Goal: Task Accomplishment & Management: Complete application form

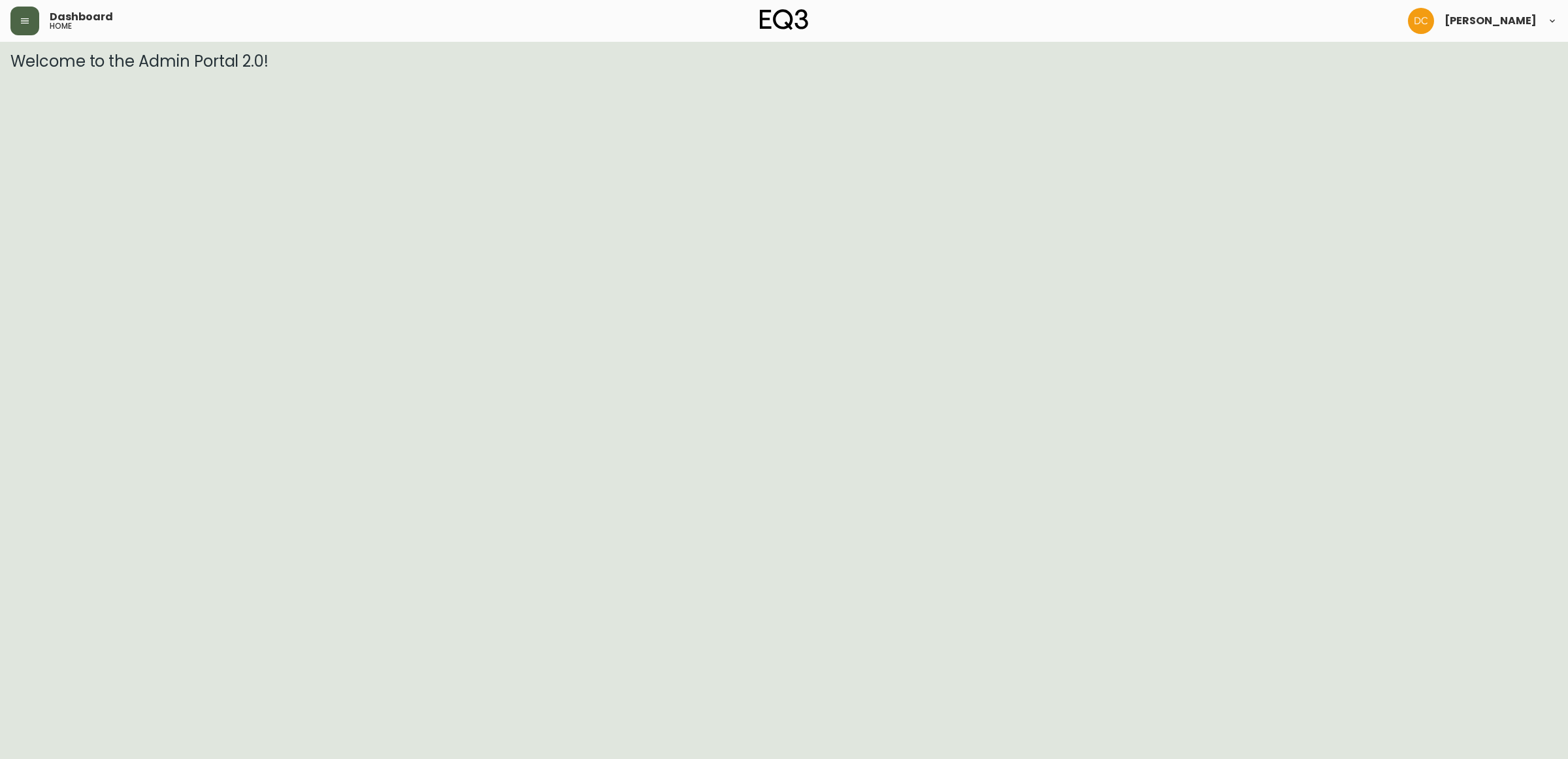
click at [19, 28] on button "button" at bounding box center [25, 21] width 29 height 29
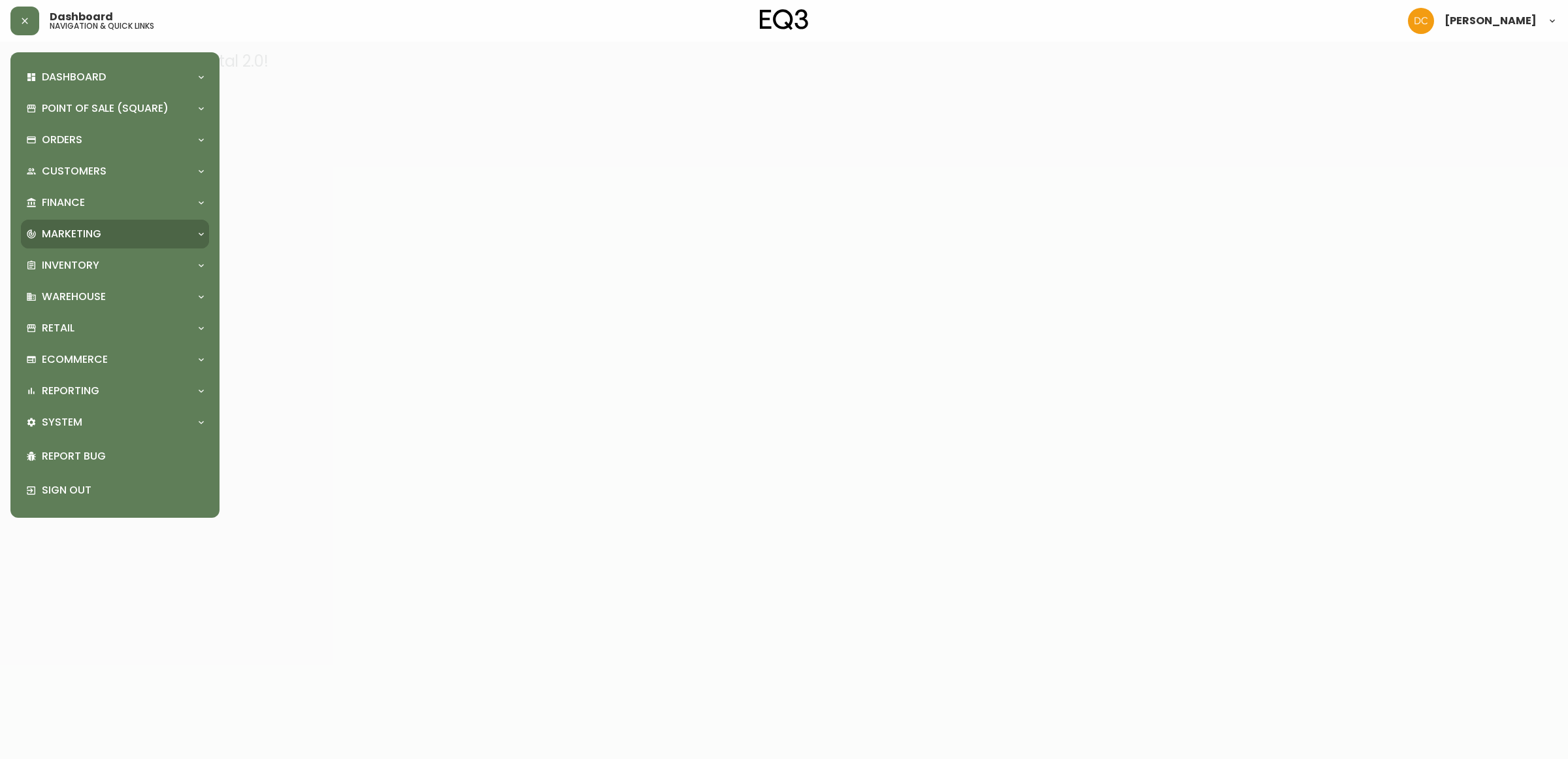
click at [136, 233] on div "Marketing" at bounding box center [108, 234] width 164 height 14
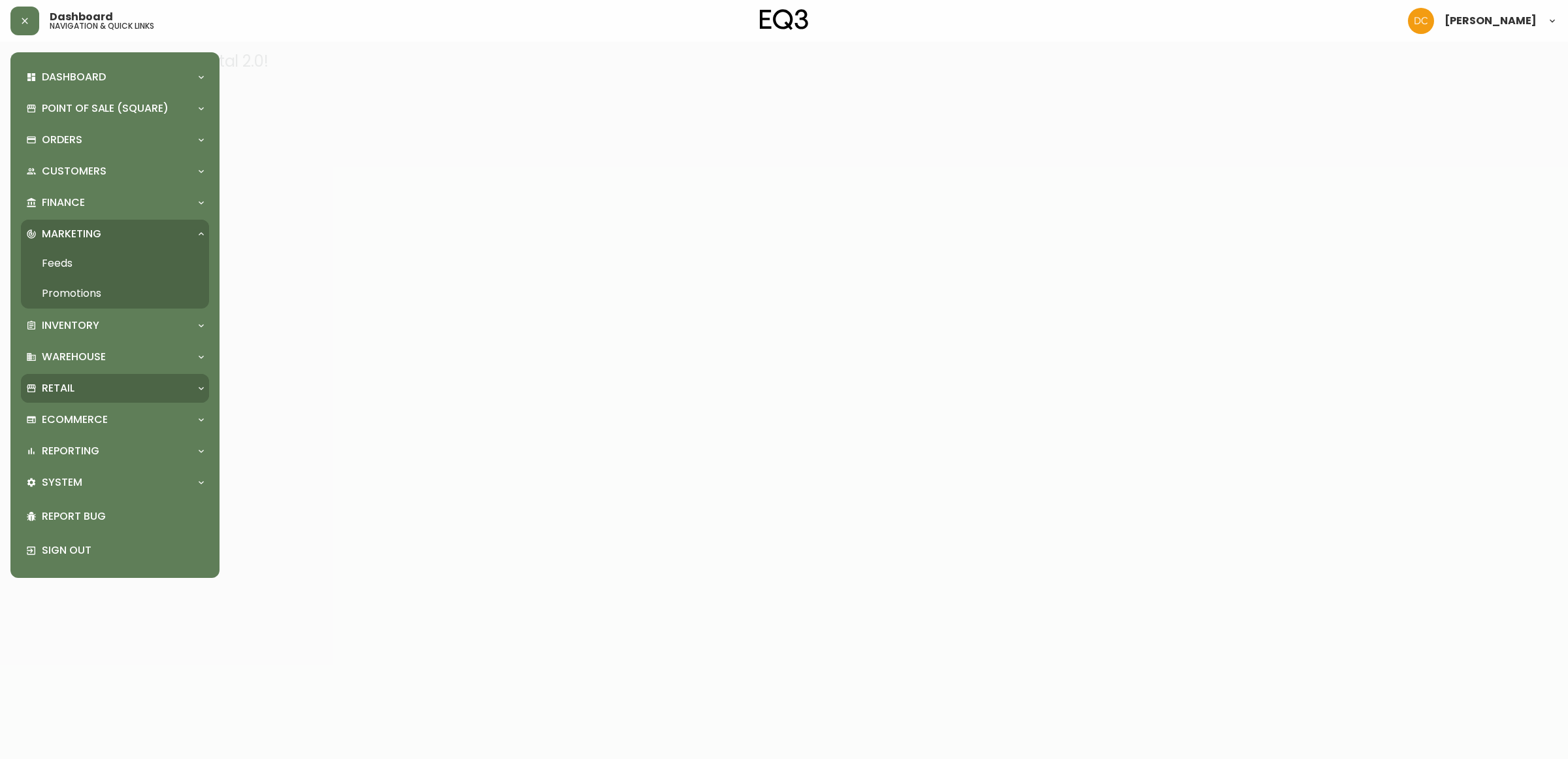
click at [126, 394] on div "Retail" at bounding box center [108, 388] width 164 height 14
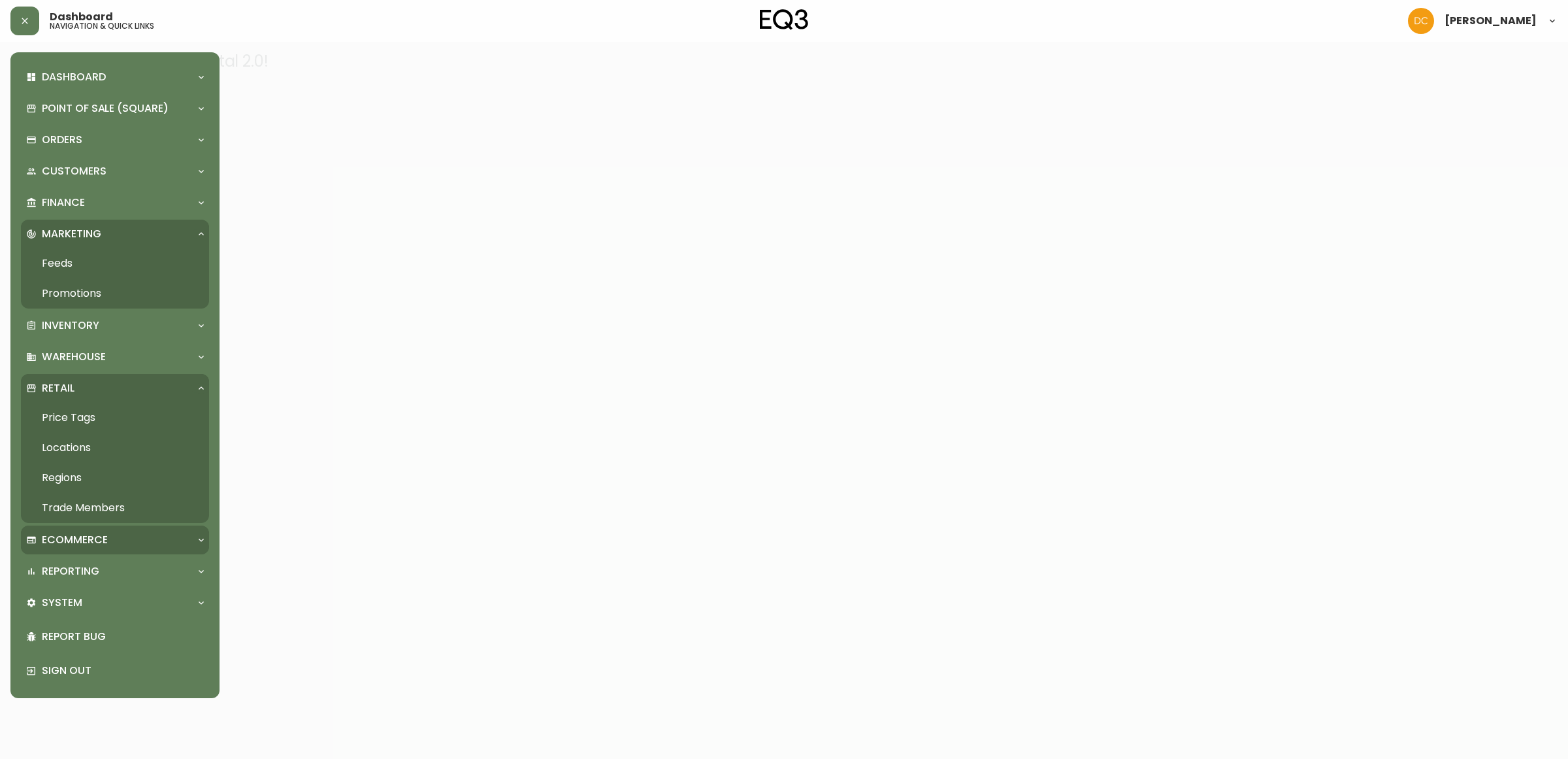
click at [149, 543] on div "Ecommerce" at bounding box center [108, 539] width 164 height 14
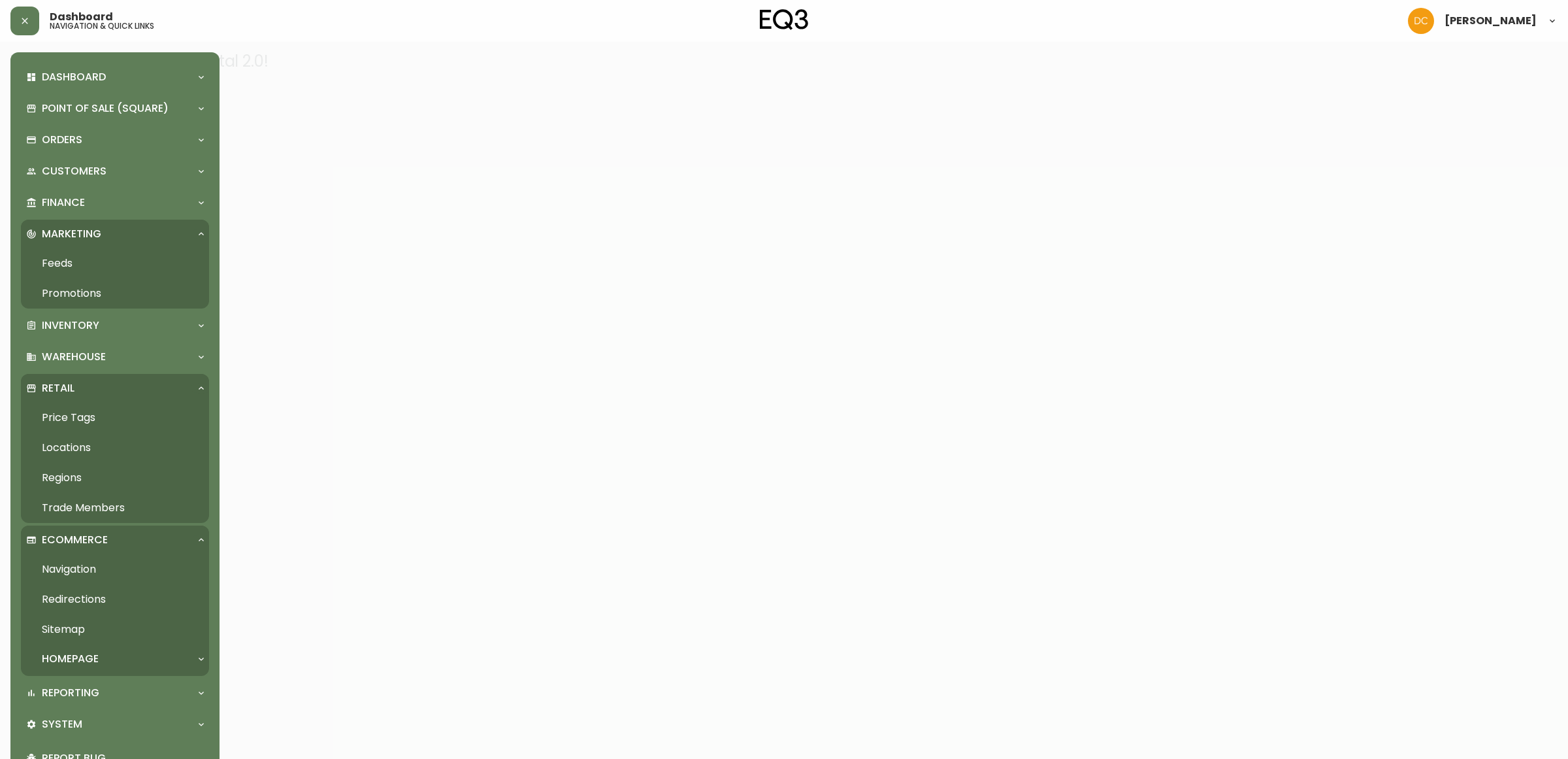
click at [122, 577] on link "Navigation" at bounding box center [115, 570] width 188 height 30
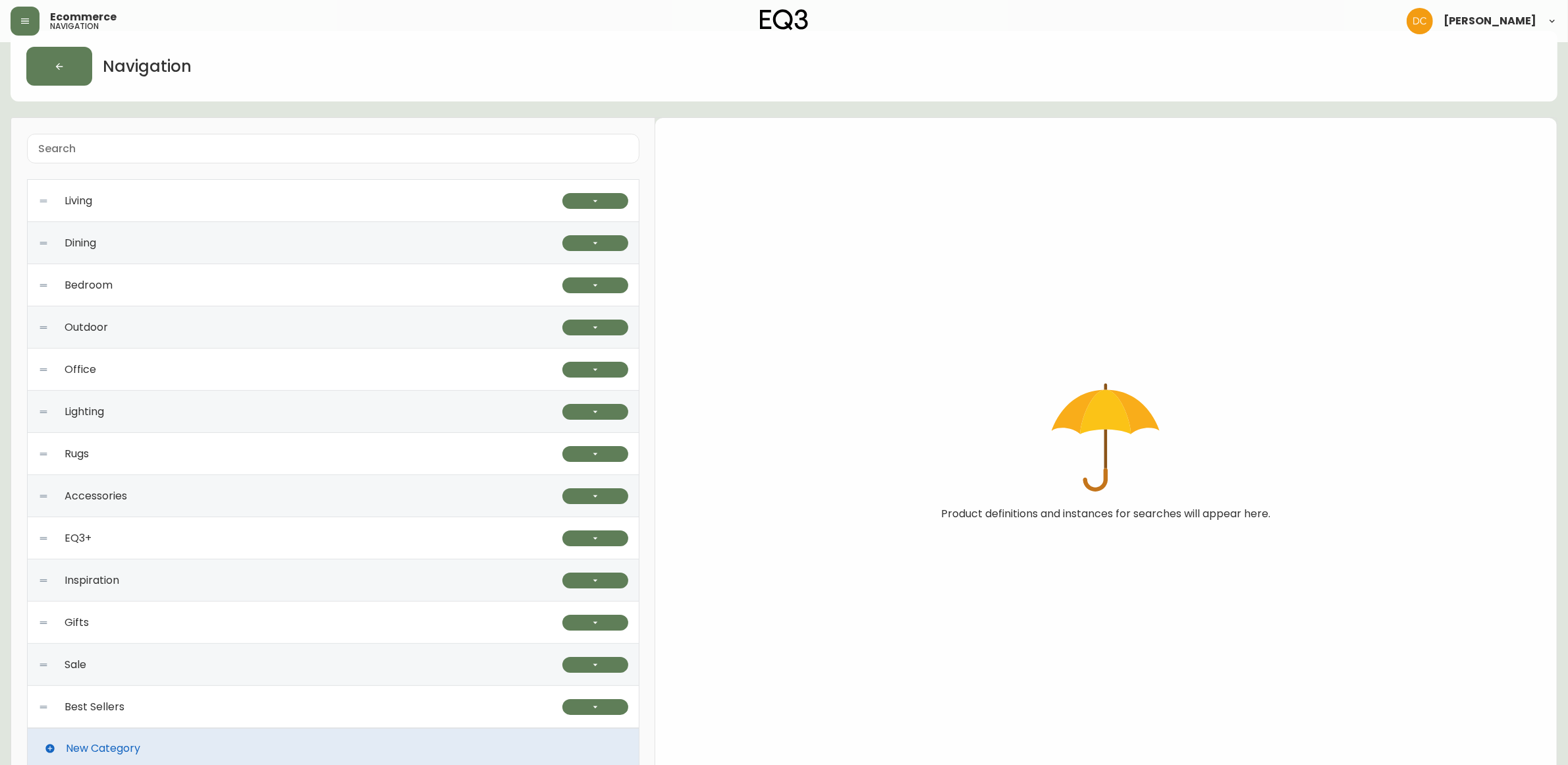
scroll to position [43, 0]
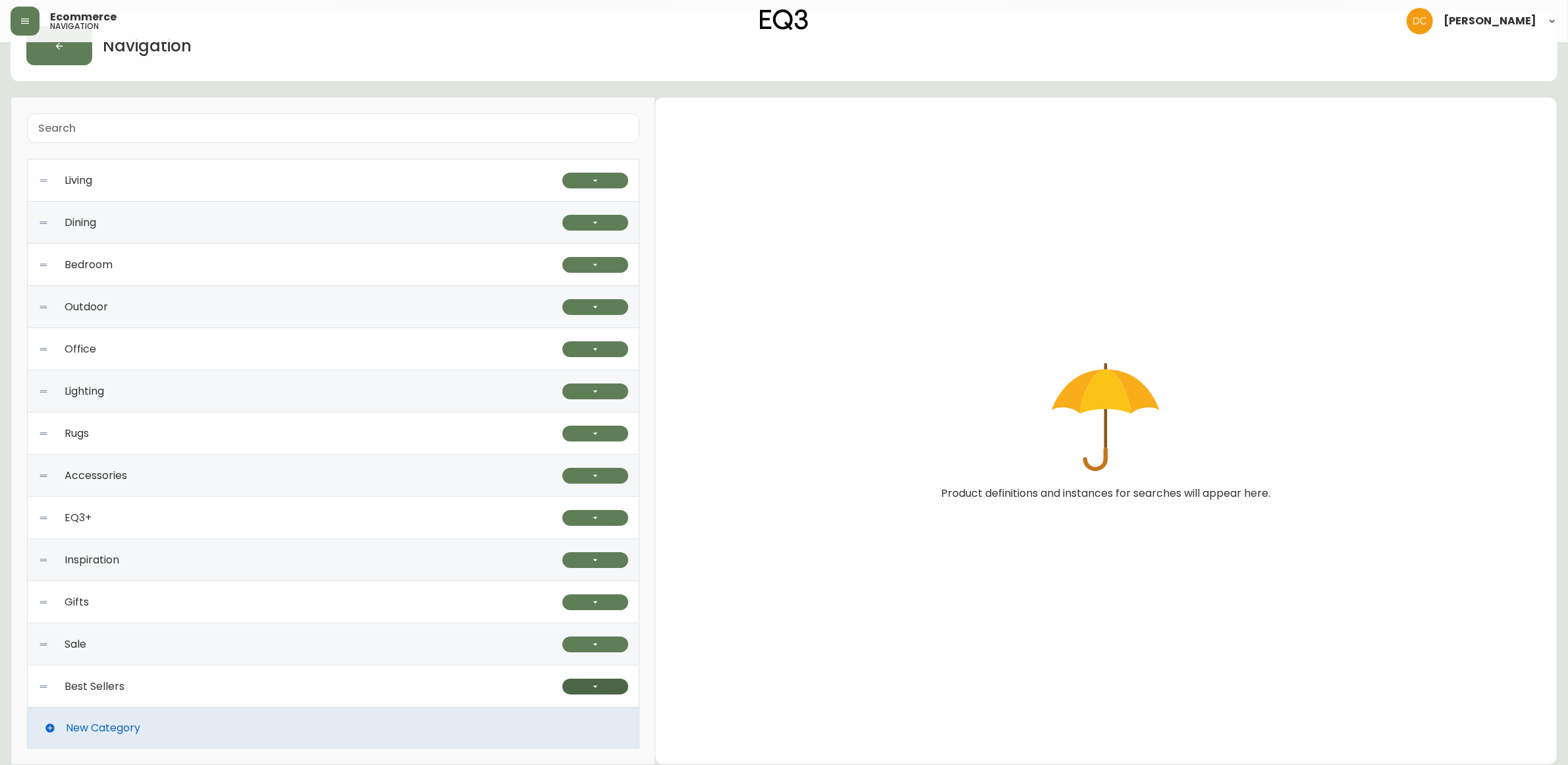
click at [563, 685] on button "button" at bounding box center [595, 687] width 66 height 16
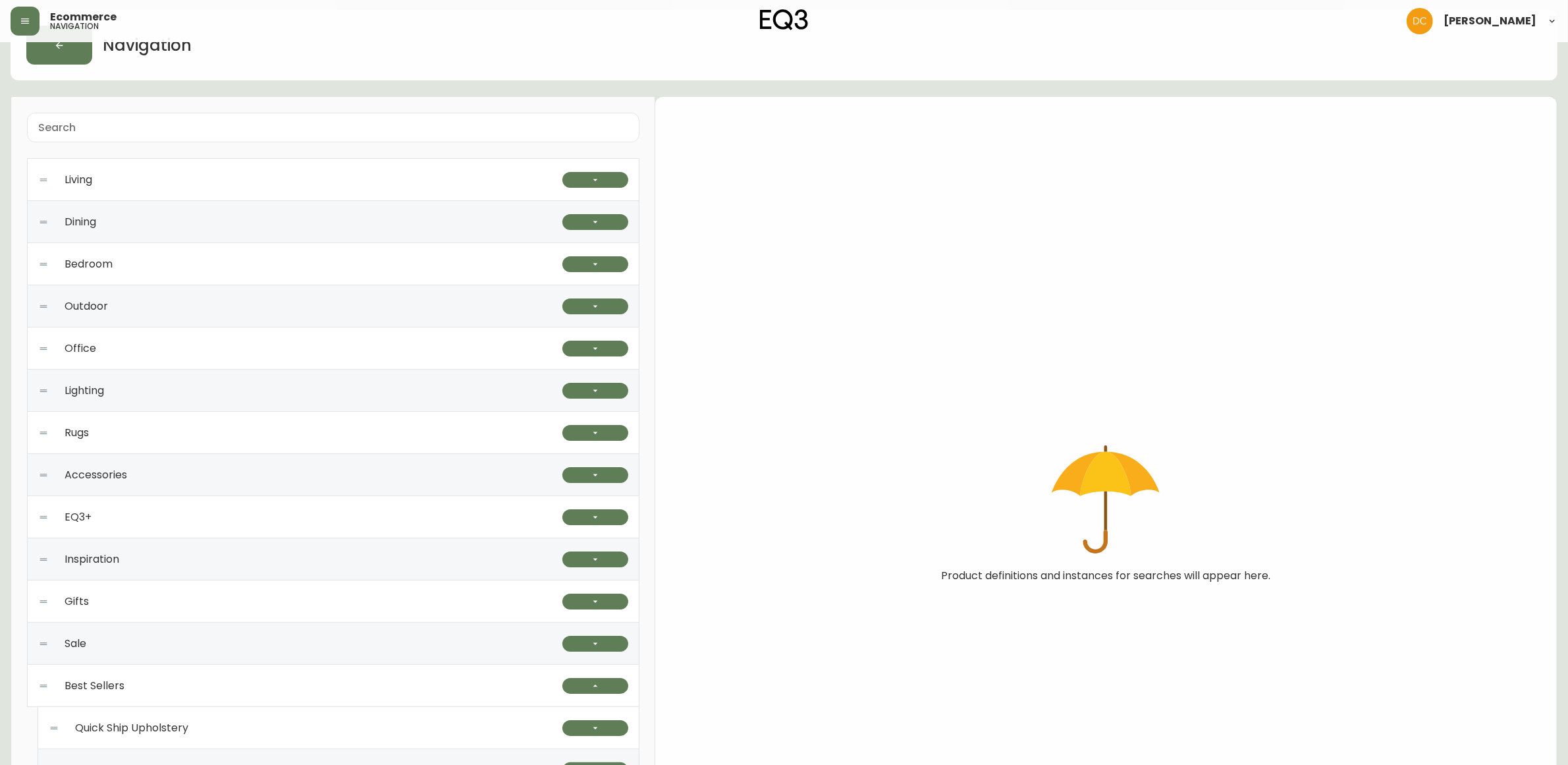
click at [539, 687] on div "Best Sellers" at bounding box center [300, 686] width 524 height 42
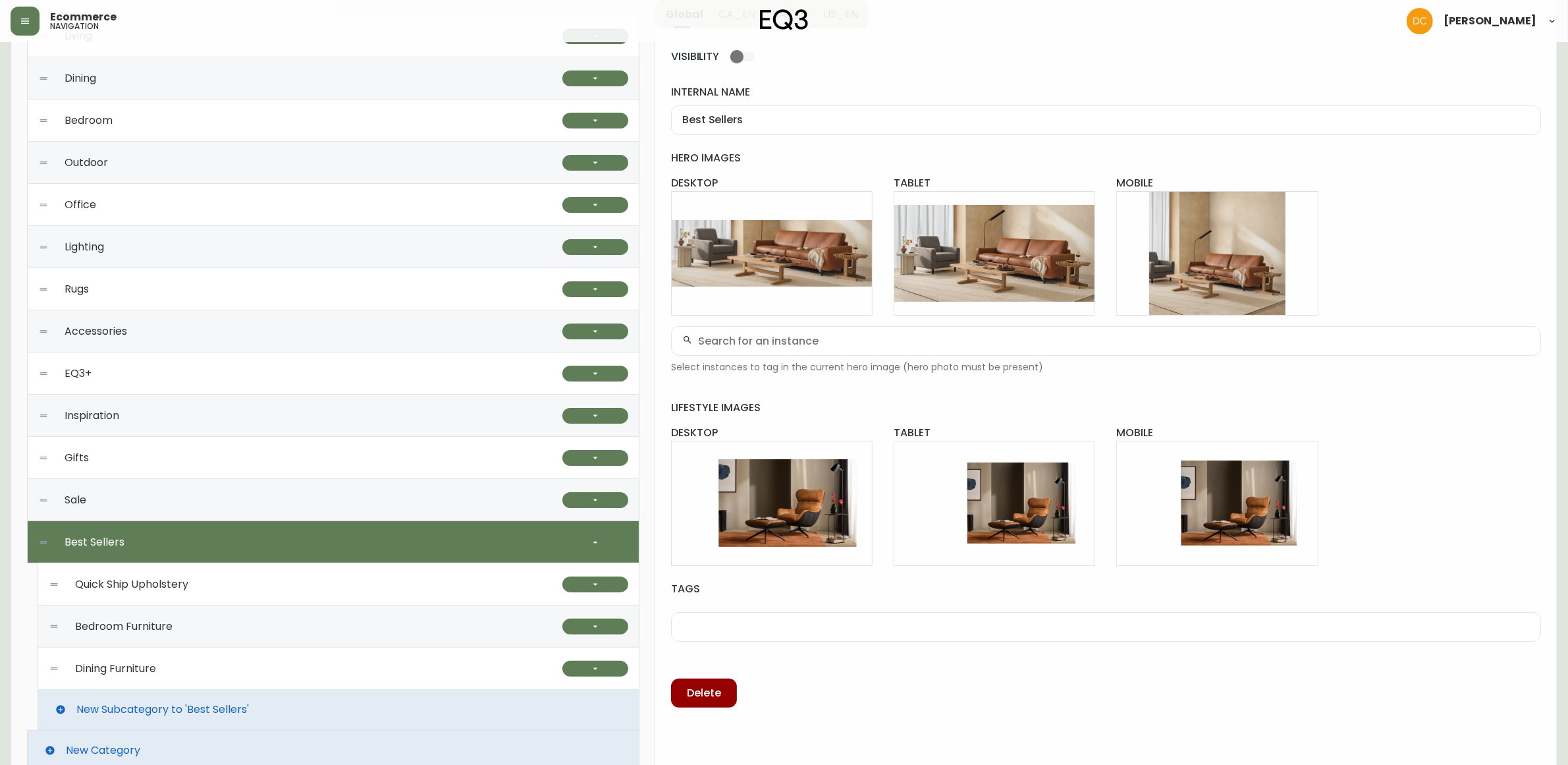
scroll to position [209, 0]
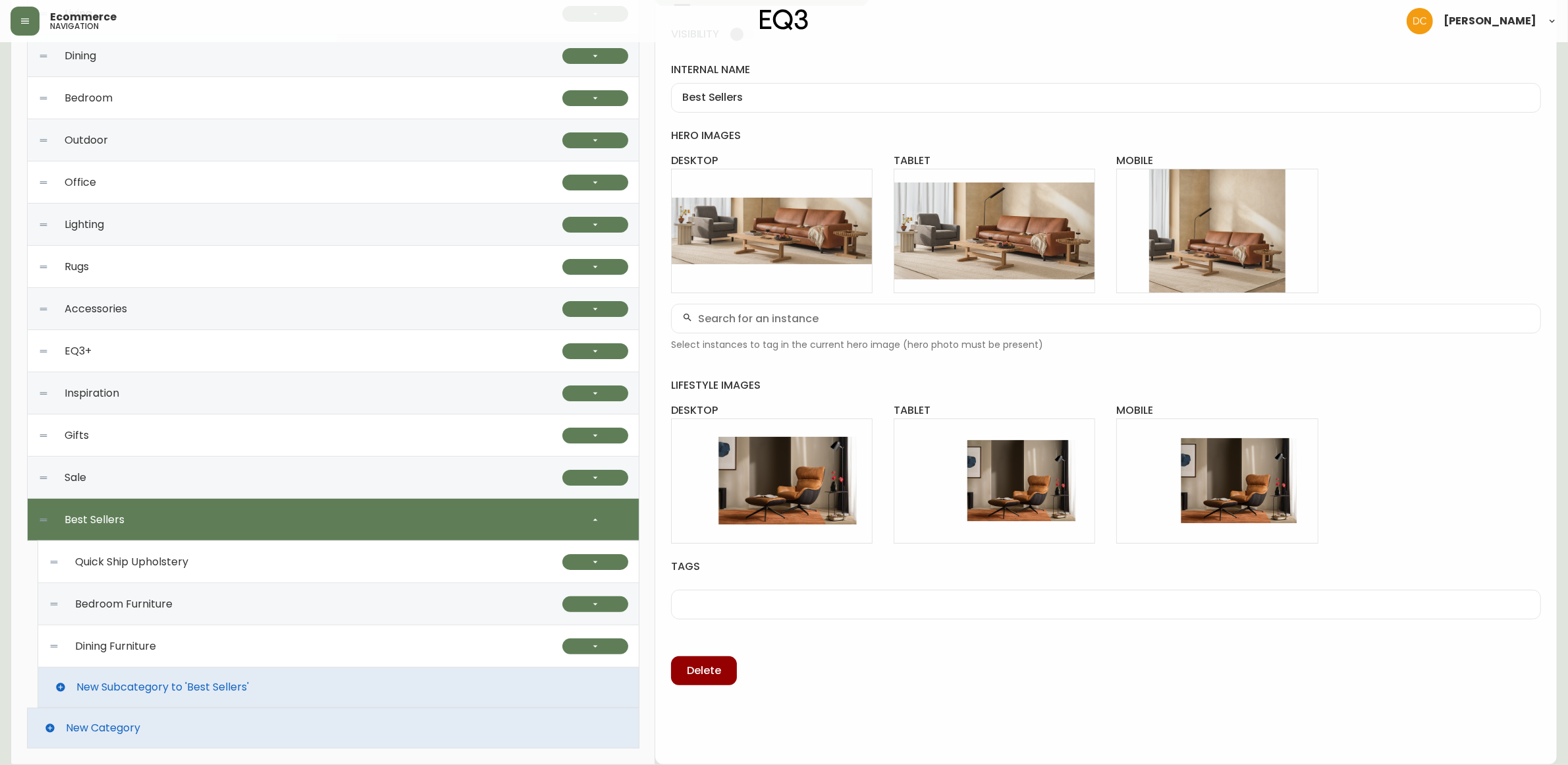
click at [524, 565] on div "Quick Ship Upholstery" at bounding box center [305, 562] width 514 height 42
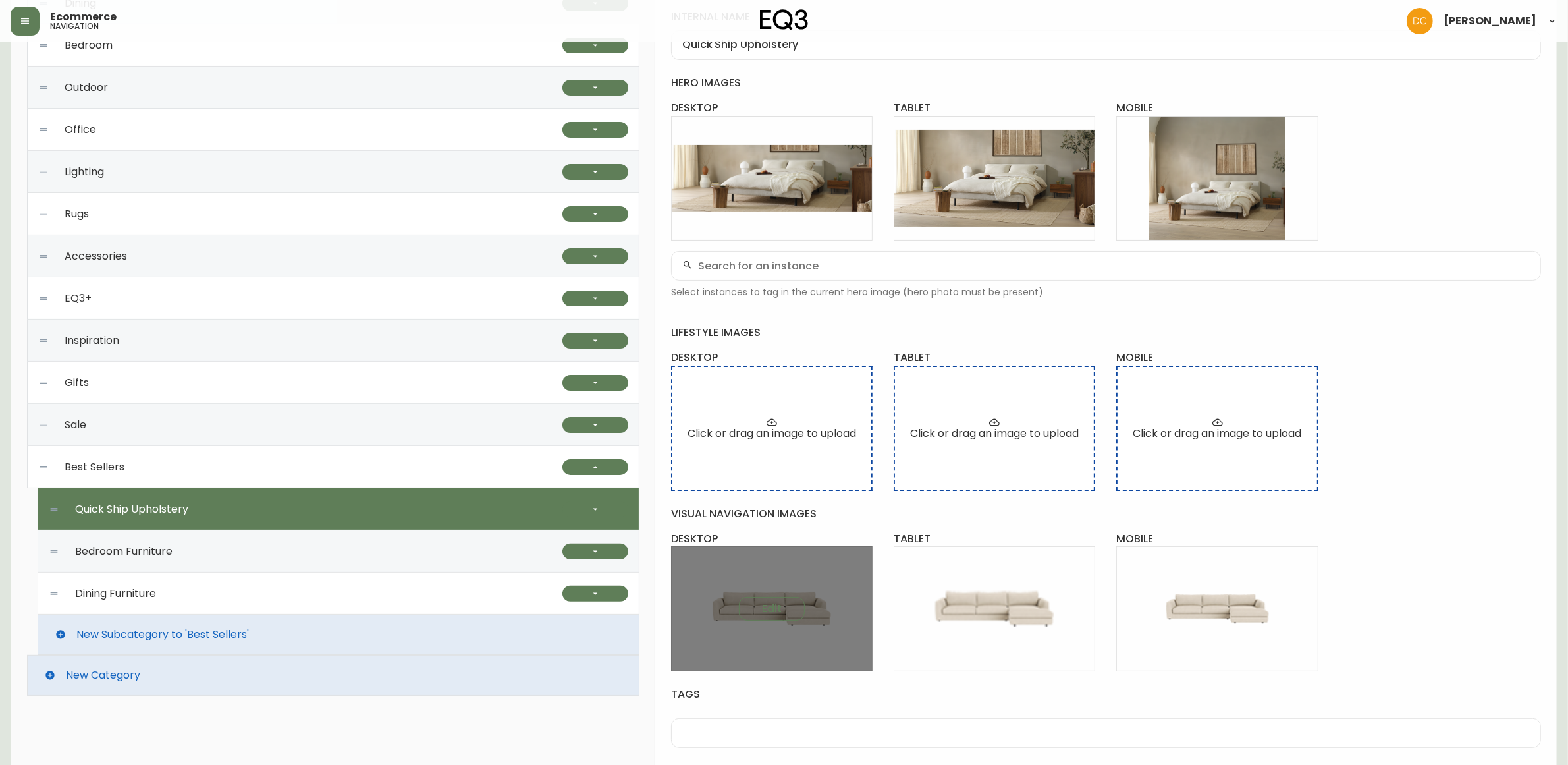
scroll to position [327, 0]
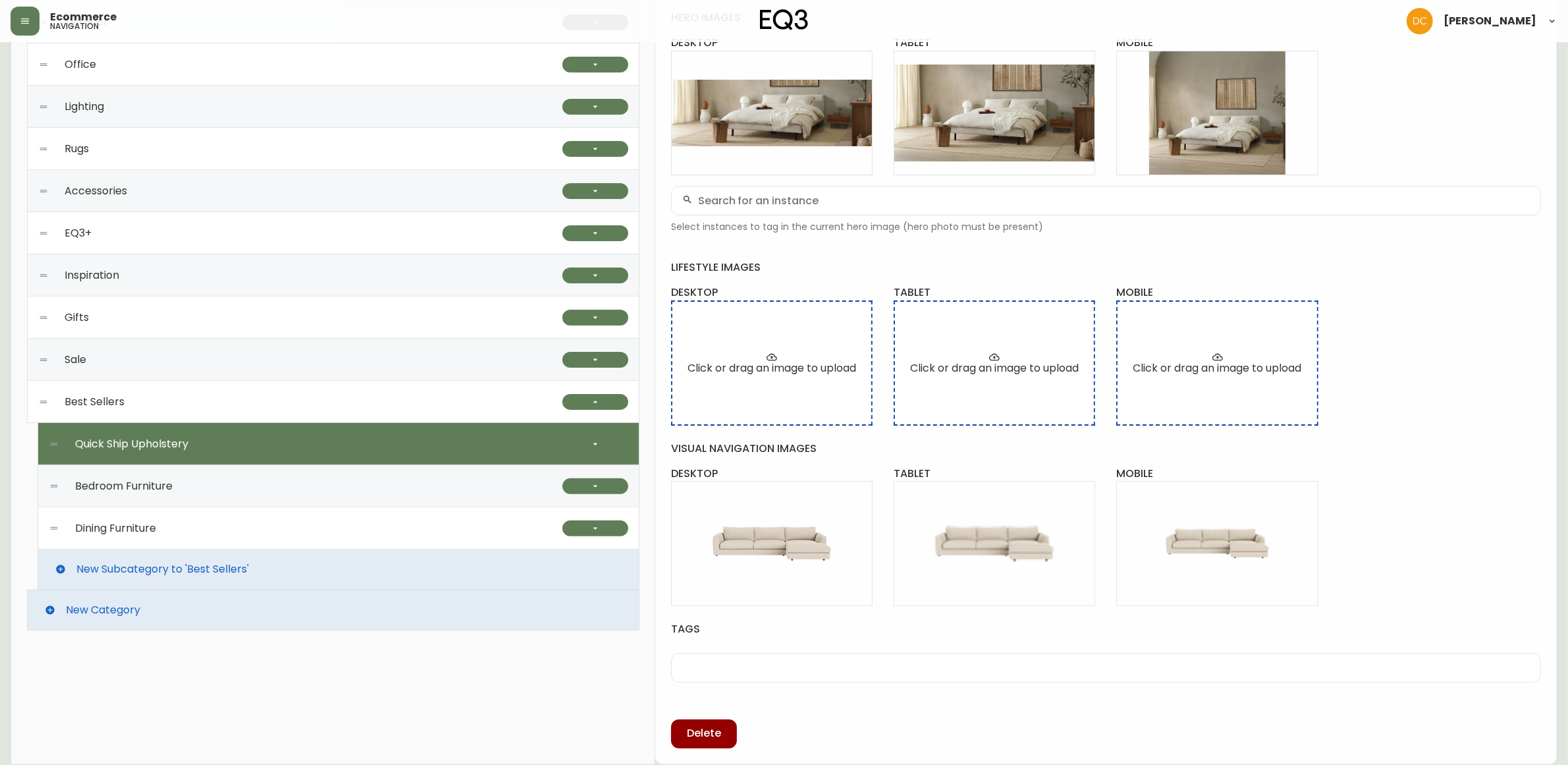
click at [486, 493] on div "Bedroom Furniture" at bounding box center [305, 486] width 514 height 42
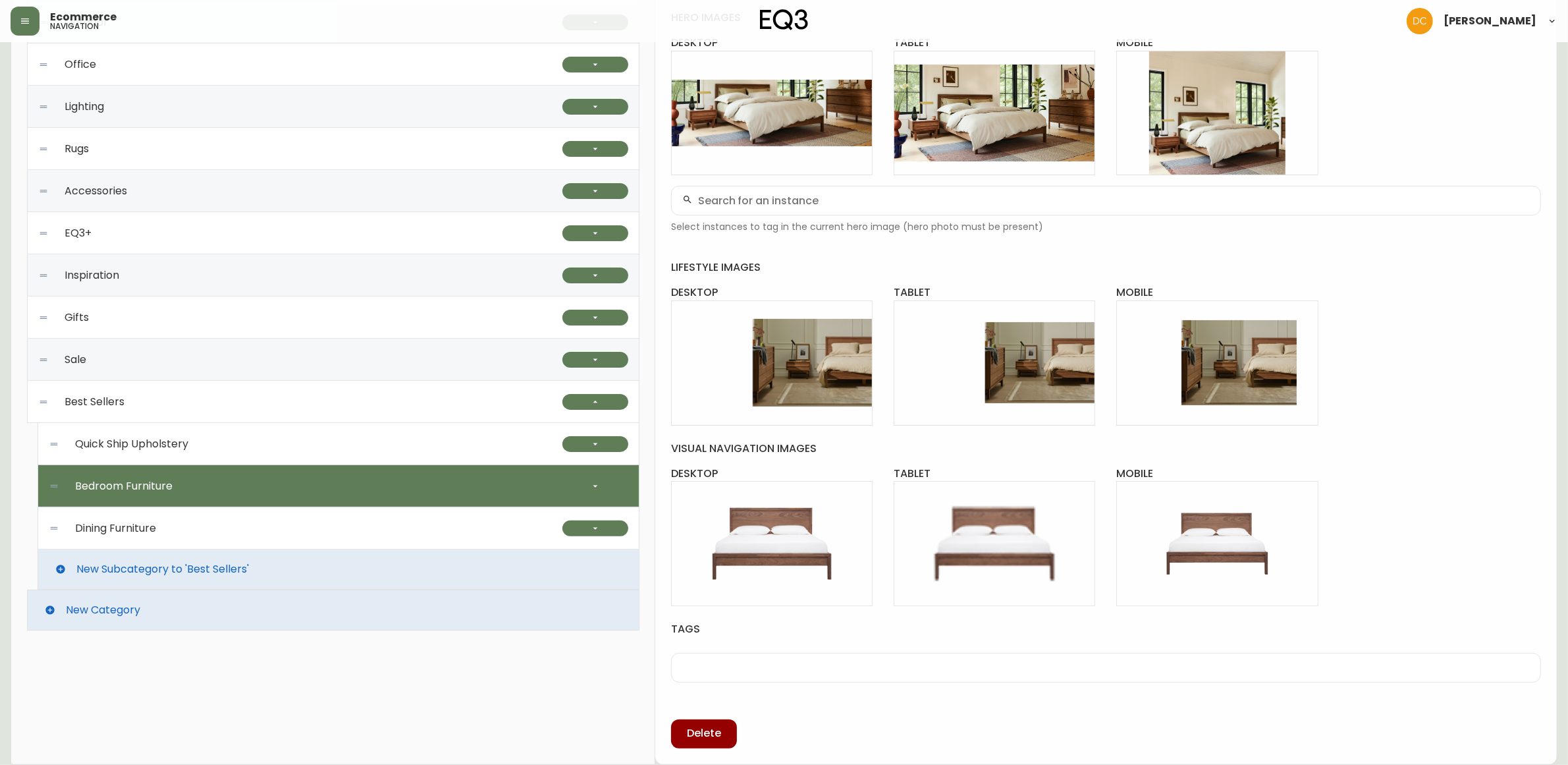
click at [499, 535] on div "Dining Furniture" at bounding box center [305, 528] width 514 height 42
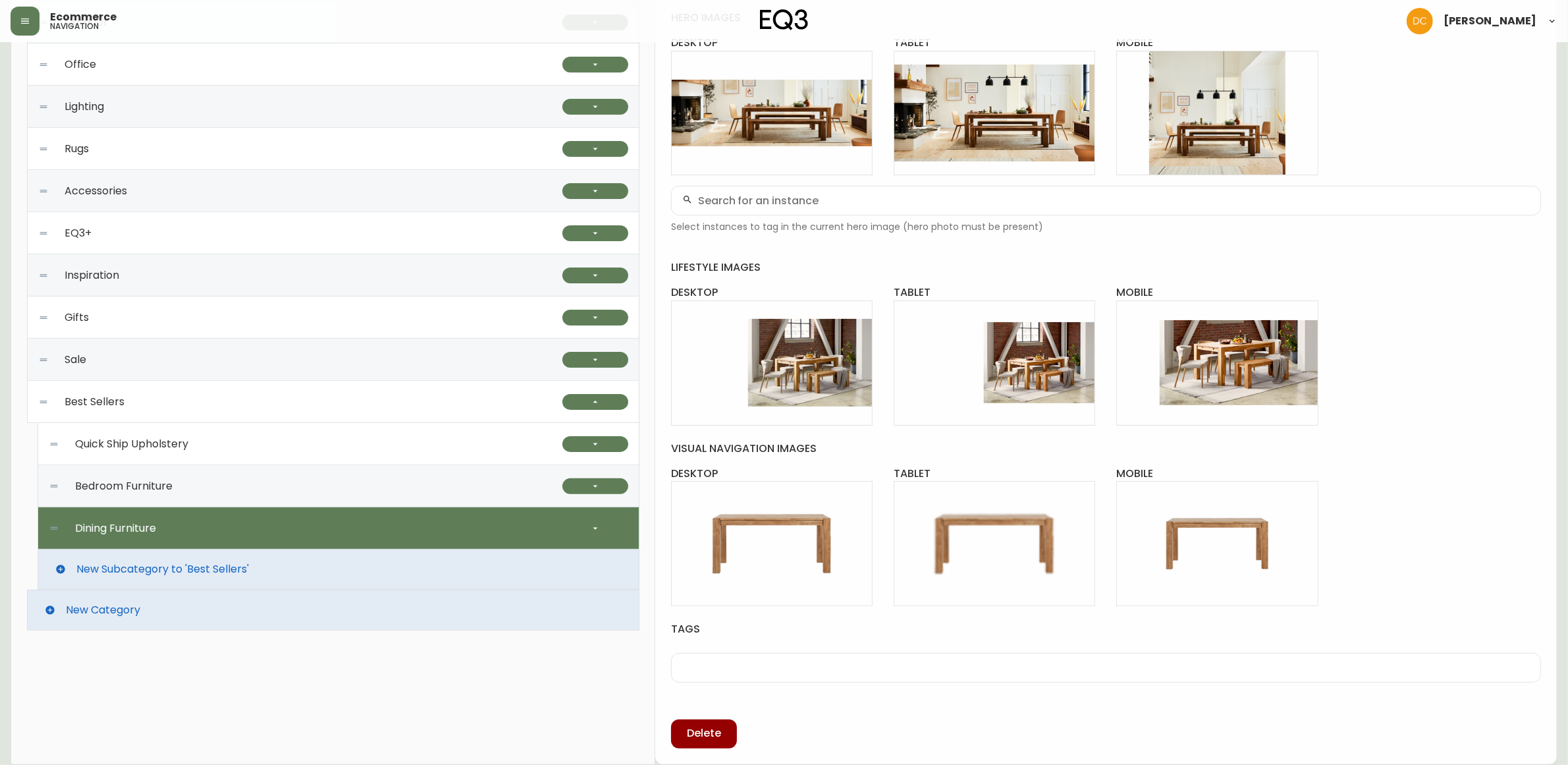
click at [496, 486] on div "Bedroom Furniture" at bounding box center [305, 486] width 514 height 42
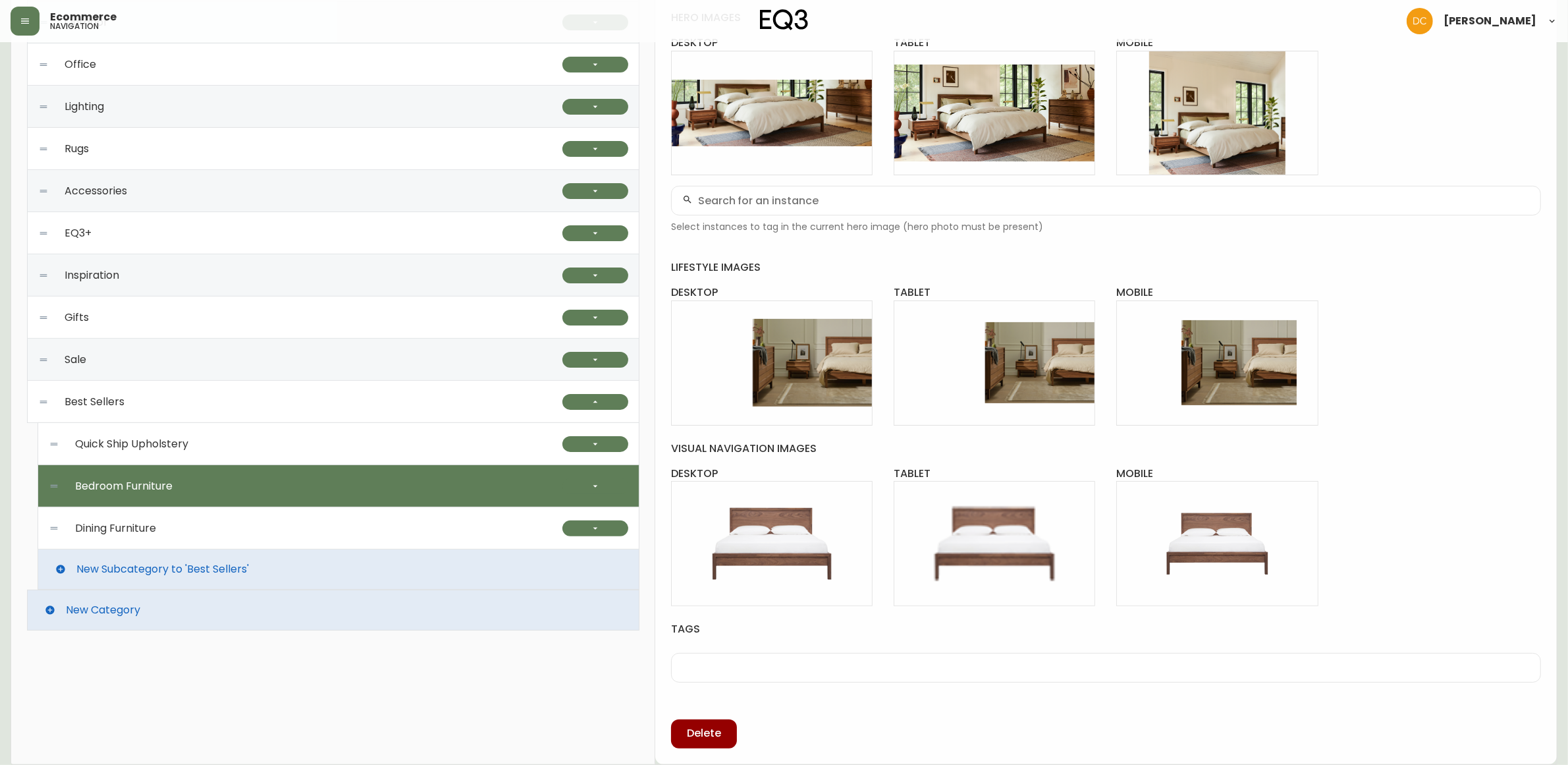
click at [482, 449] on div "Quick Ship Upholstery" at bounding box center [305, 444] width 514 height 42
type input "Quick Ship Upholstery"
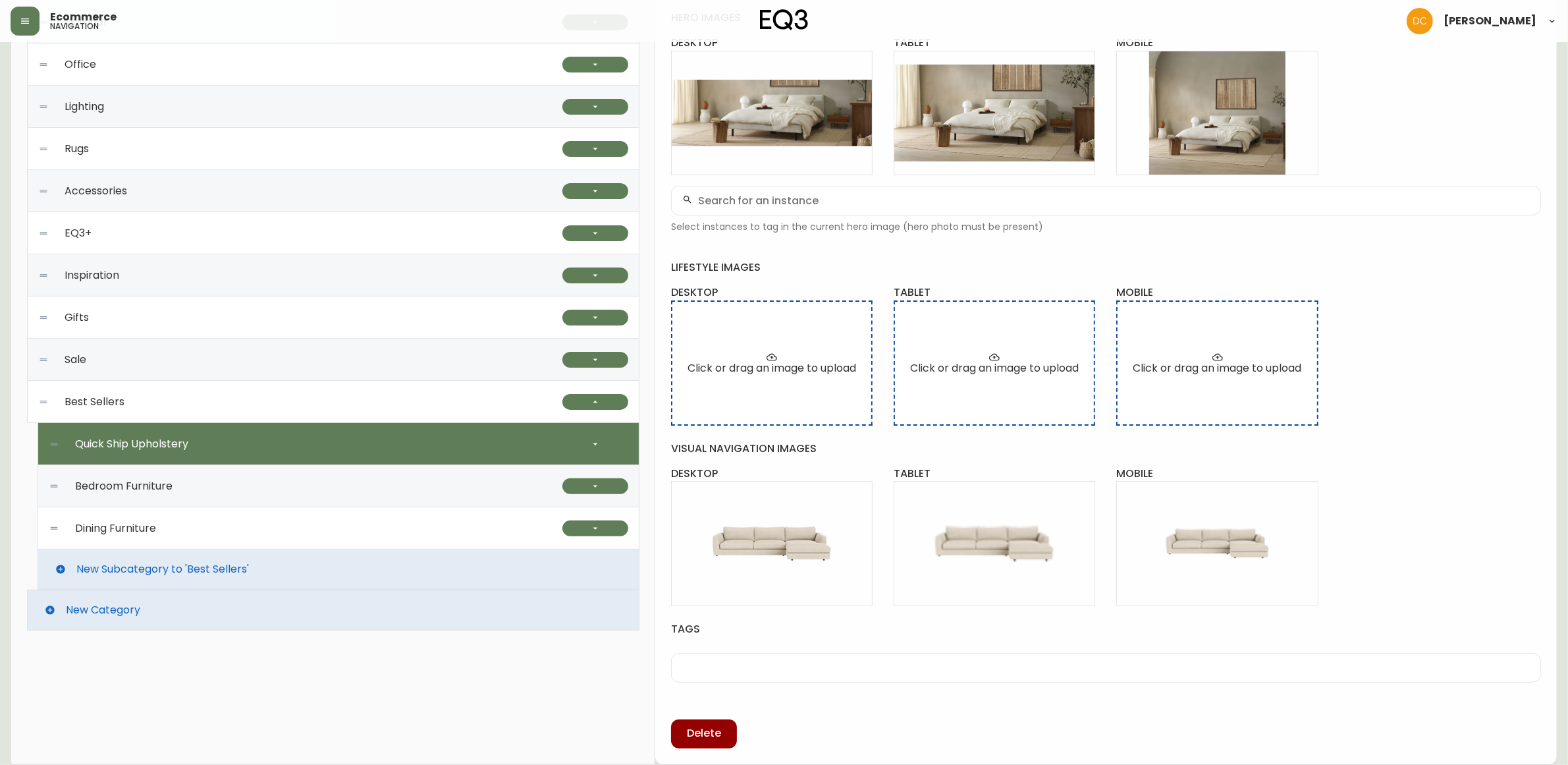
click at [466, 414] on div "Best Sellers" at bounding box center [300, 402] width 524 height 42
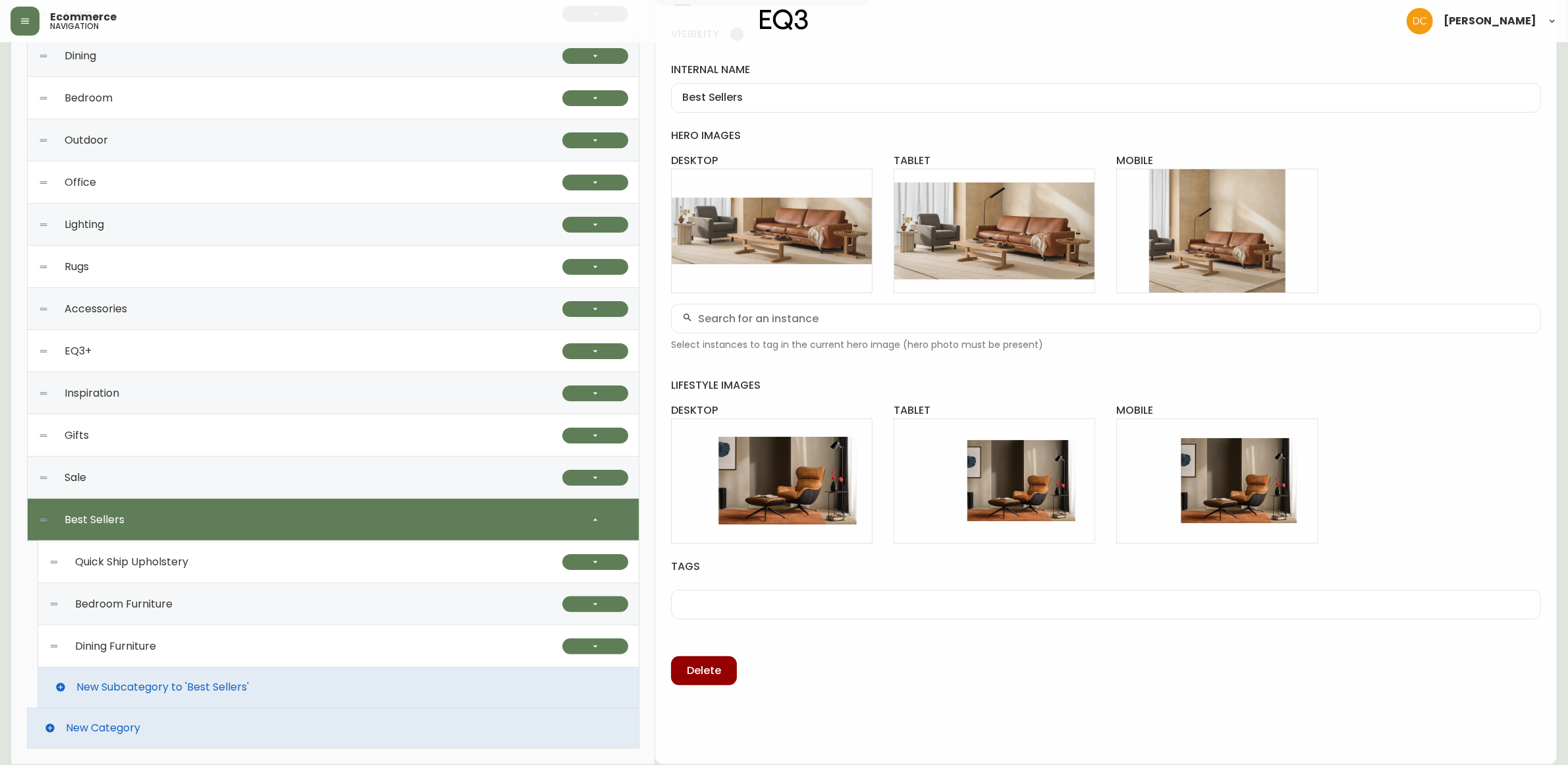
scroll to position [209, 0]
click at [450, 558] on div "Quick Ship Upholstery" at bounding box center [305, 562] width 514 height 42
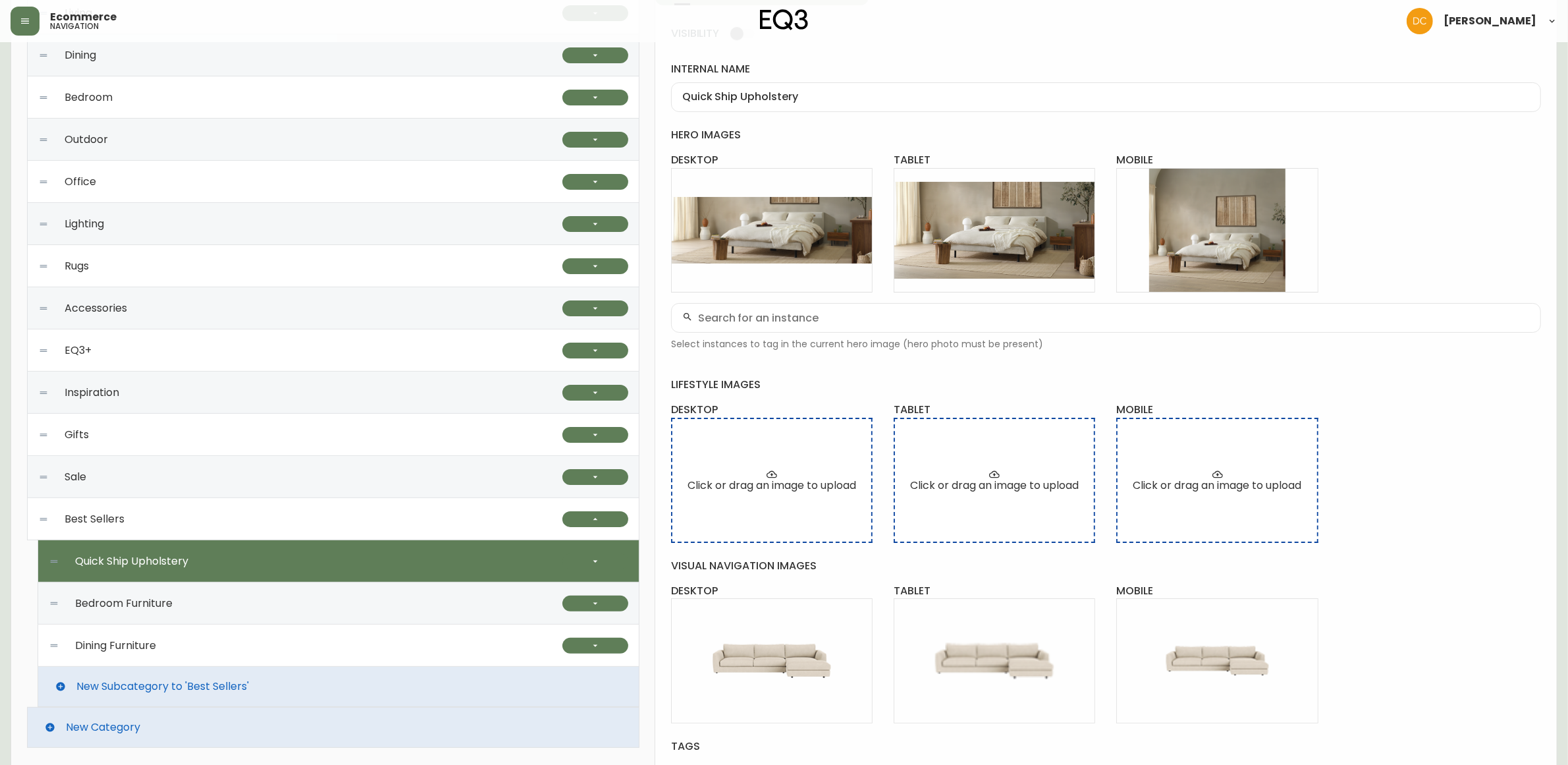
scroll to position [327, 0]
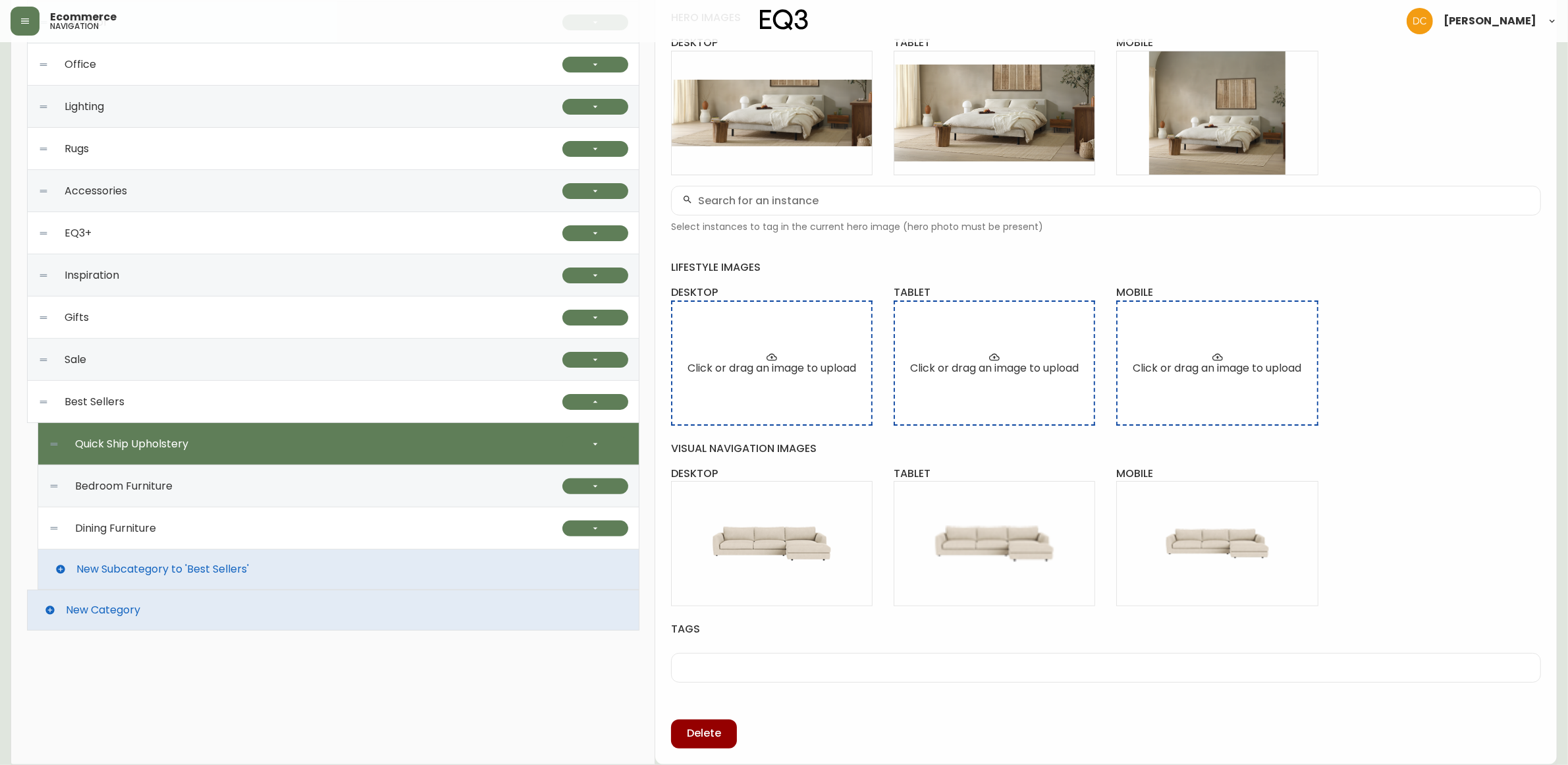
click at [437, 498] on div "Bedroom Furniture" at bounding box center [305, 486] width 514 height 42
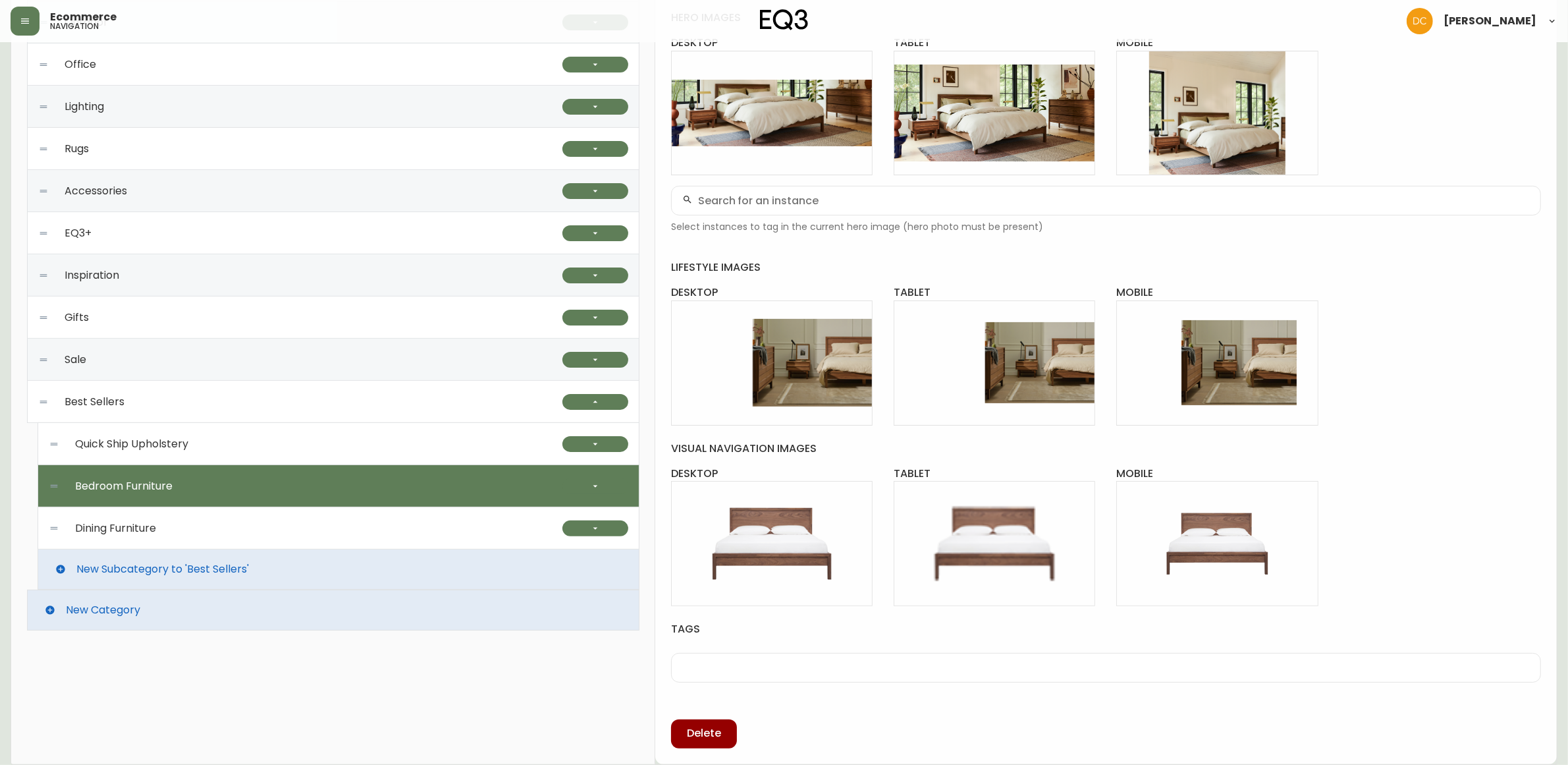
click at [442, 531] on div "Dining Furniture" at bounding box center [305, 528] width 514 height 42
type input "Dining Furniture"
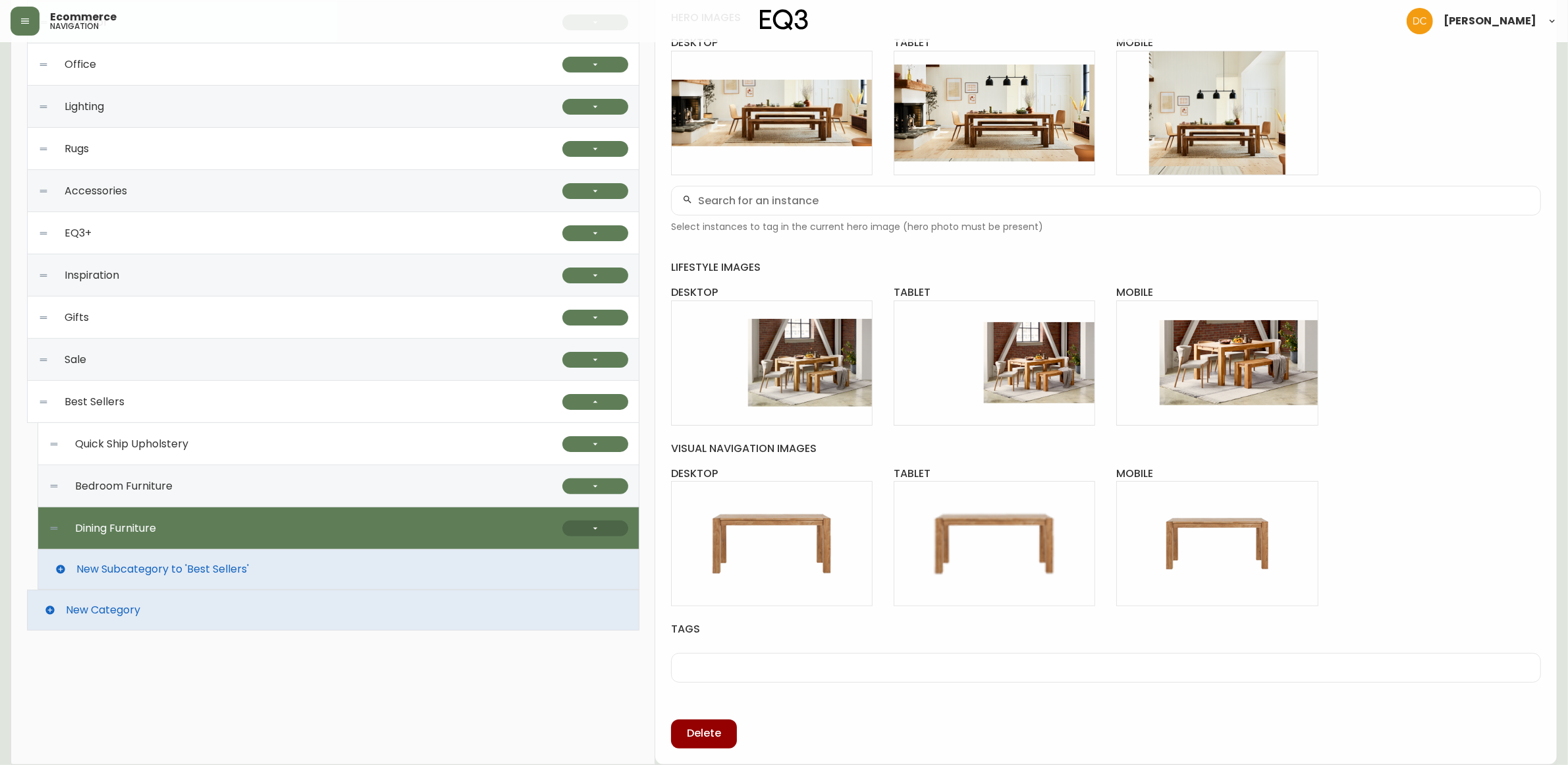
click at [582, 531] on button "button" at bounding box center [595, 528] width 66 height 16
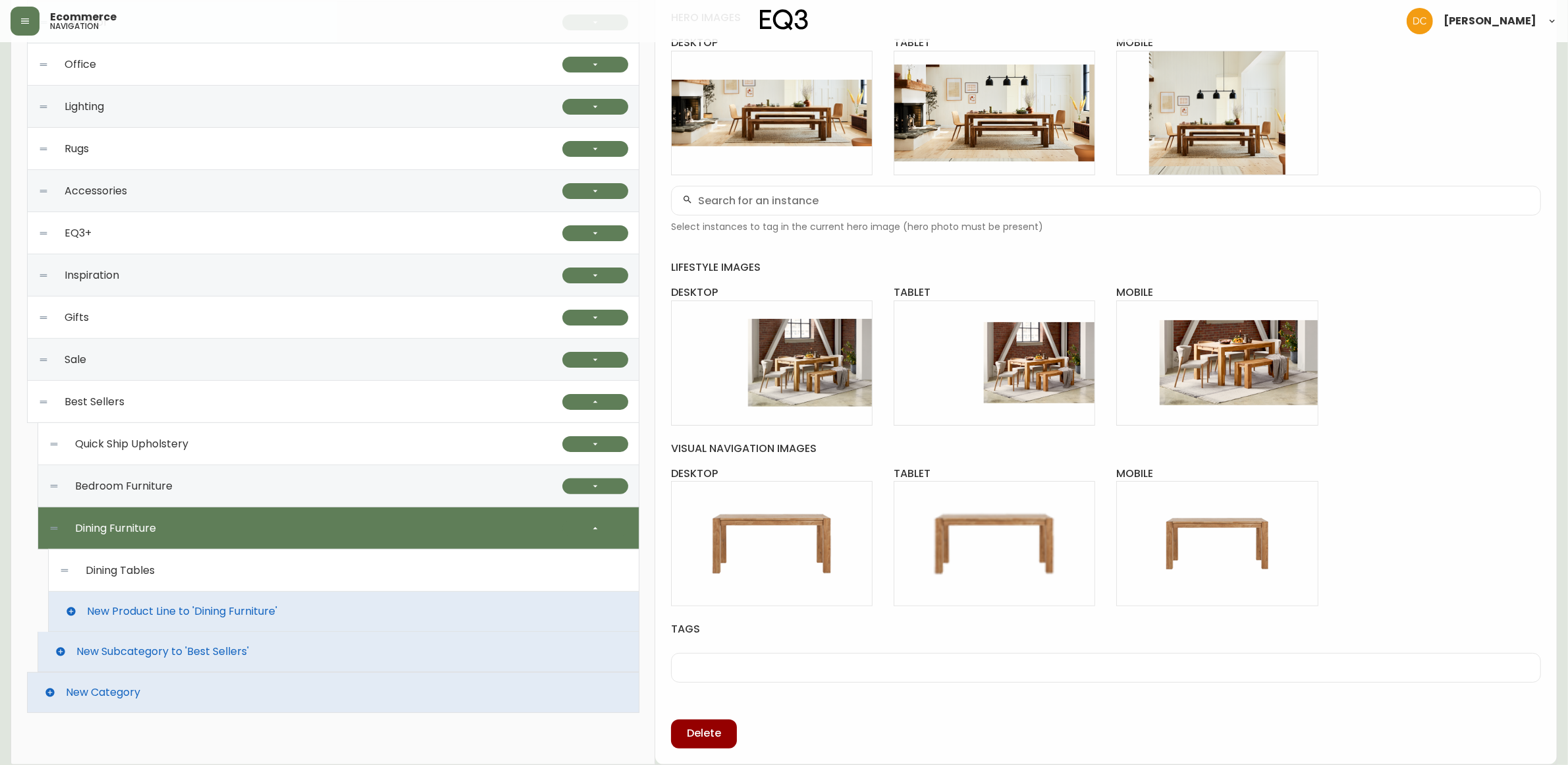
click at [534, 570] on div "Dining Tables" at bounding box center [344, 570] width 569 height 42
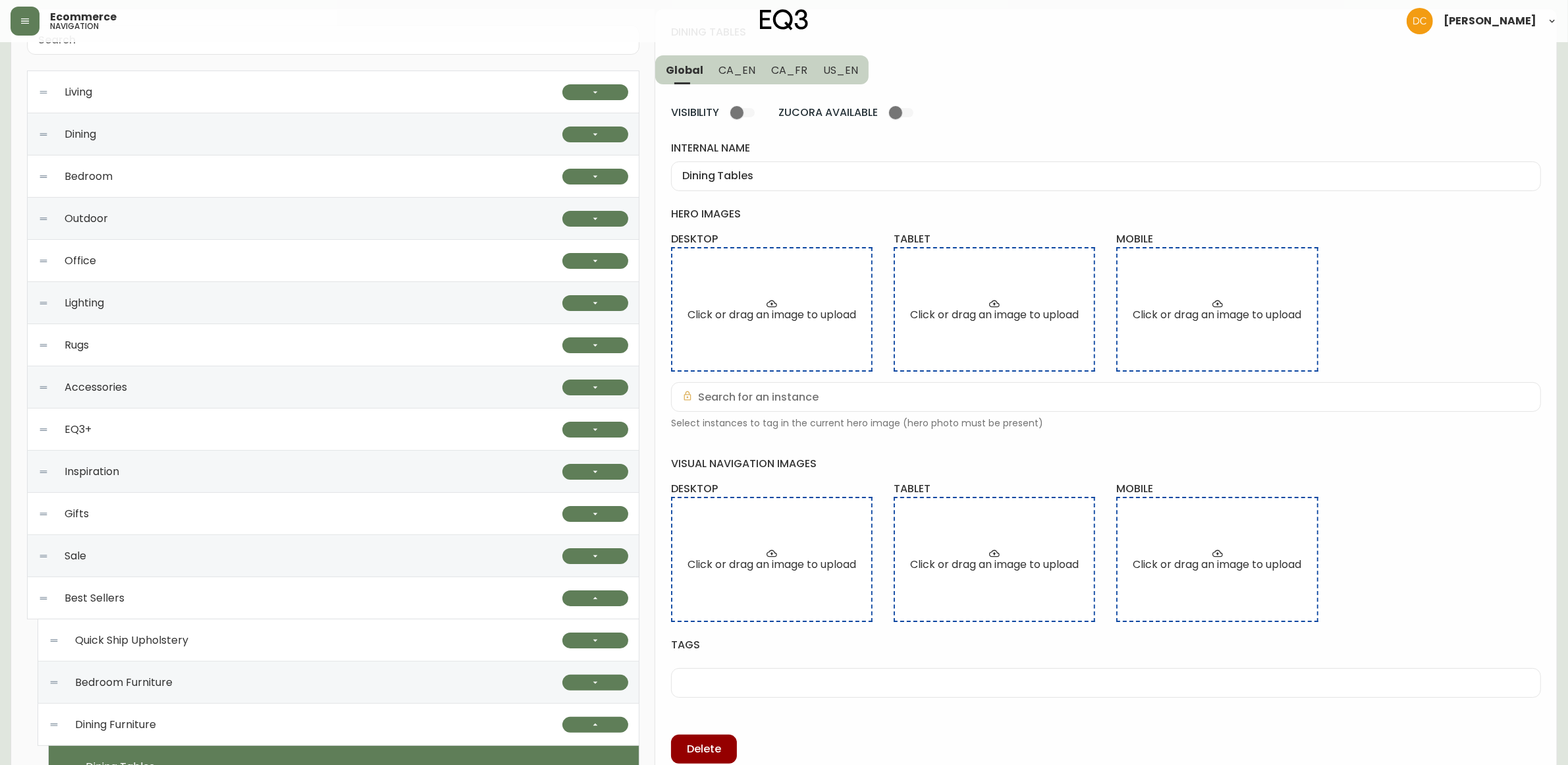
scroll to position [127, 0]
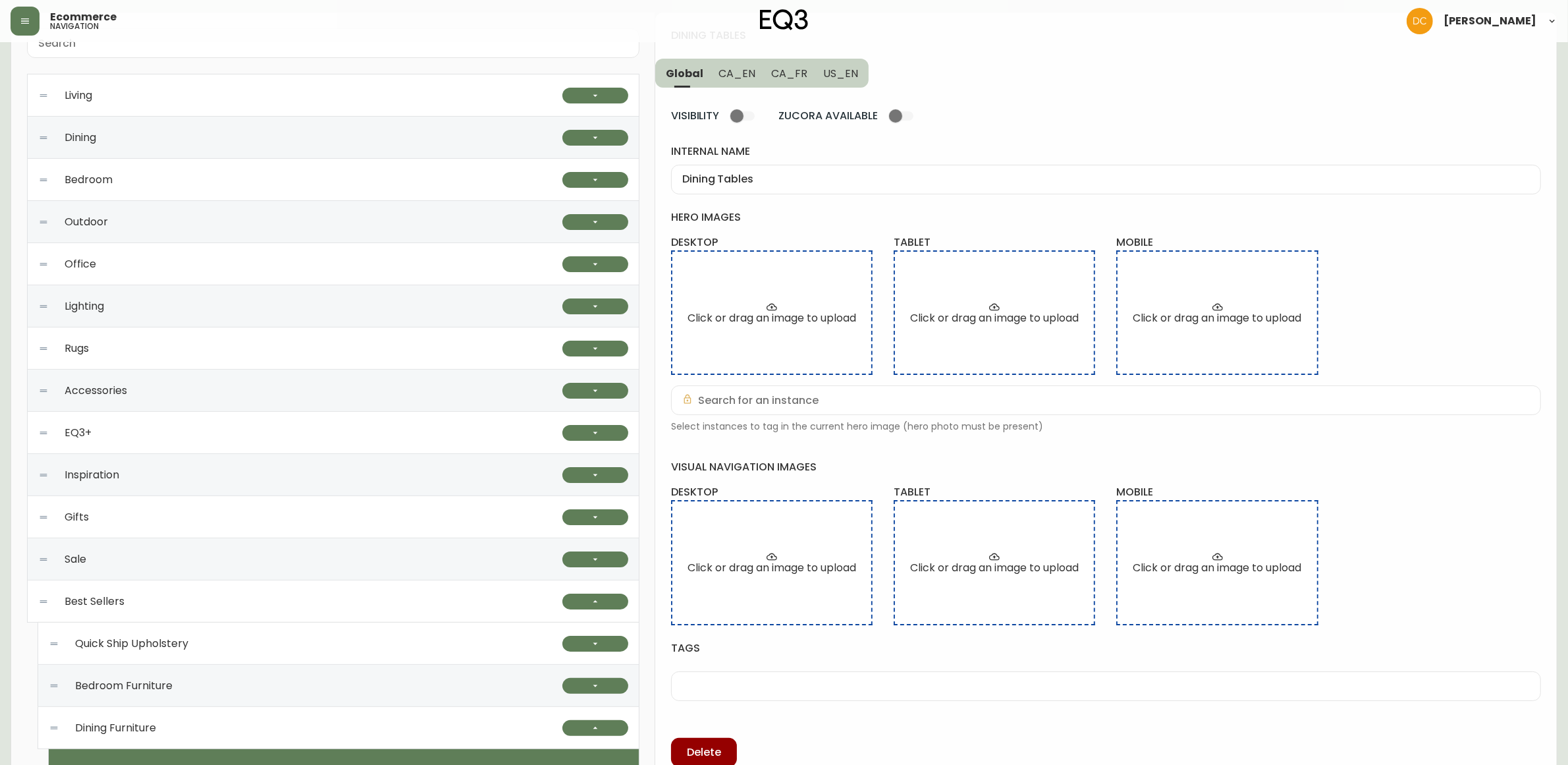
click at [748, 169] on div "Dining Tables" at bounding box center [1106, 180] width 870 height 30
click at [740, 83] on button "CA_EN" at bounding box center [738, 74] width 53 height 29
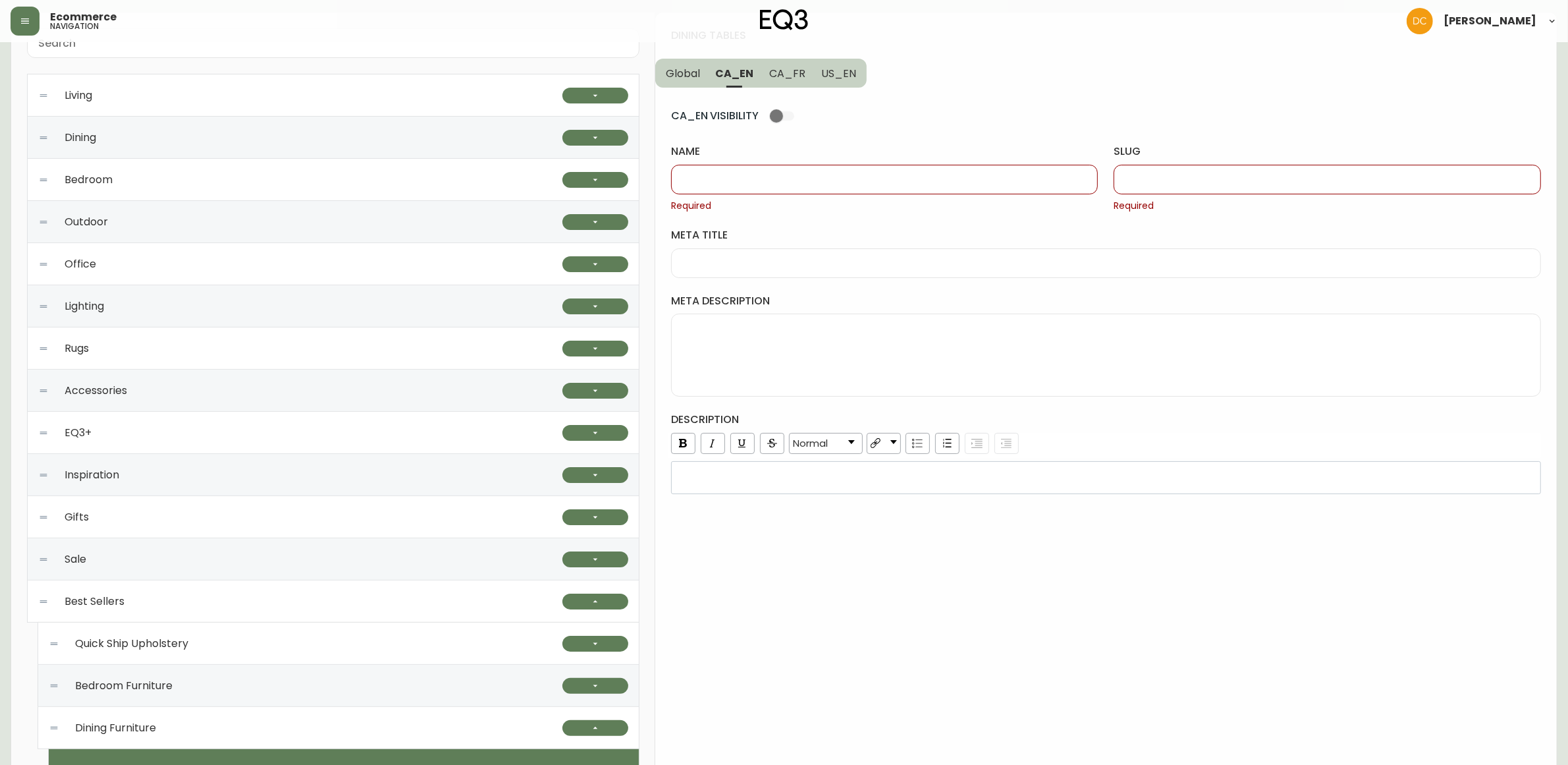
drag, startPoint x: 767, startPoint y: 182, endPoint x: 775, endPoint y: 169, distance: 15.3
click at [767, 182] on input "name" at bounding box center [885, 180] width 405 height 12
paste input "Dining Tables"
type input "Dining Tables"
click at [1162, 187] on div at bounding box center [1327, 180] width 428 height 30
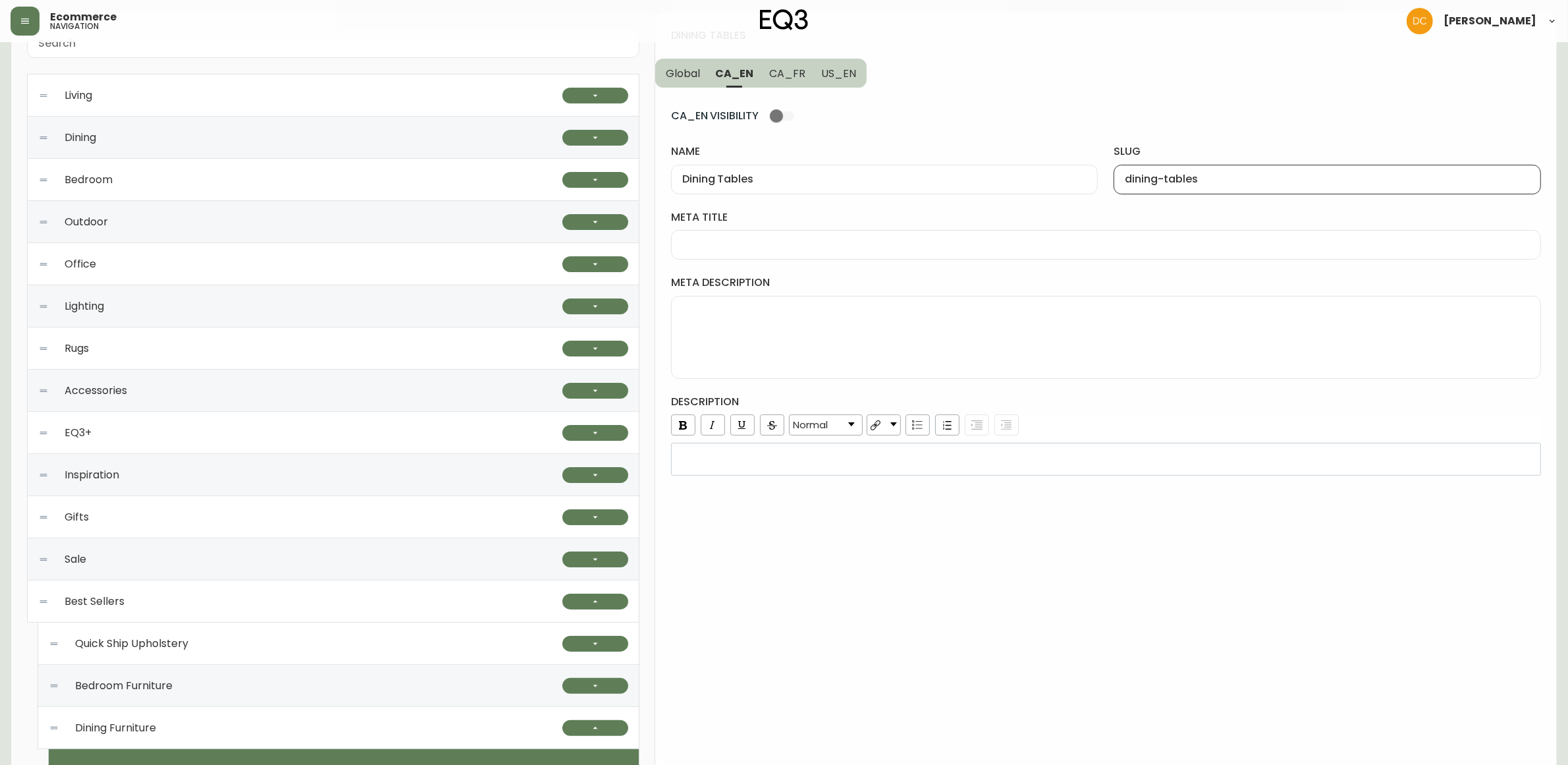
type input "dining-tables"
click at [824, 73] on span "US_EN" at bounding box center [839, 74] width 35 height 14
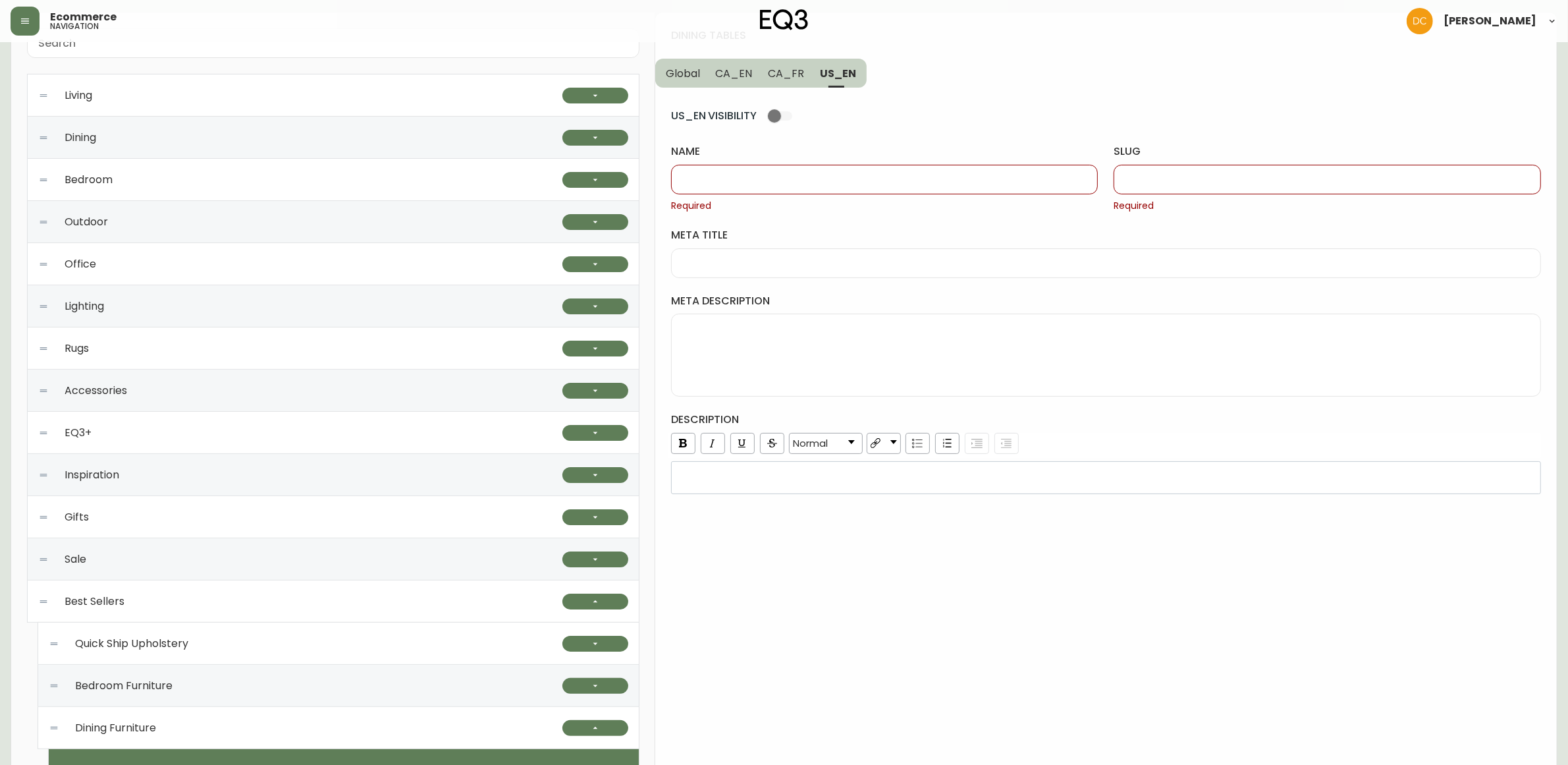
click at [1236, 181] on input "slug" at bounding box center [1327, 180] width 405 height 12
paste input "dining-tables"
type input "dining-tables"
click at [1039, 184] on input "name" at bounding box center [885, 180] width 405 height 12
click at [751, 76] on button "CA_EN" at bounding box center [734, 74] width 53 height 29
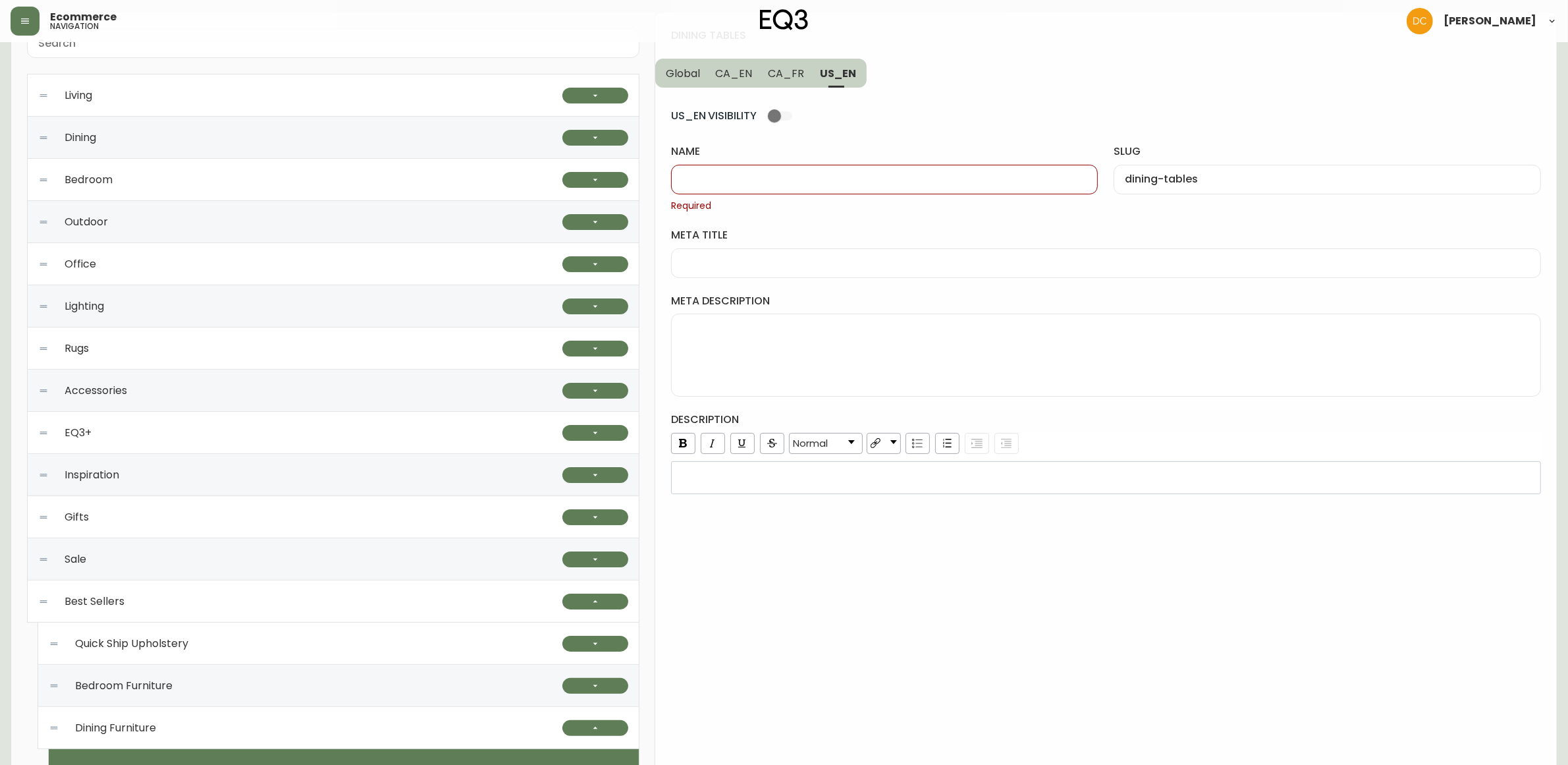
type input "Dining Tables"
click at [775, 189] on div "Dining Tables" at bounding box center [885, 180] width 428 height 30
click at [837, 76] on span "US_EN" at bounding box center [839, 74] width 35 height 14
click at [815, 173] on input "name" at bounding box center [885, 180] width 405 height 12
paste input "Dining Tables"
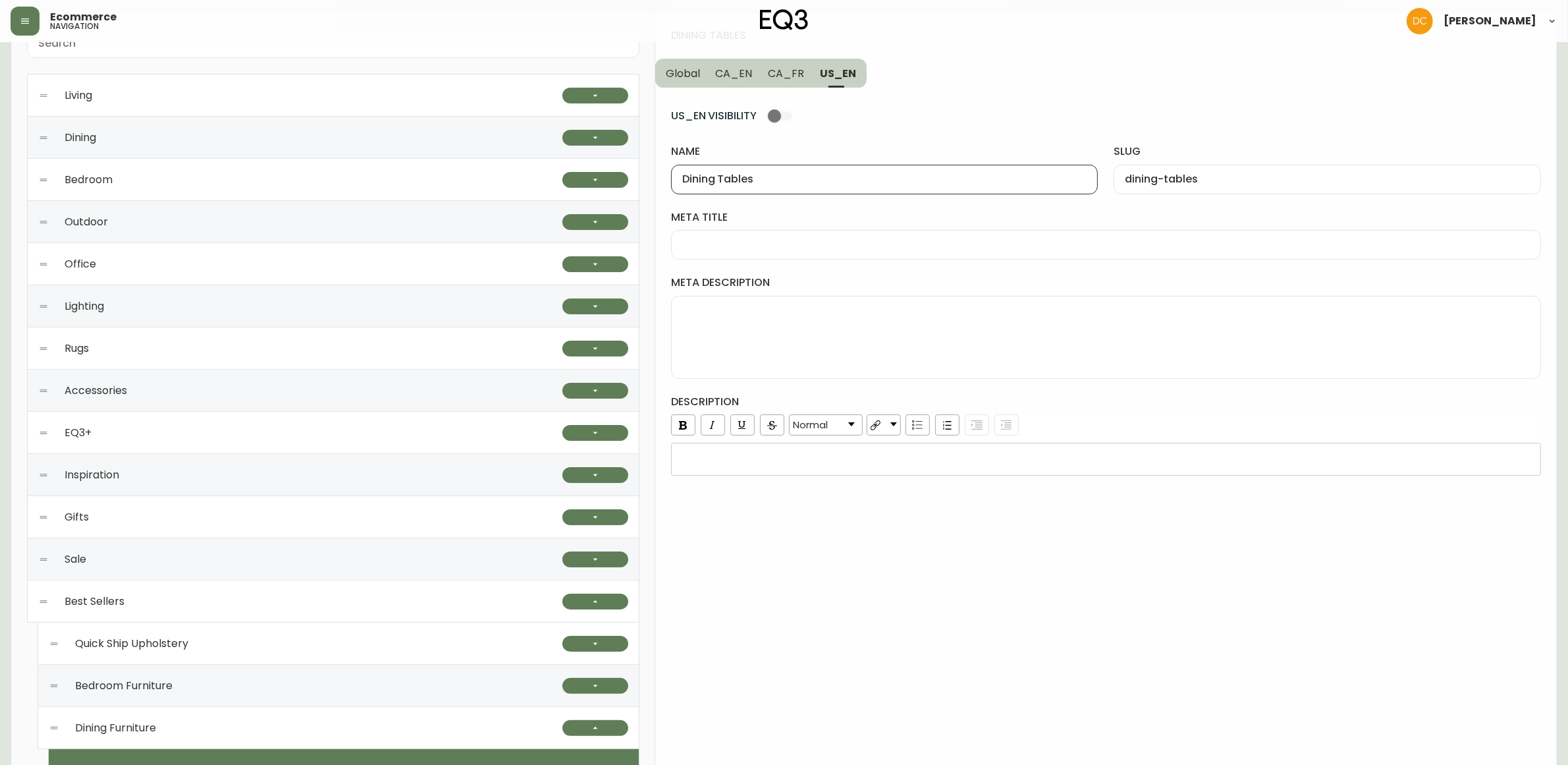
type input "Dining Tables"
click at [797, 74] on span "CA_FR" at bounding box center [786, 74] width 36 height 14
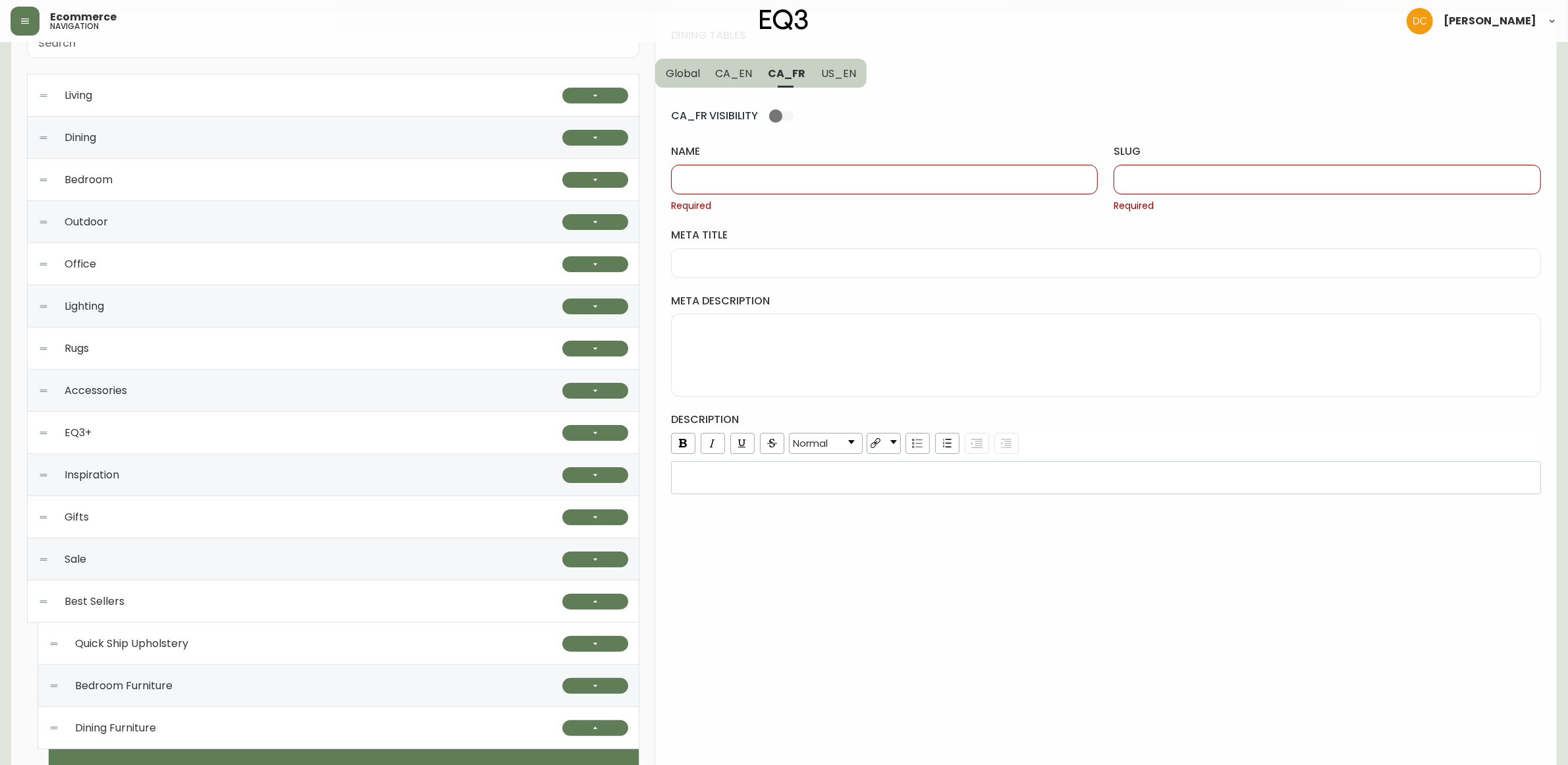
click at [812, 194] on div "name Required" at bounding box center [885, 178] width 428 height 68
click at [818, 188] on div at bounding box center [885, 180] width 428 height 30
type input "Tables de salle a manger"
click at [1156, 162] on div "slug Required" at bounding box center [1327, 178] width 428 height 68
click at [1158, 193] on div at bounding box center [1327, 180] width 428 height 30
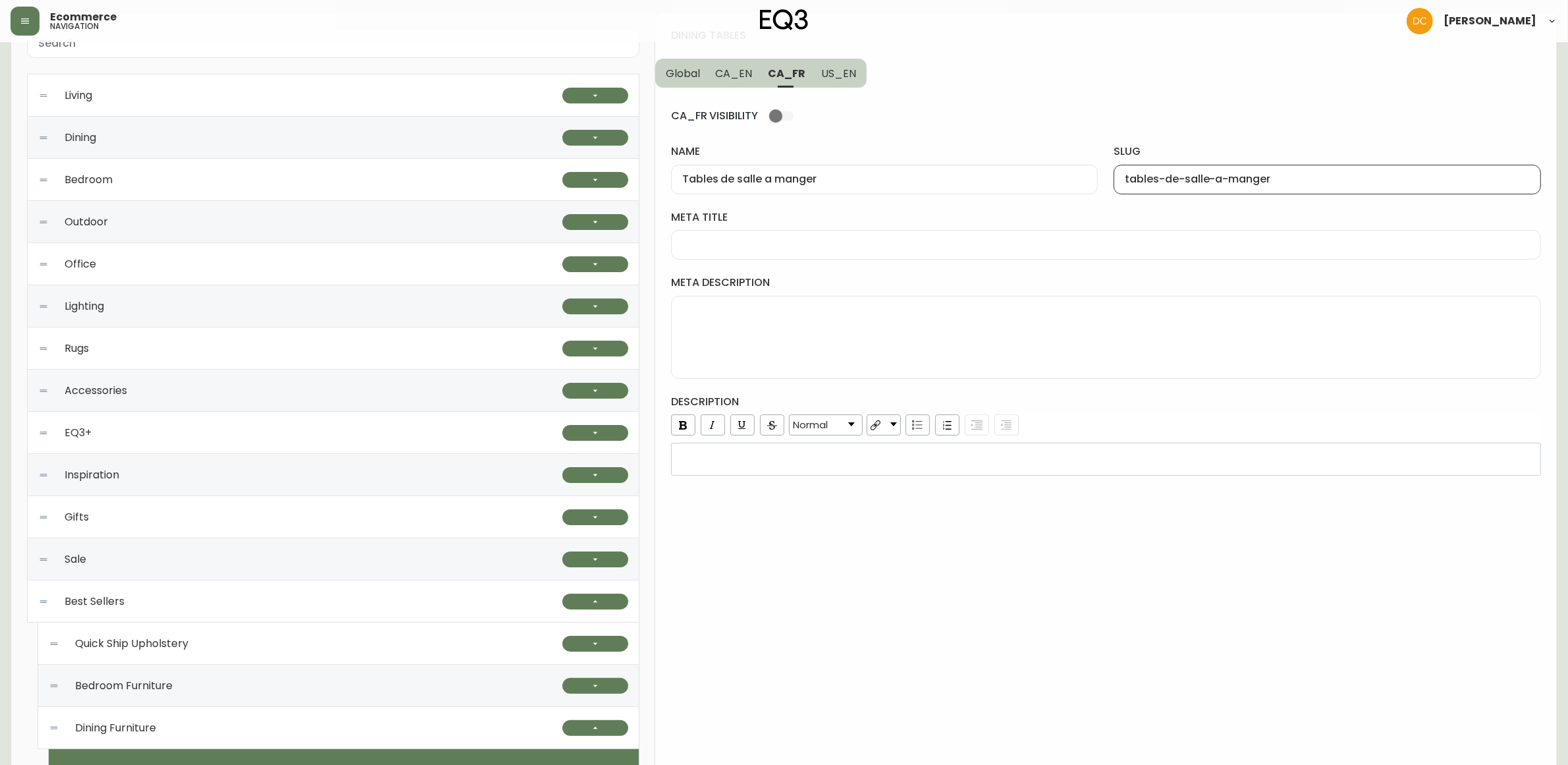
type input "tables-de-salle-a-manger"
click at [743, 74] on span "CA_EN" at bounding box center [734, 74] width 37 height 14
type input "Dining Tables"
type input "dining-tables"
click at [693, 74] on span "Global" at bounding box center [683, 74] width 34 height 14
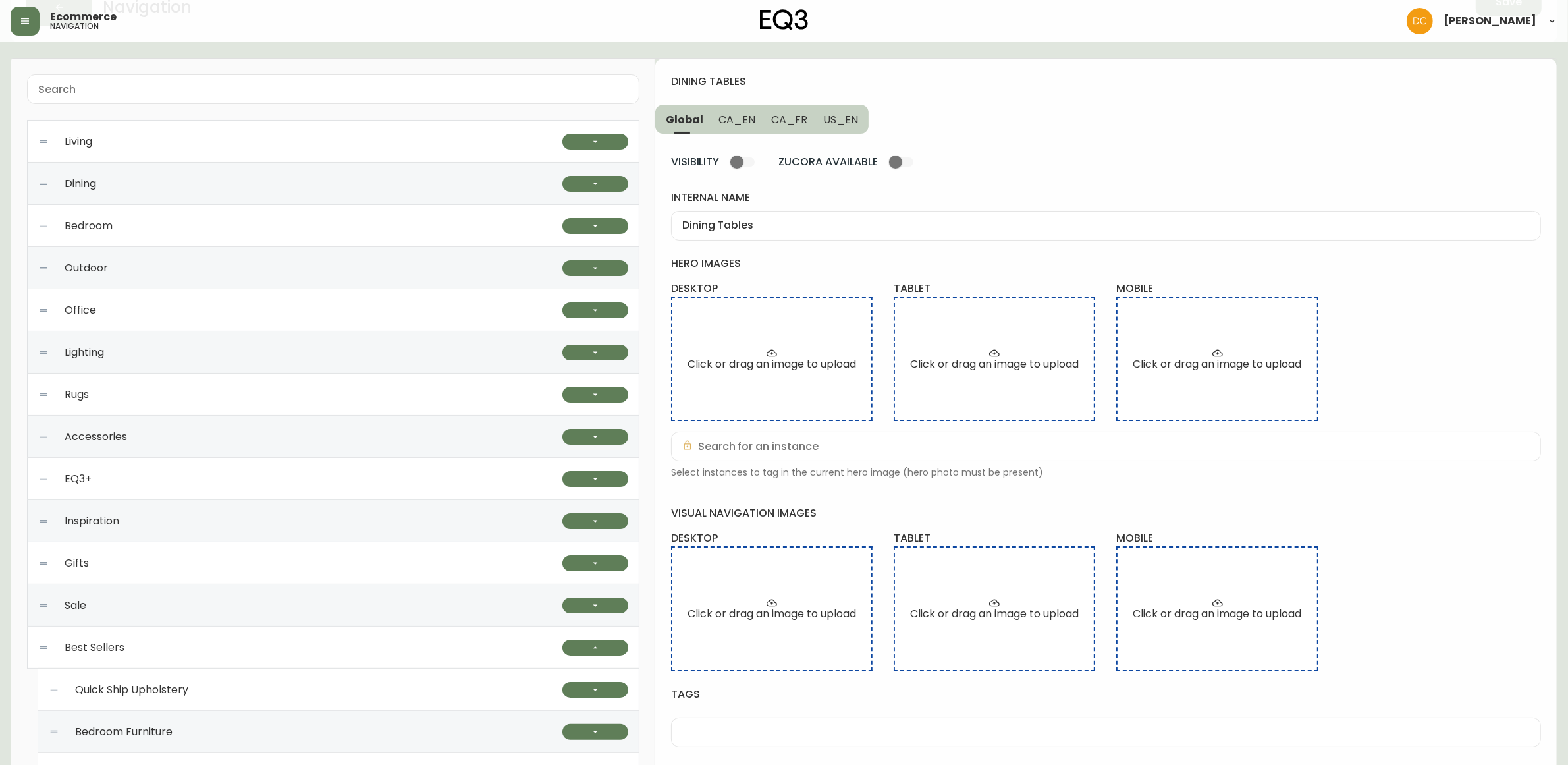
scroll to position [0, 0]
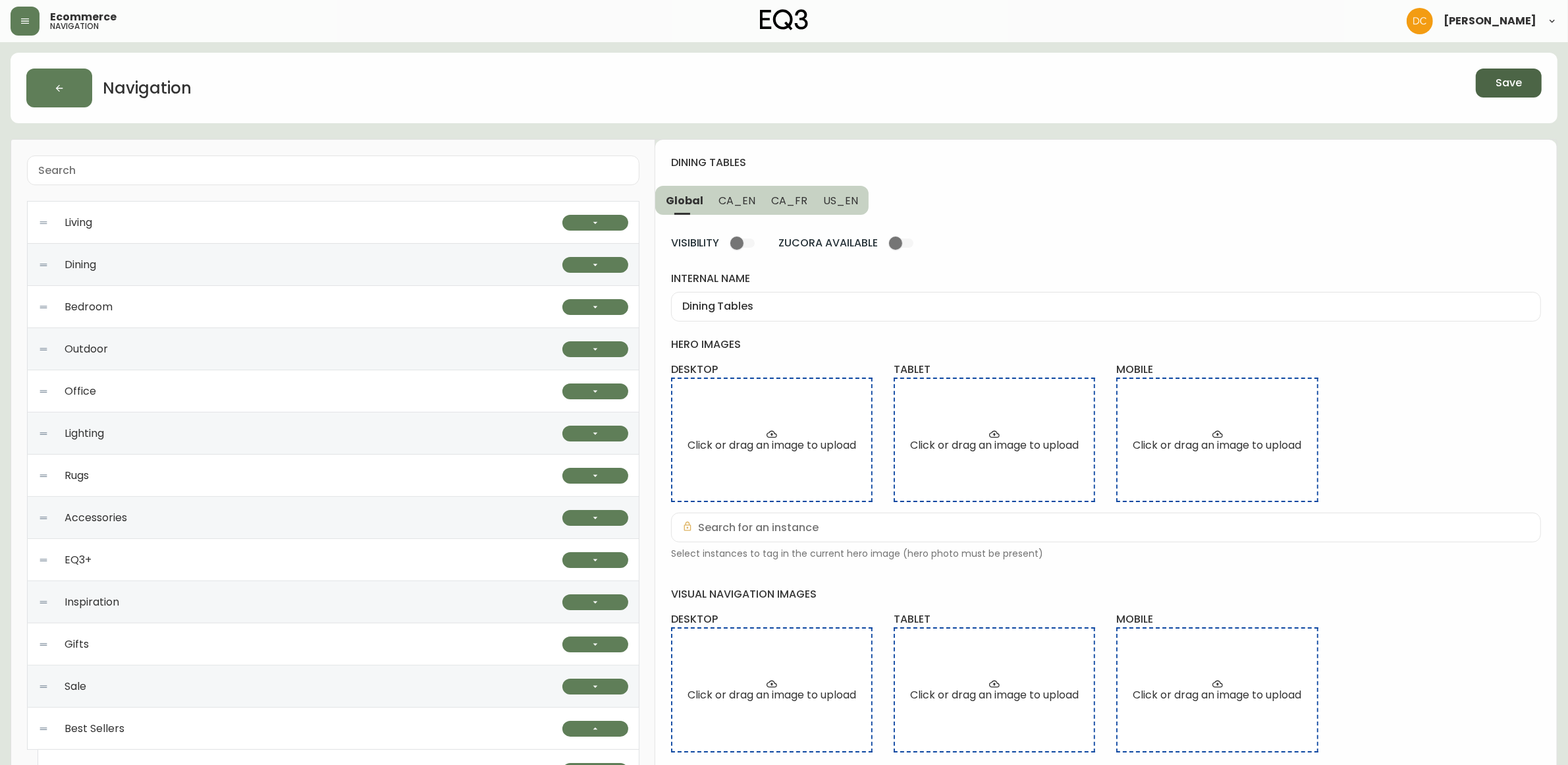
click at [1520, 83] on span "Save" at bounding box center [1509, 83] width 26 height 15
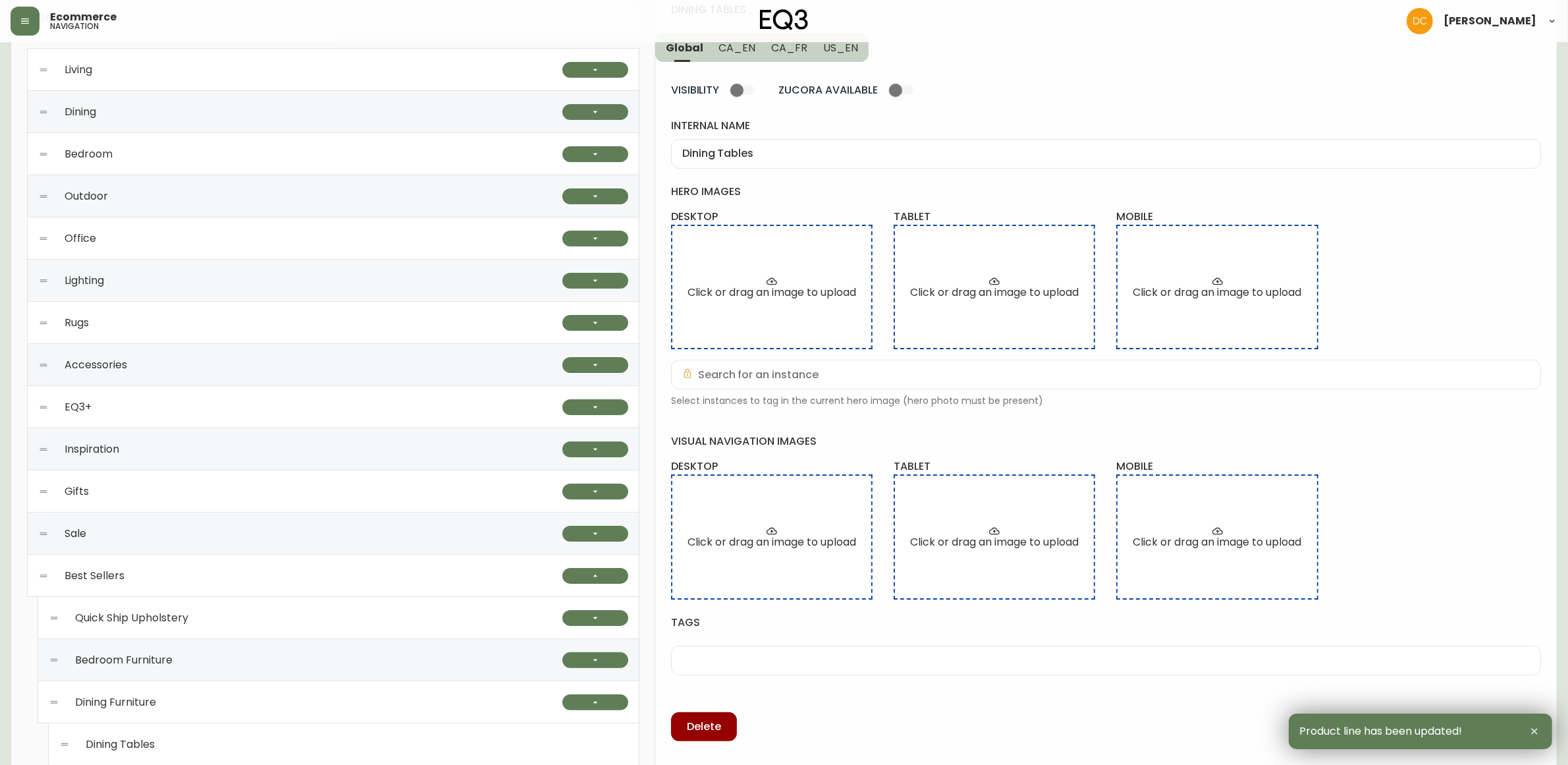
scroll to position [292, 0]
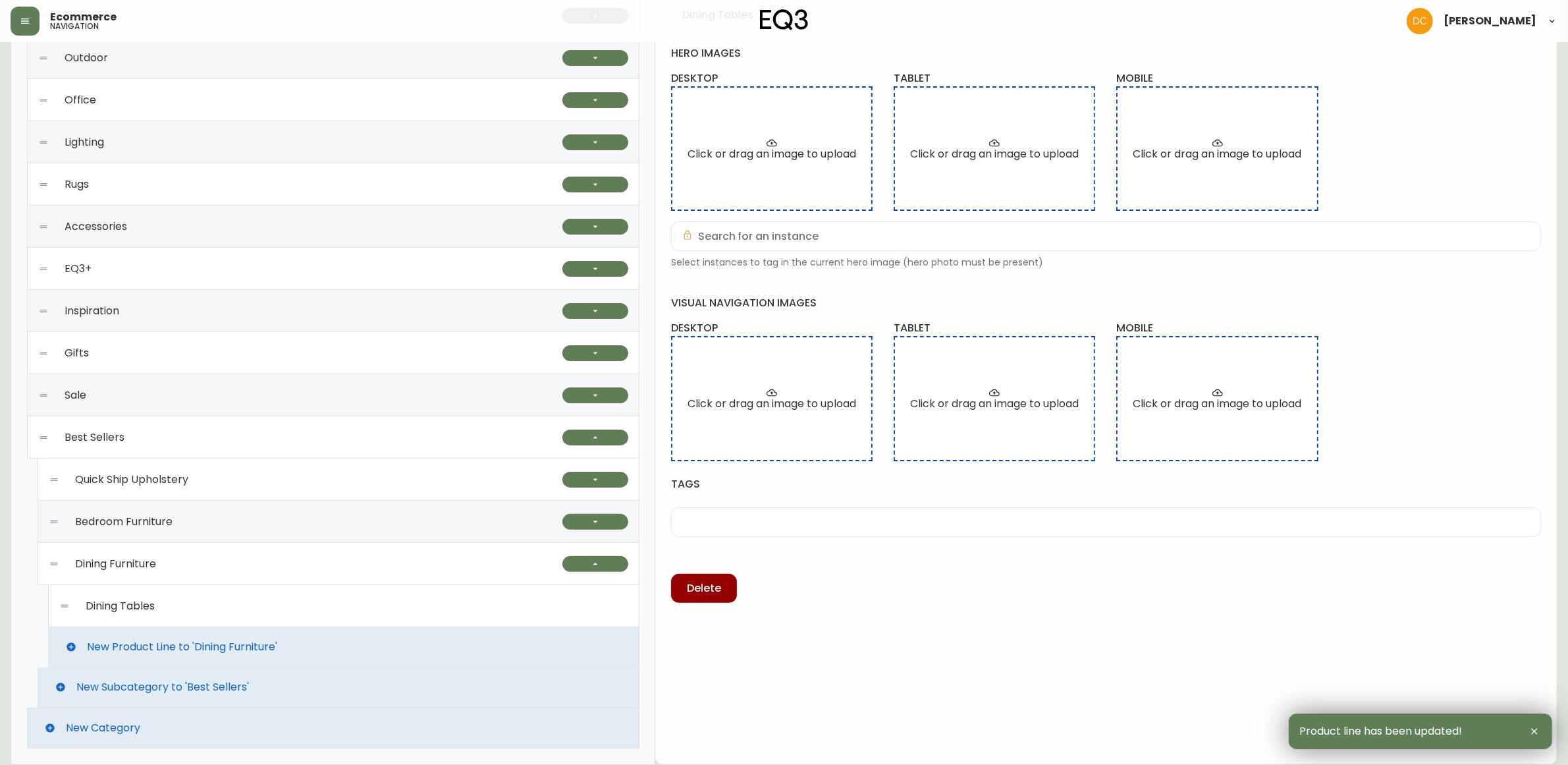
click at [292, 601] on div "Dining Tables" at bounding box center [344, 606] width 569 height 42
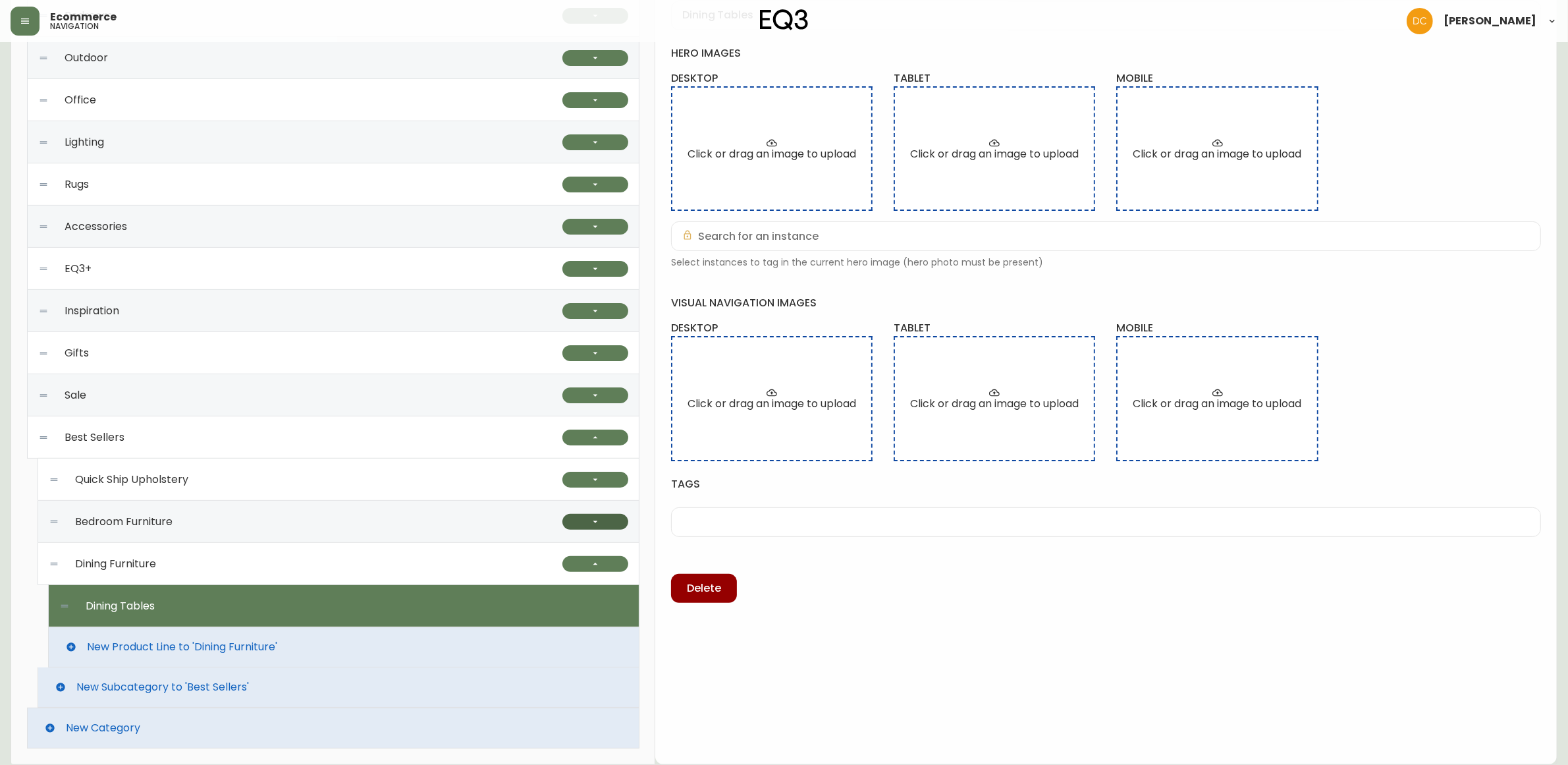
drag, startPoint x: 596, startPoint y: 512, endPoint x: 584, endPoint y: 525, distance: 17.7
click at [597, 513] on div at bounding box center [595, 522] width 66 height 42
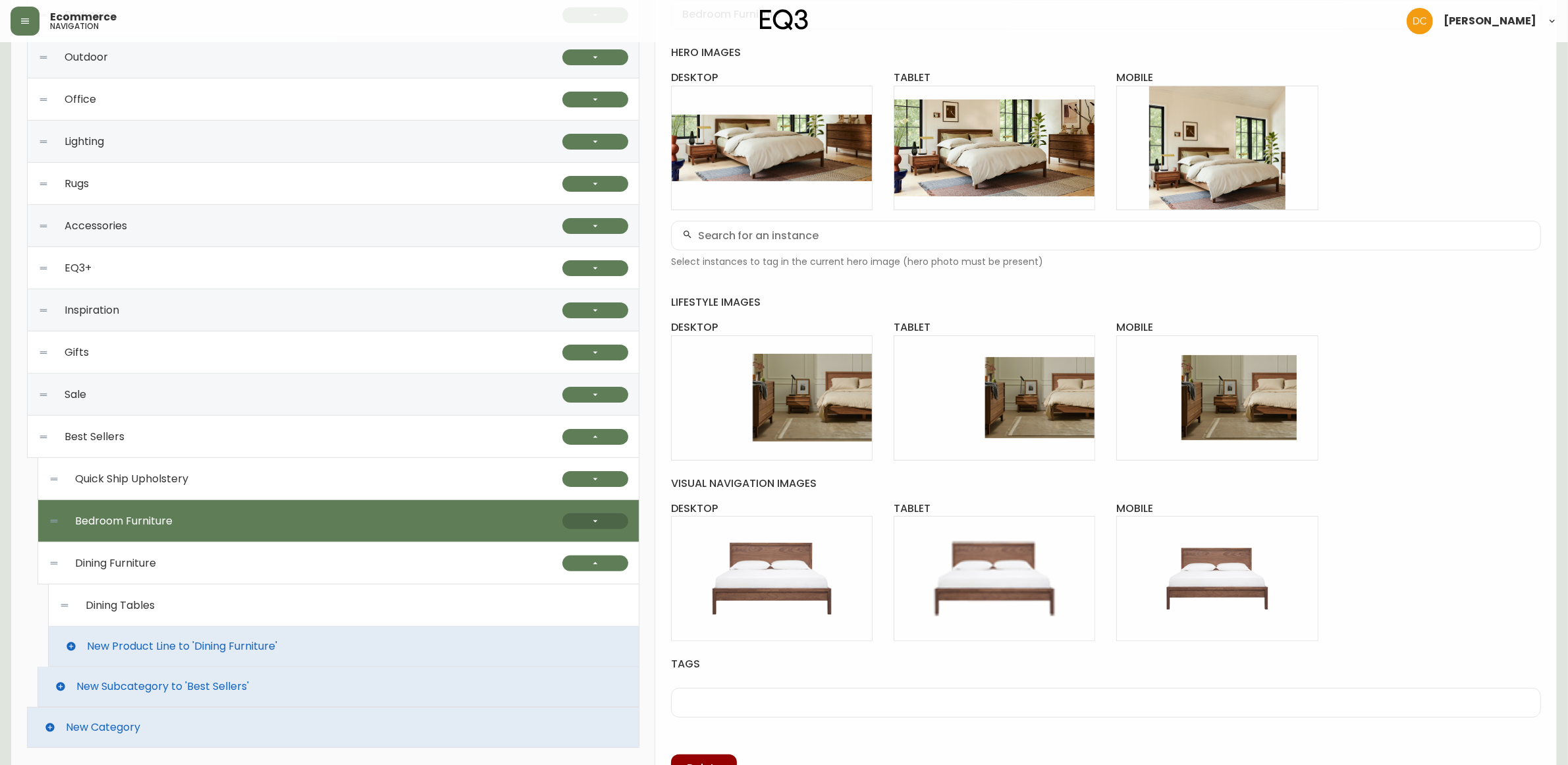
click at [586, 522] on button "button" at bounding box center [595, 521] width 66 height 16
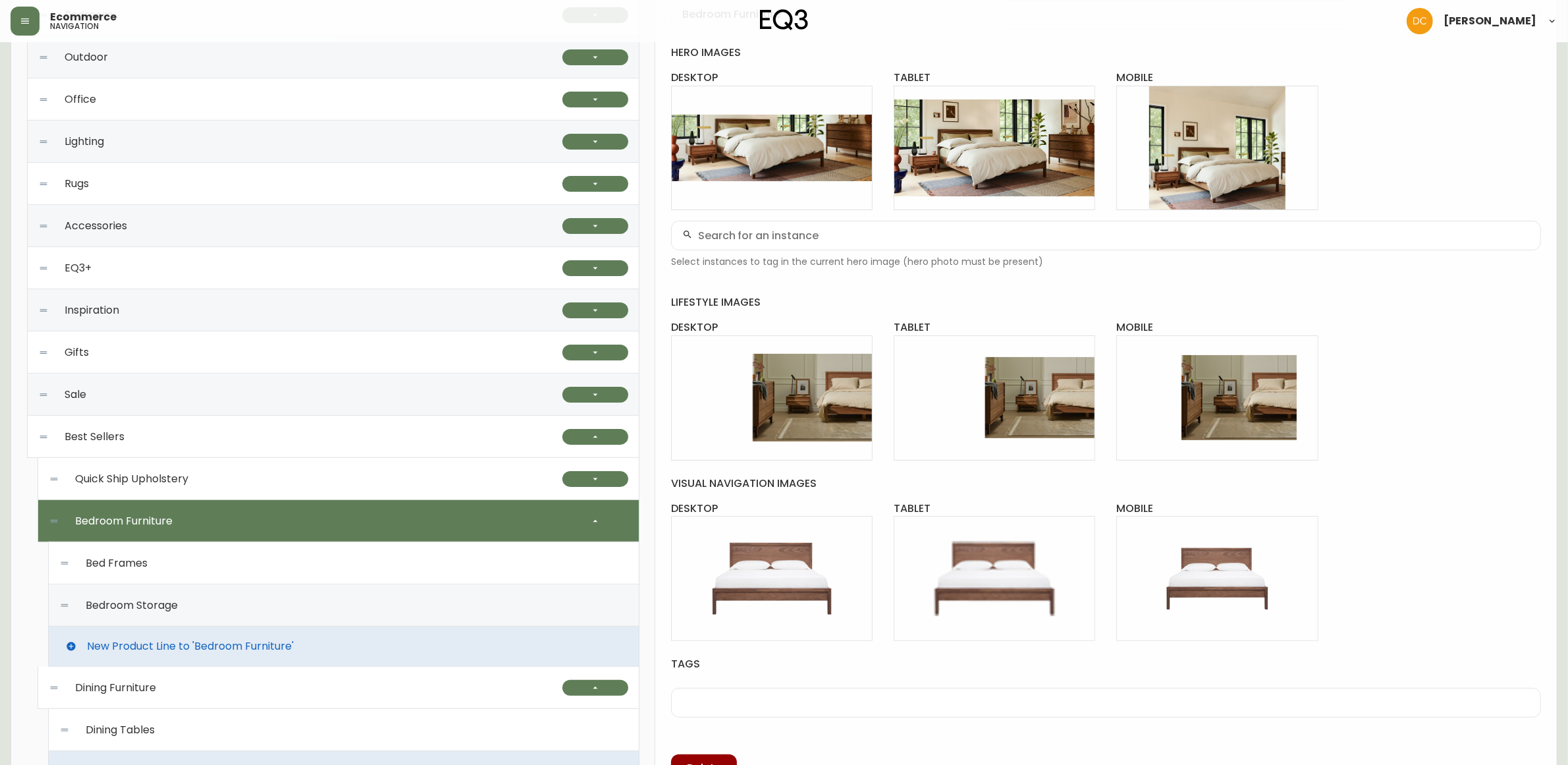
click at [491, 571] on div "Bed Frames" at bounding box center [344, 563] width 569 height 42
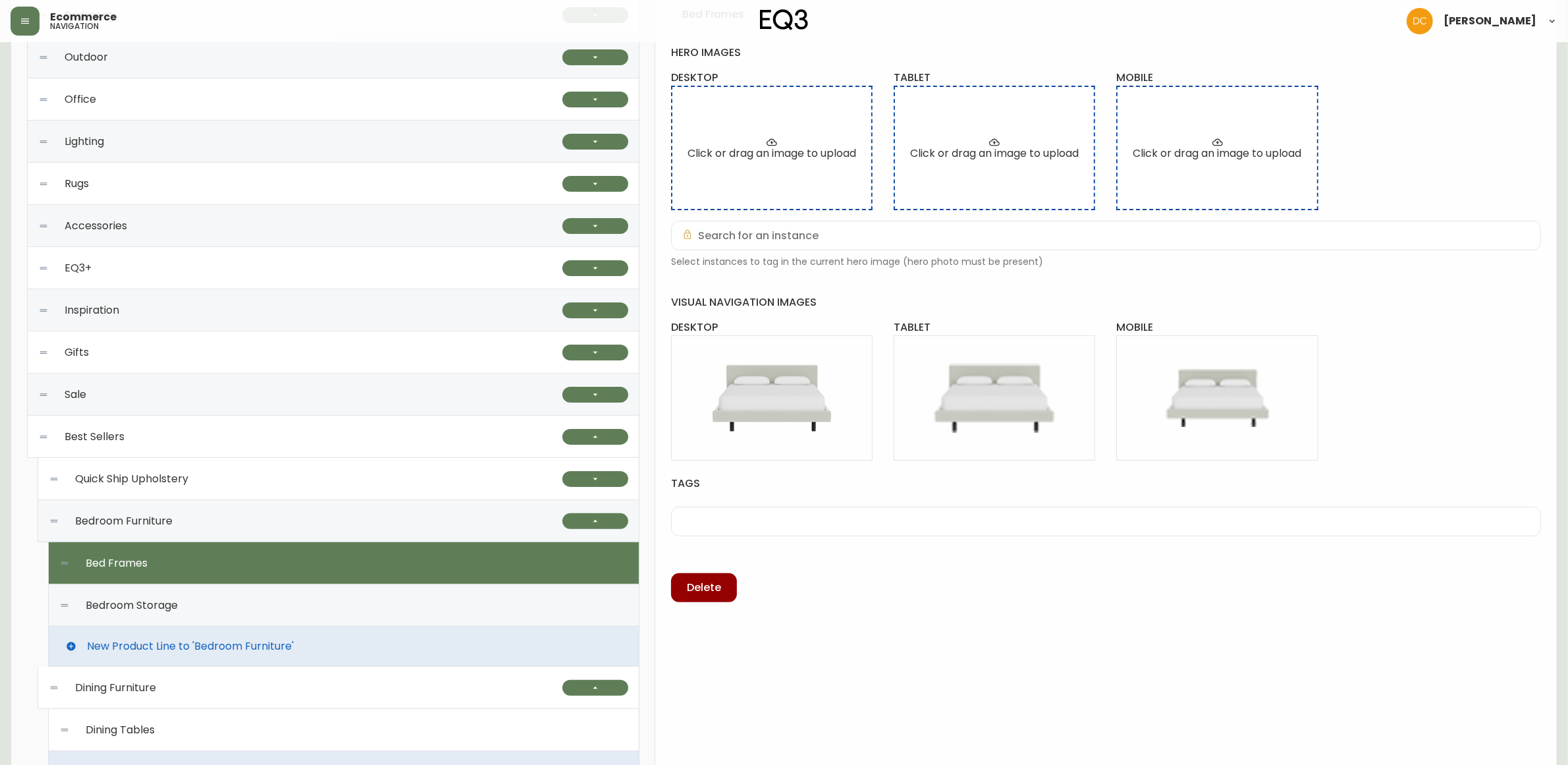
click at [491, 606] on div "Bedroom Storage" at bounding box center [344, 605] width 569 height 42
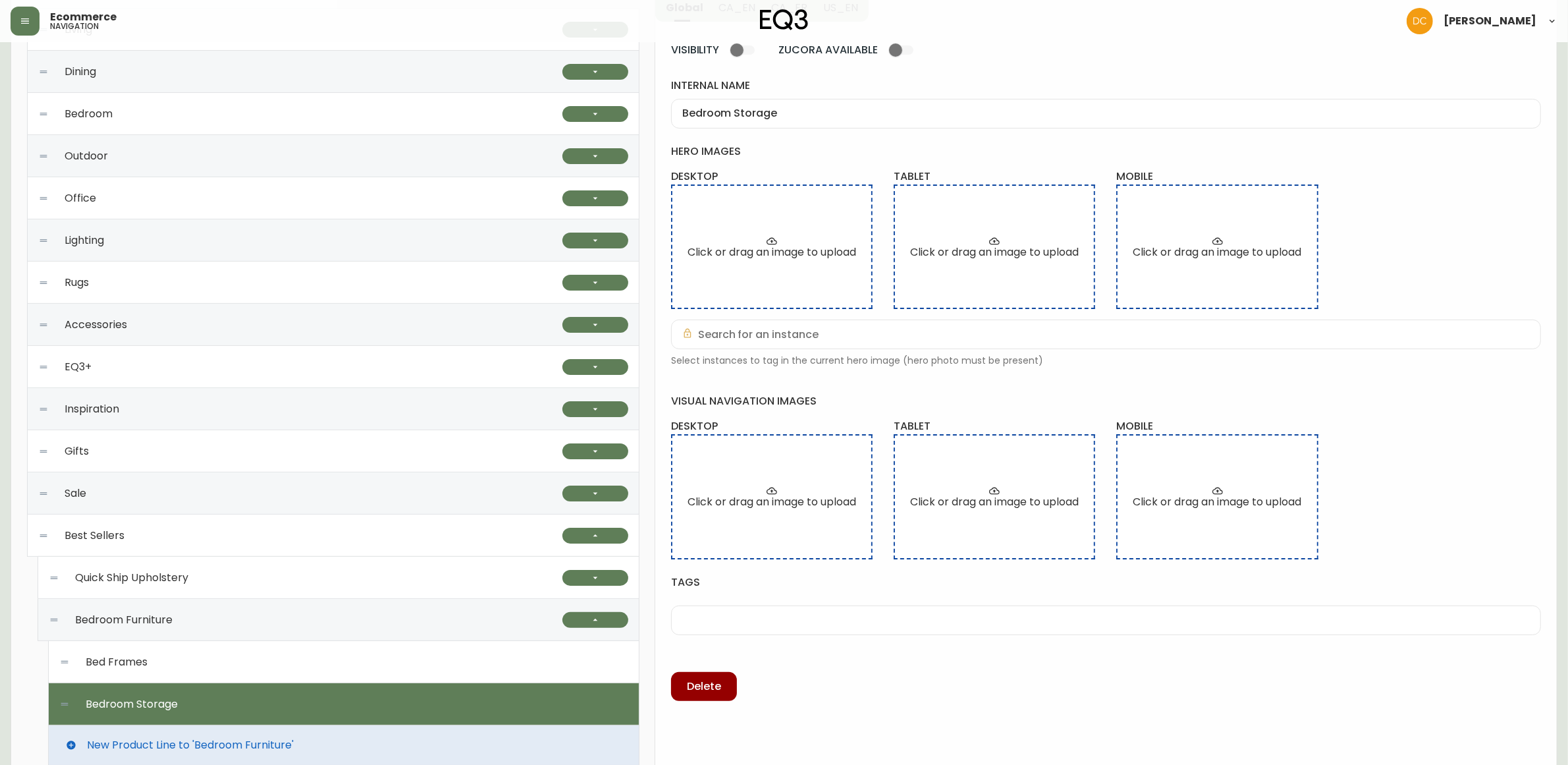
scroll to position [417, 0]
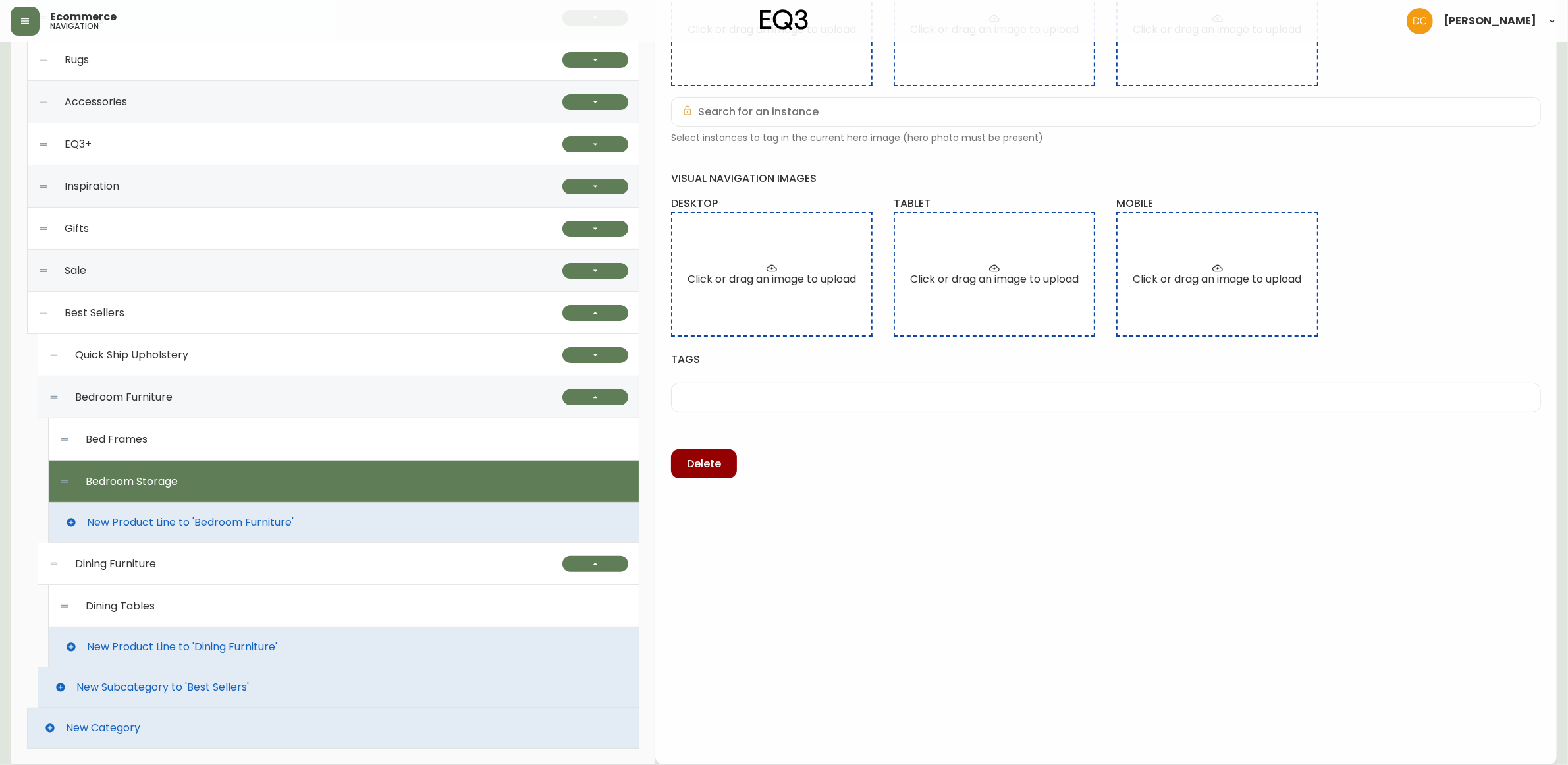
click at [438, 601] on div "Dining Tables" at bounding box center [344, 606] width 569 height 42
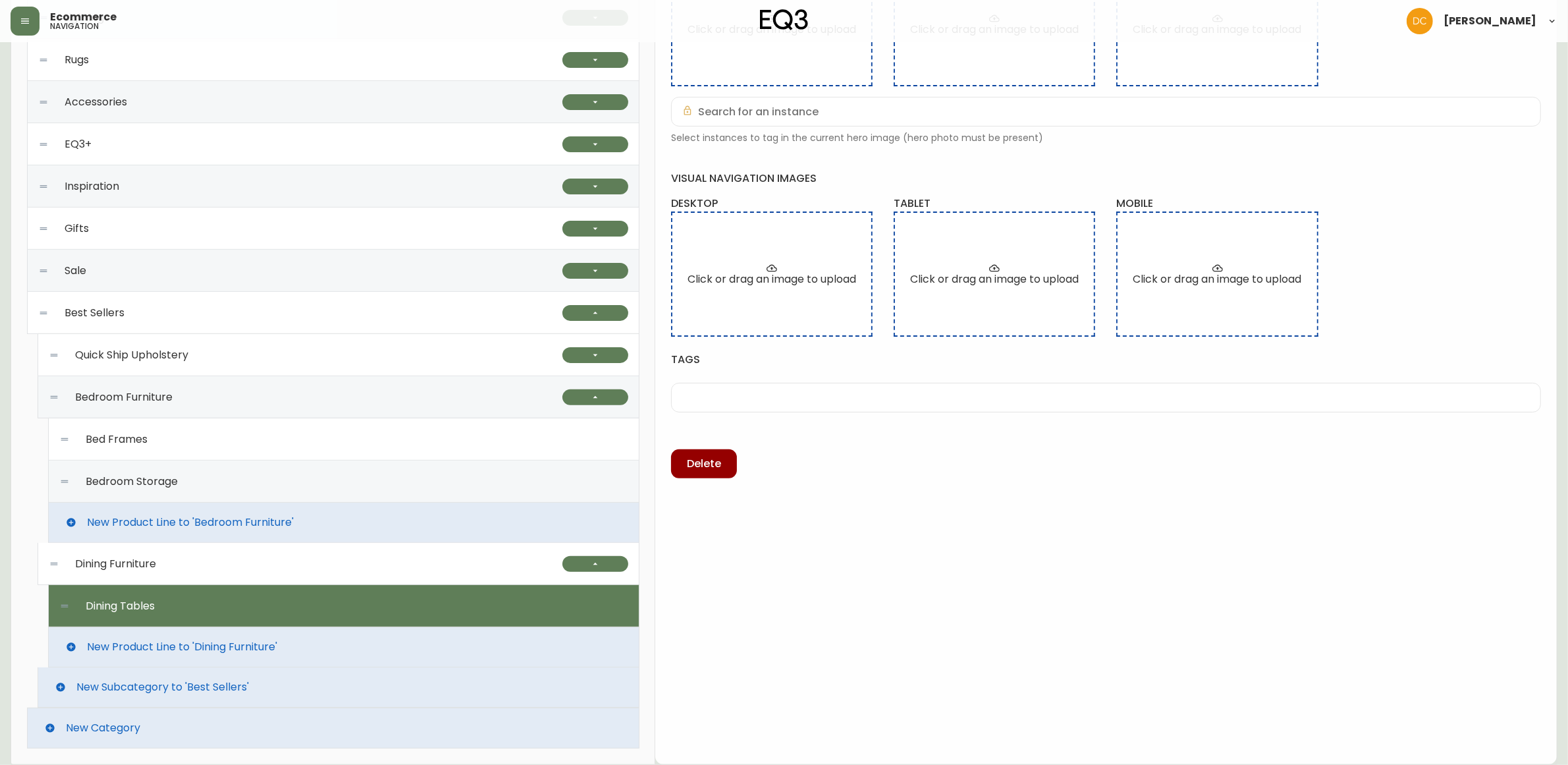
click at [472, 488] on div "Bedroom Storage" at bounding box center [344, 481] width 569 height 42
type input "Bedroom Storage"
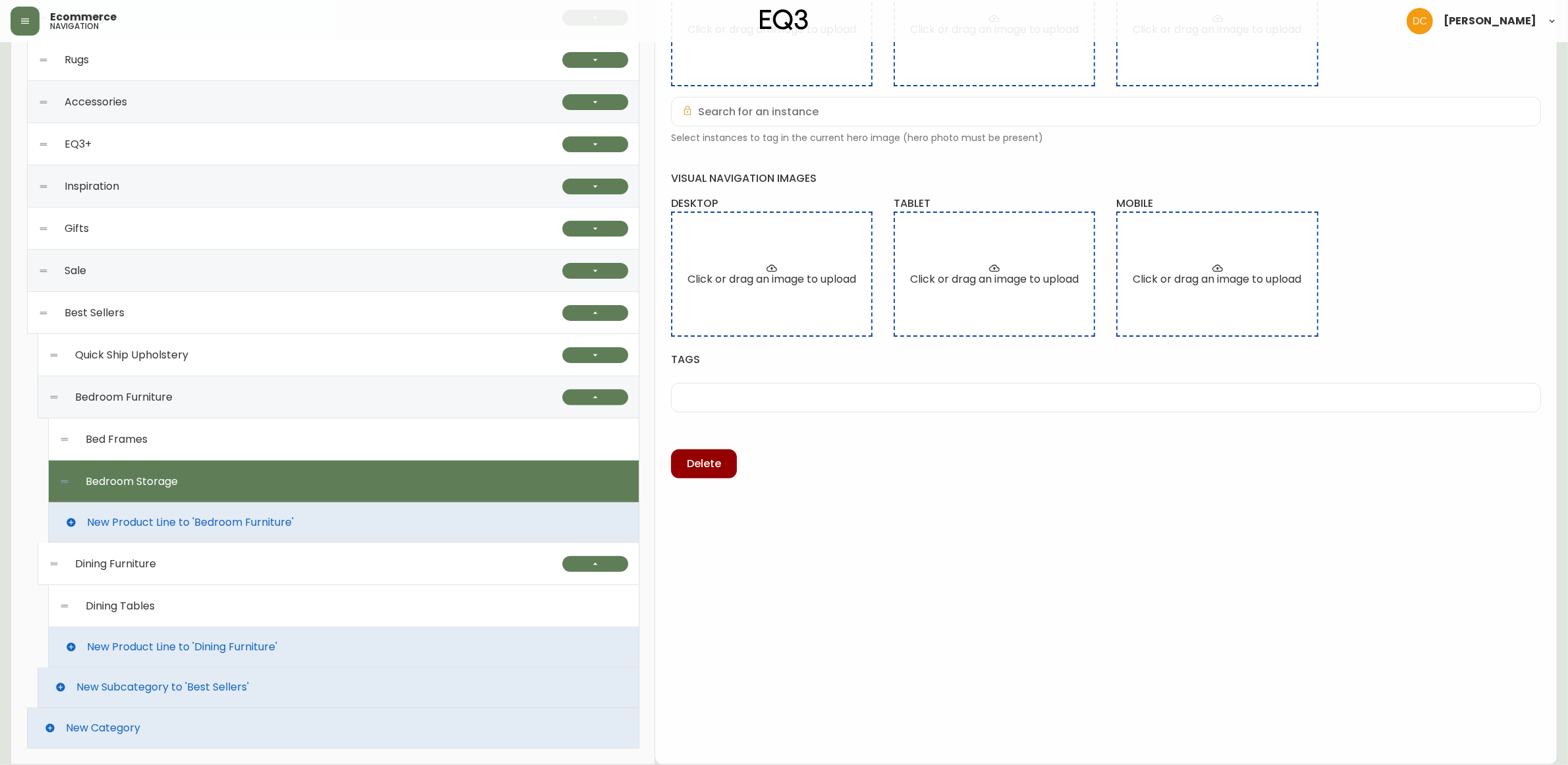
click at [545, 461] on div "Bedroom Storage" at bounding box center [344, 481] width 569 height 42
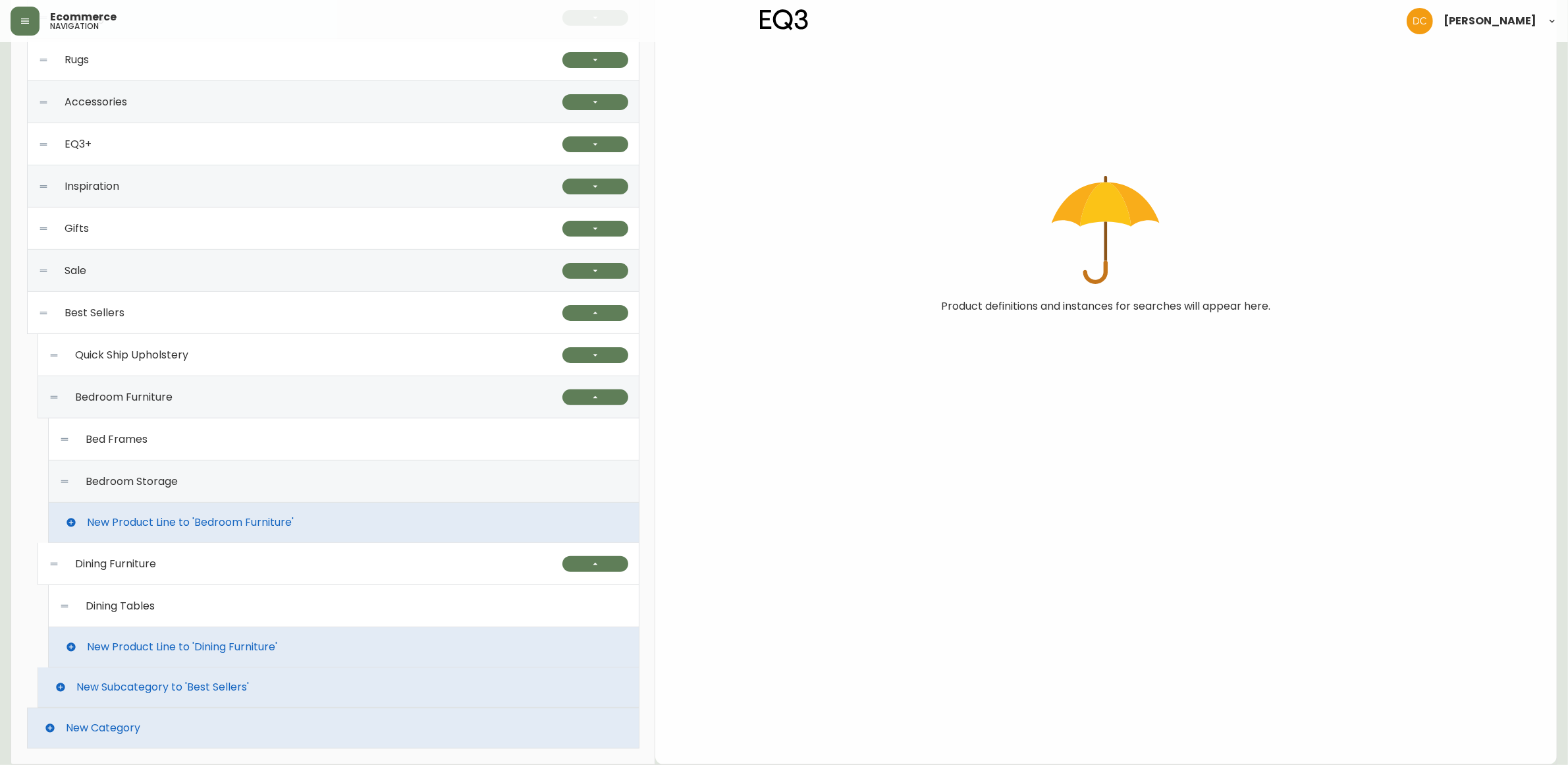
click at [521, 454] on div "Bed Frames" at bounding box center [344, 439] width 569 height 42
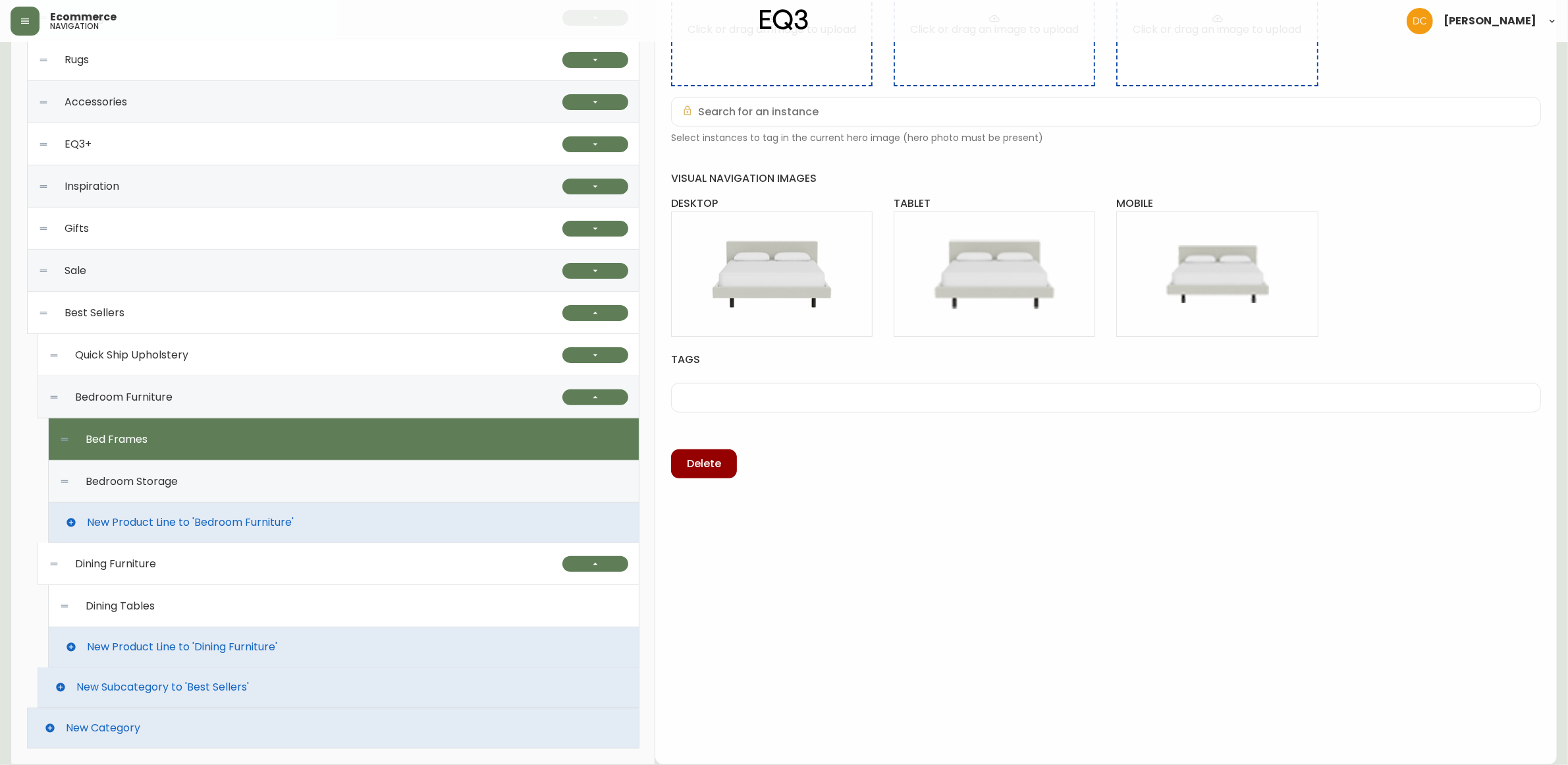
click at [512, 479] on div "Bedroom Storage" at bounding box center [344, 481] width 569 height 42
type input "Bedroom Storage"
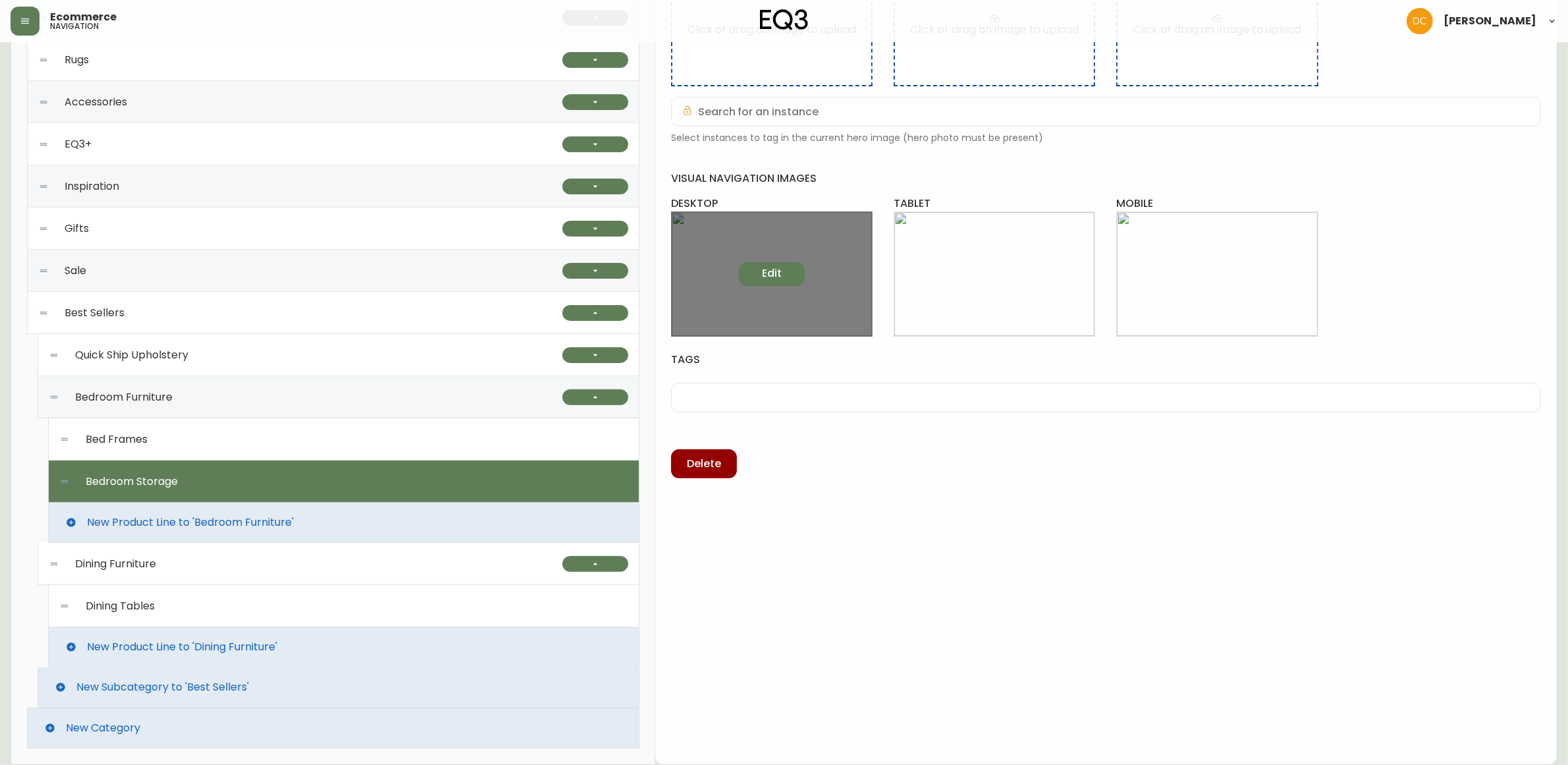
click at [774, 268] on span "Edit" at bounding box center [772, 273] width 20 height 15
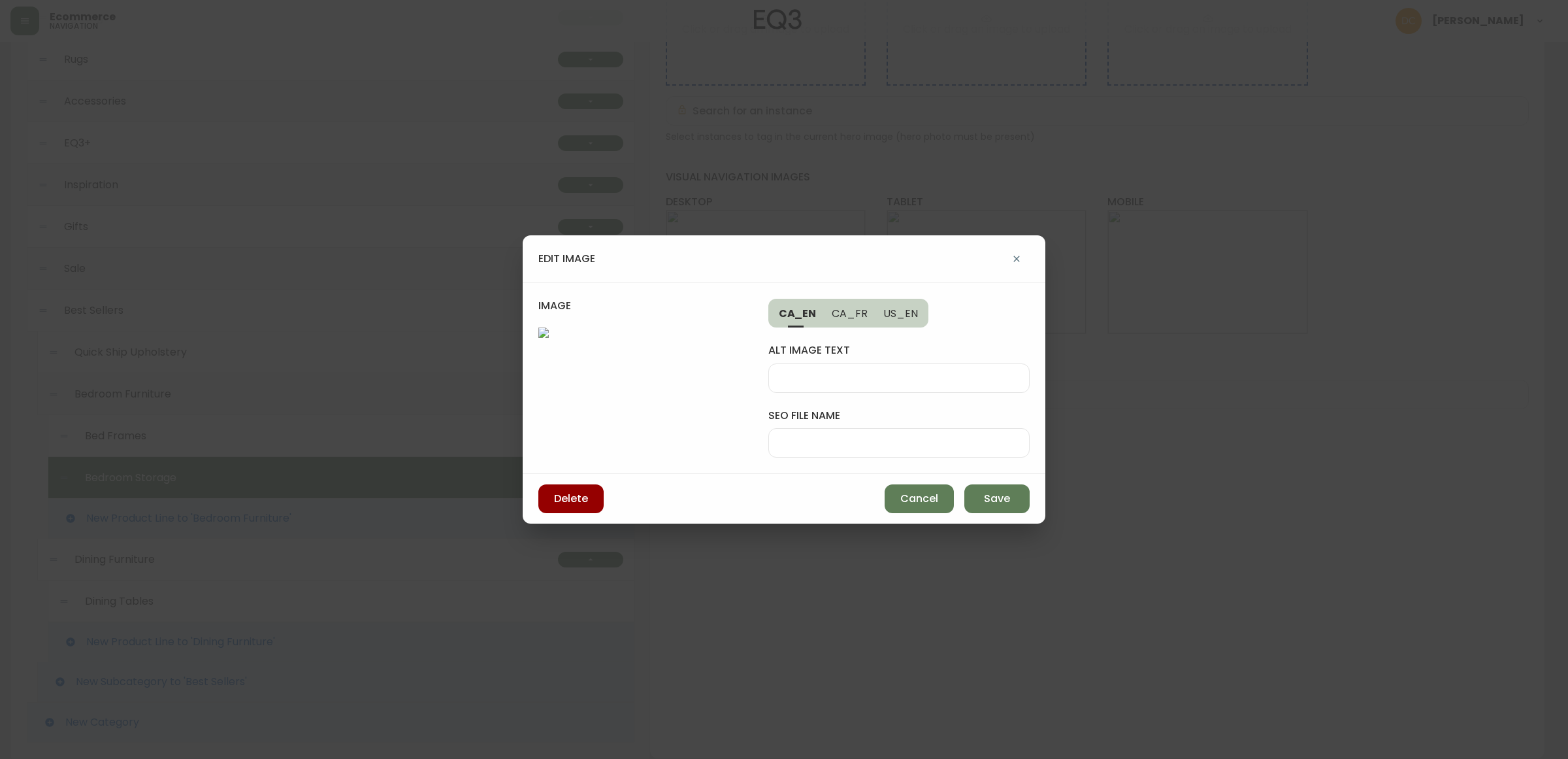
click at [900, 428] on div at bounding box center [899, 442] width 261 height 30
type input "[PERSON_NAME]-double-dresser"
click at [907, 372] on input "alt image text" at bounding box center [899, 378] width 239 height 12
type input "walnut dresser"
click at [1010, 506] on span "Save" at bounding box center [997, 498] width 26 height 14
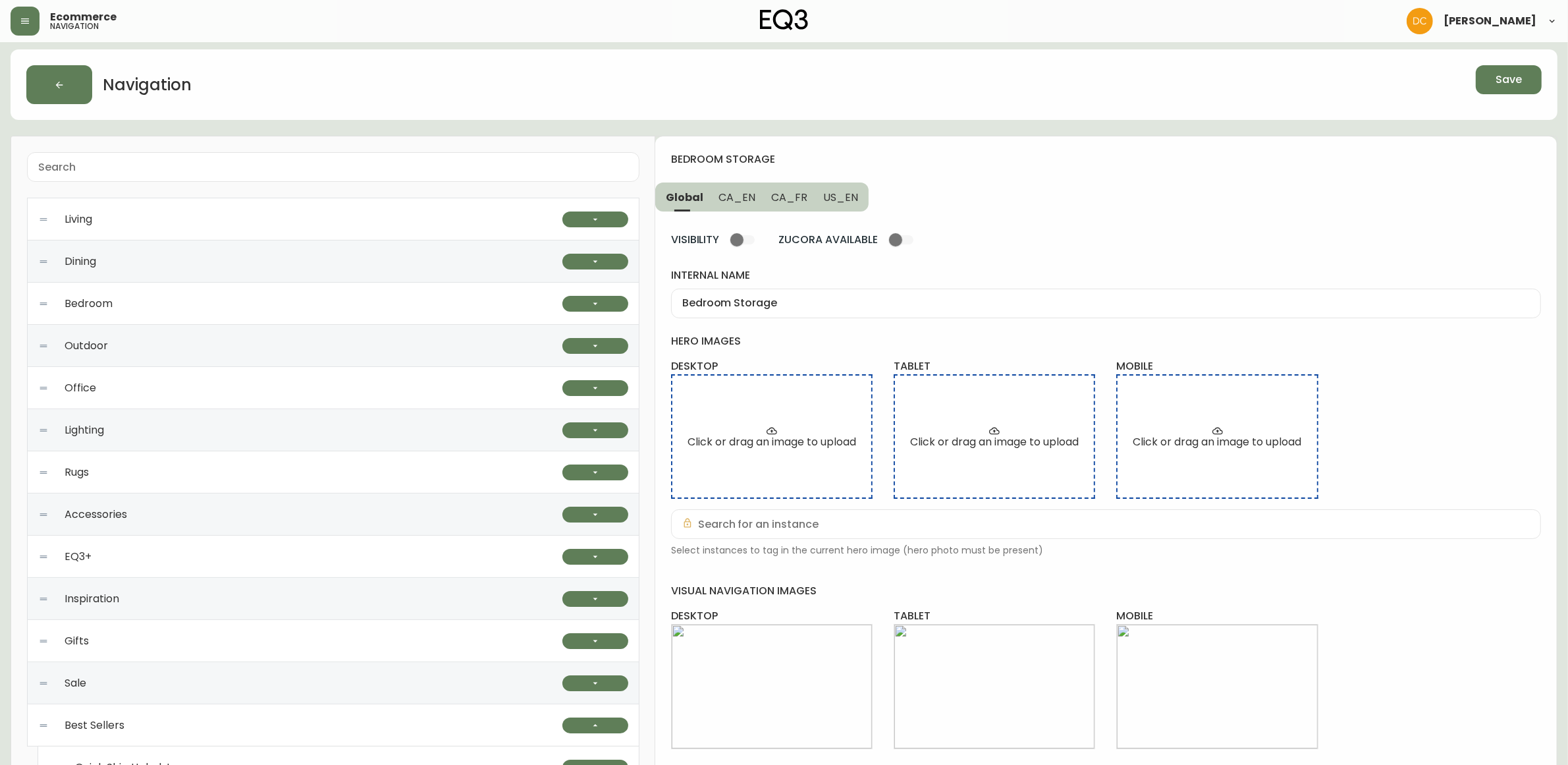
scroll to position [0, 0]
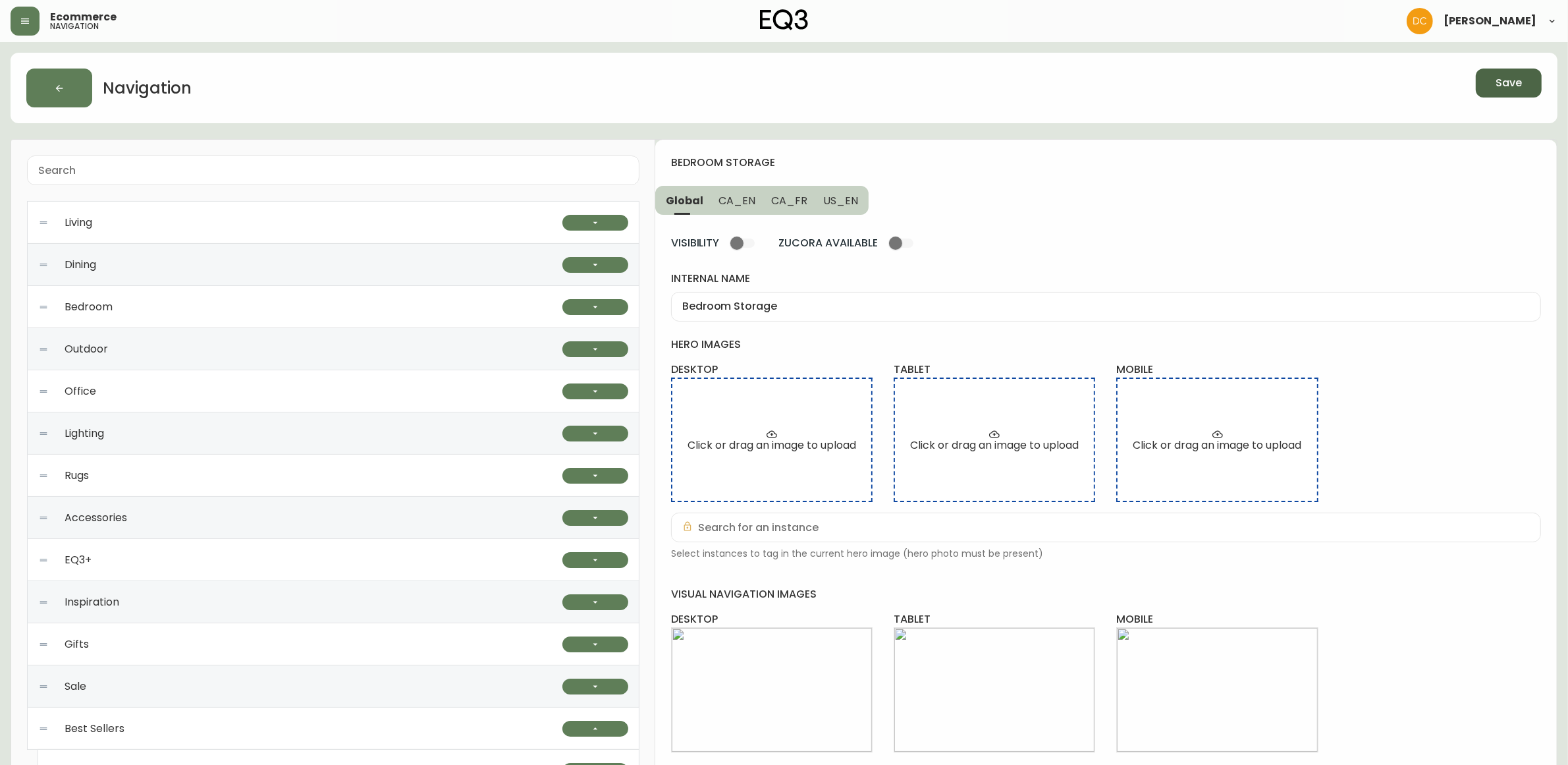
click at [1494, 85] on button "Save" at bounding box center [1508, 83] width 66 height 29
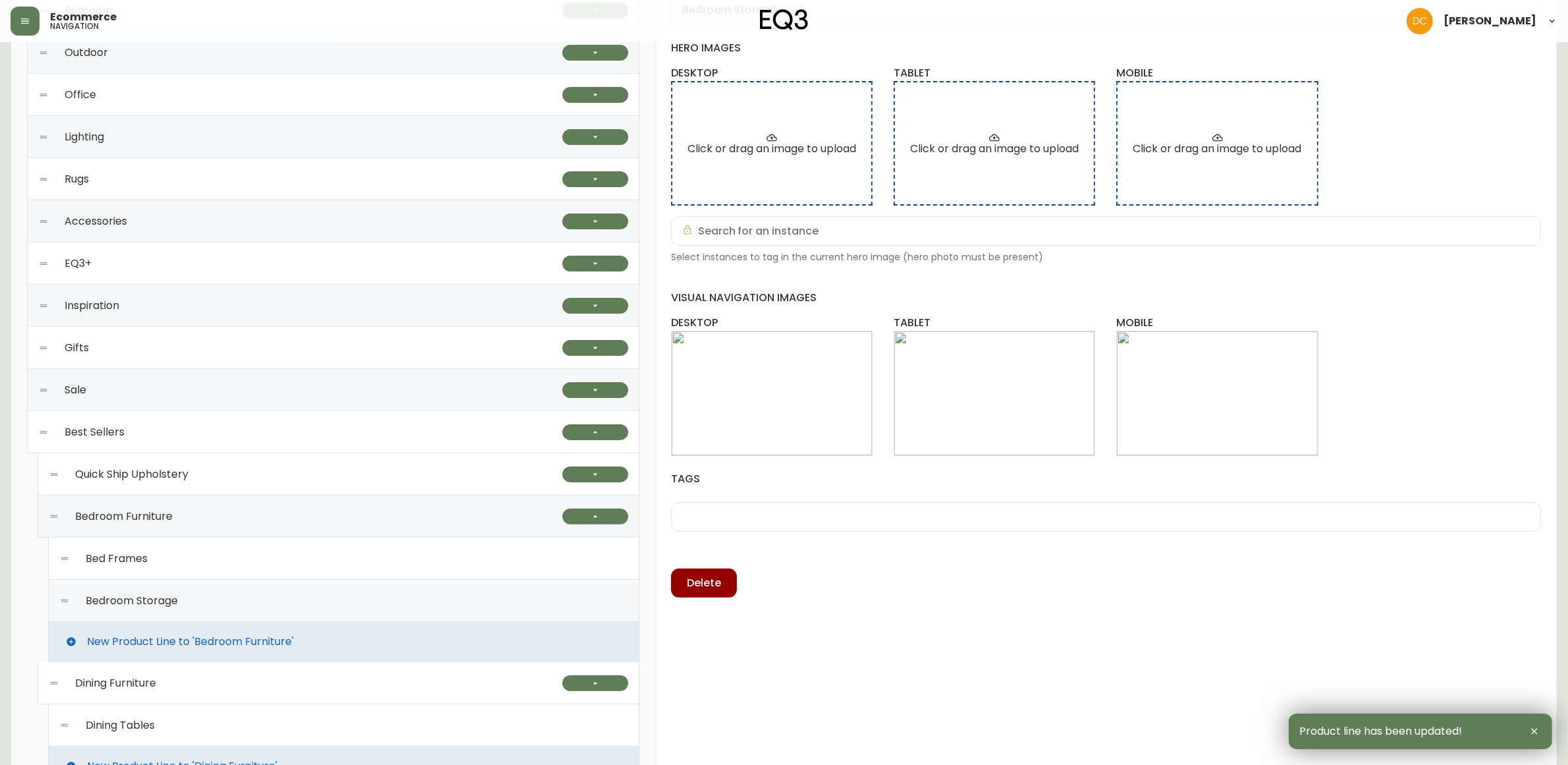
scroll to position [329, 0]
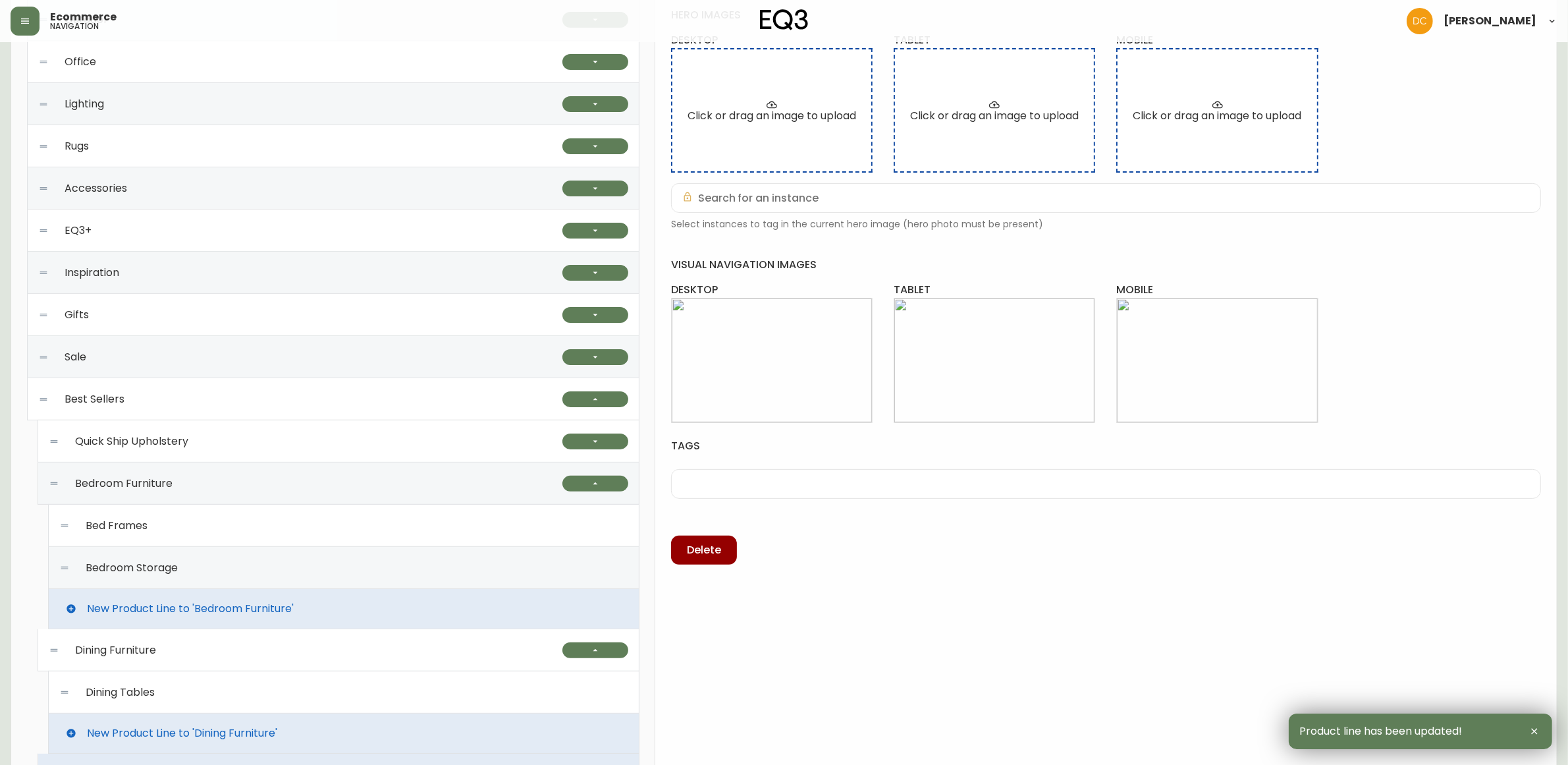
click at [290, 699] on div "Dining Tables" at bounding box center [344, 692] width 569 height 42
type input "Dining Tables"
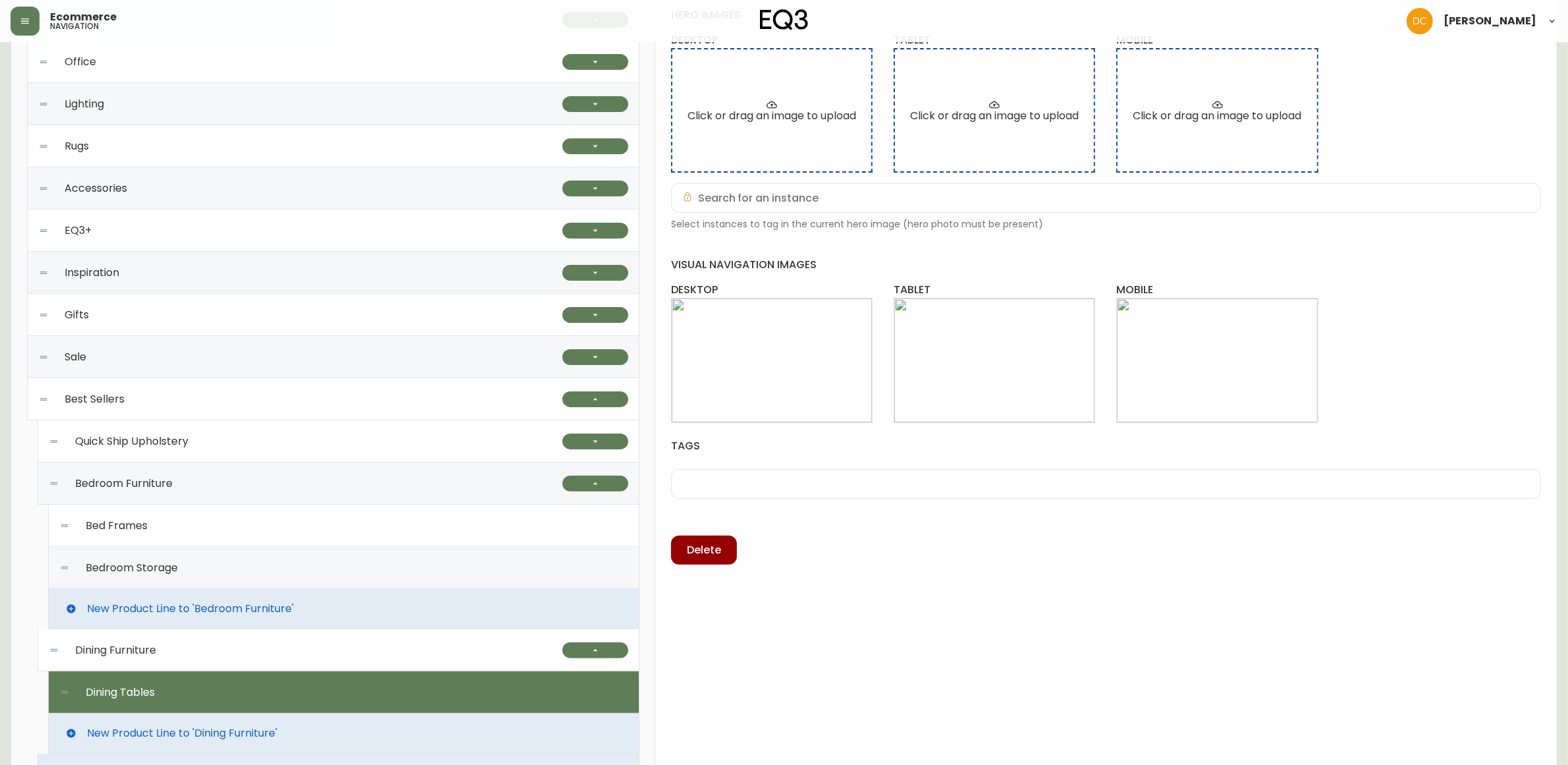
click at [320, 659] on div "Dining Furniture" at bounding box center [305, 650] width 514 height 42
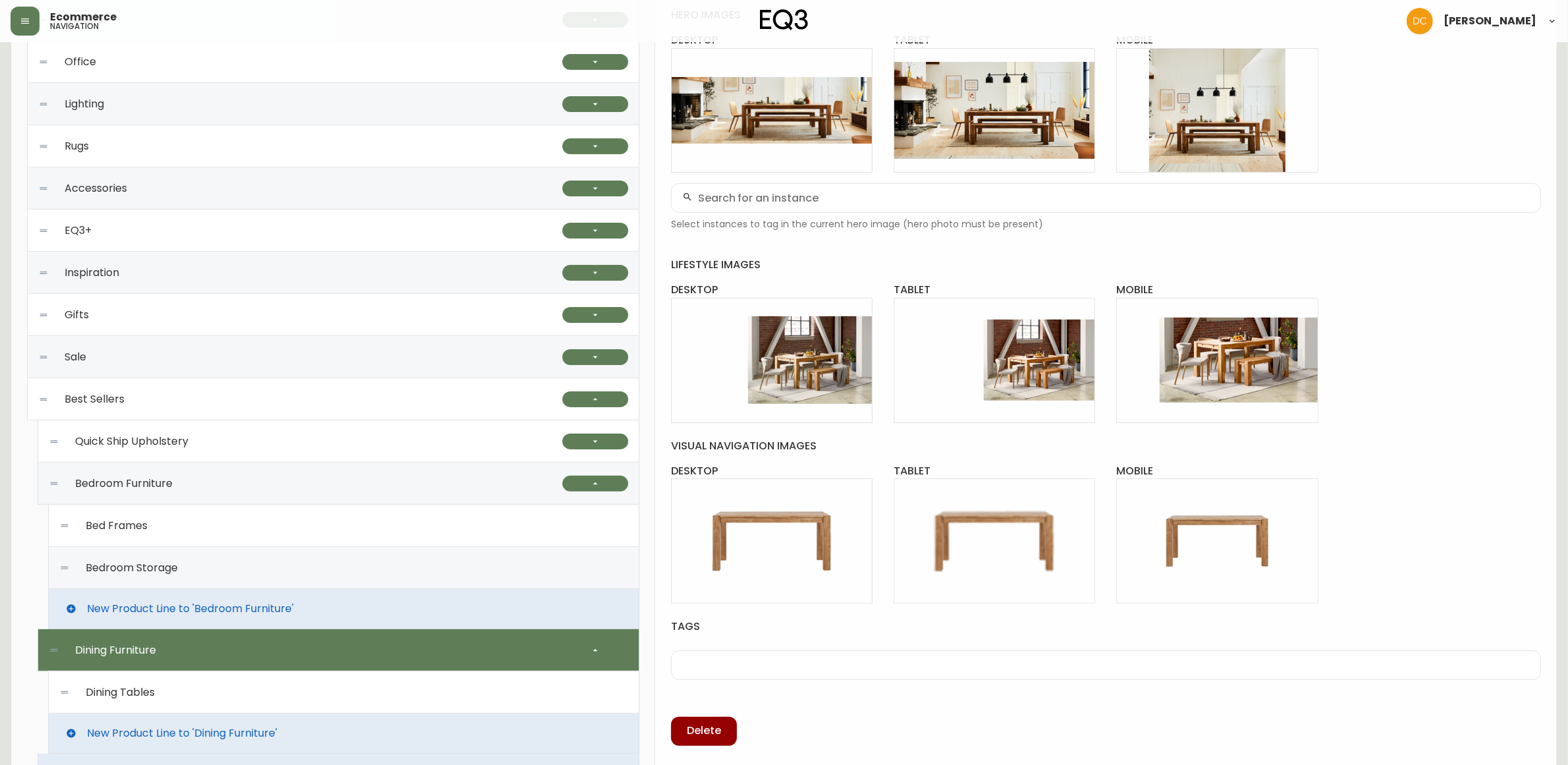
click at [308, 687] on div "Dining Tables" at bounding box center [344, 692] width 569 height 42
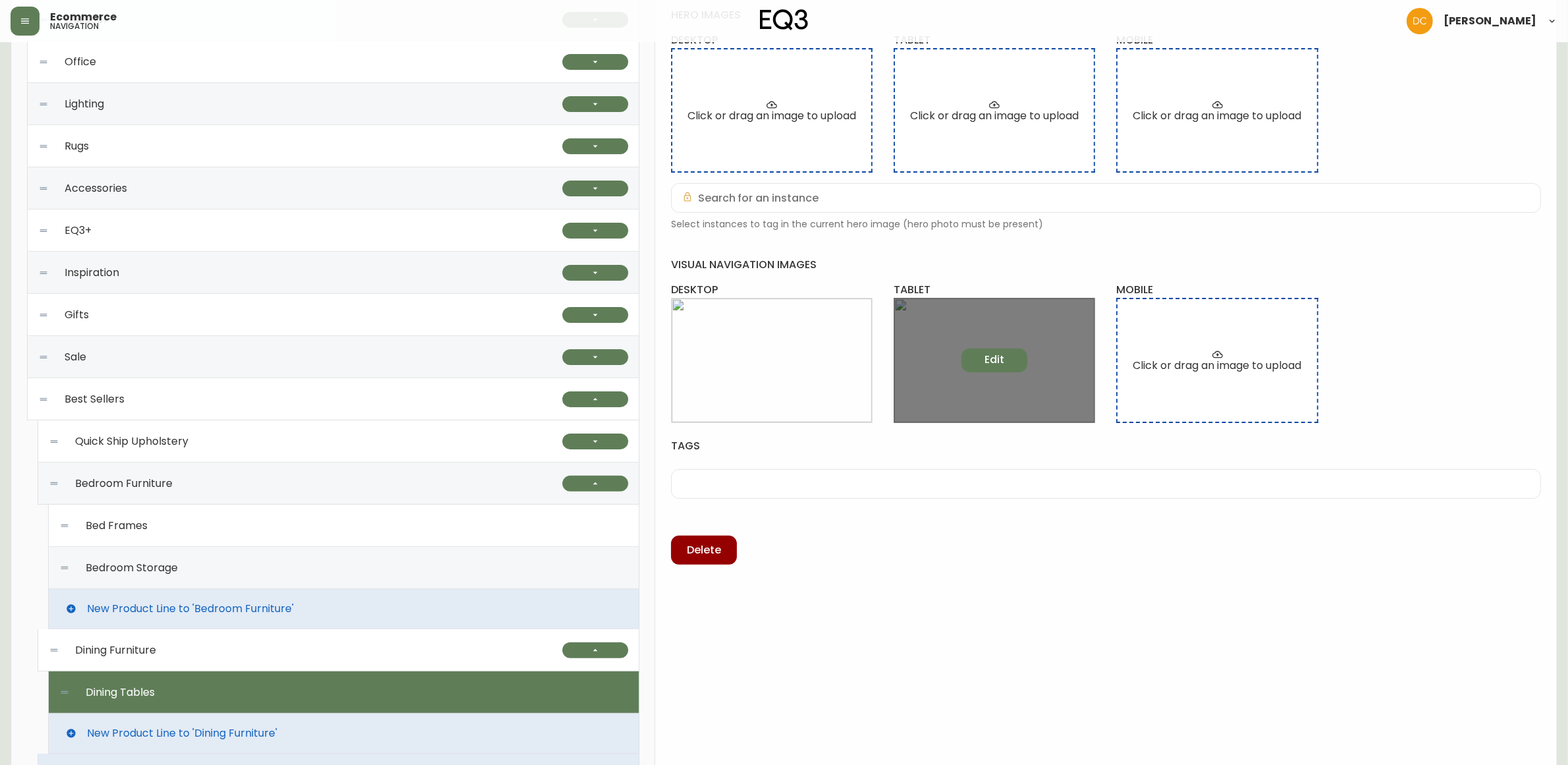
click at [1014, 363] on button "Edit" at bounding box center [994, 361] width 66 height 24
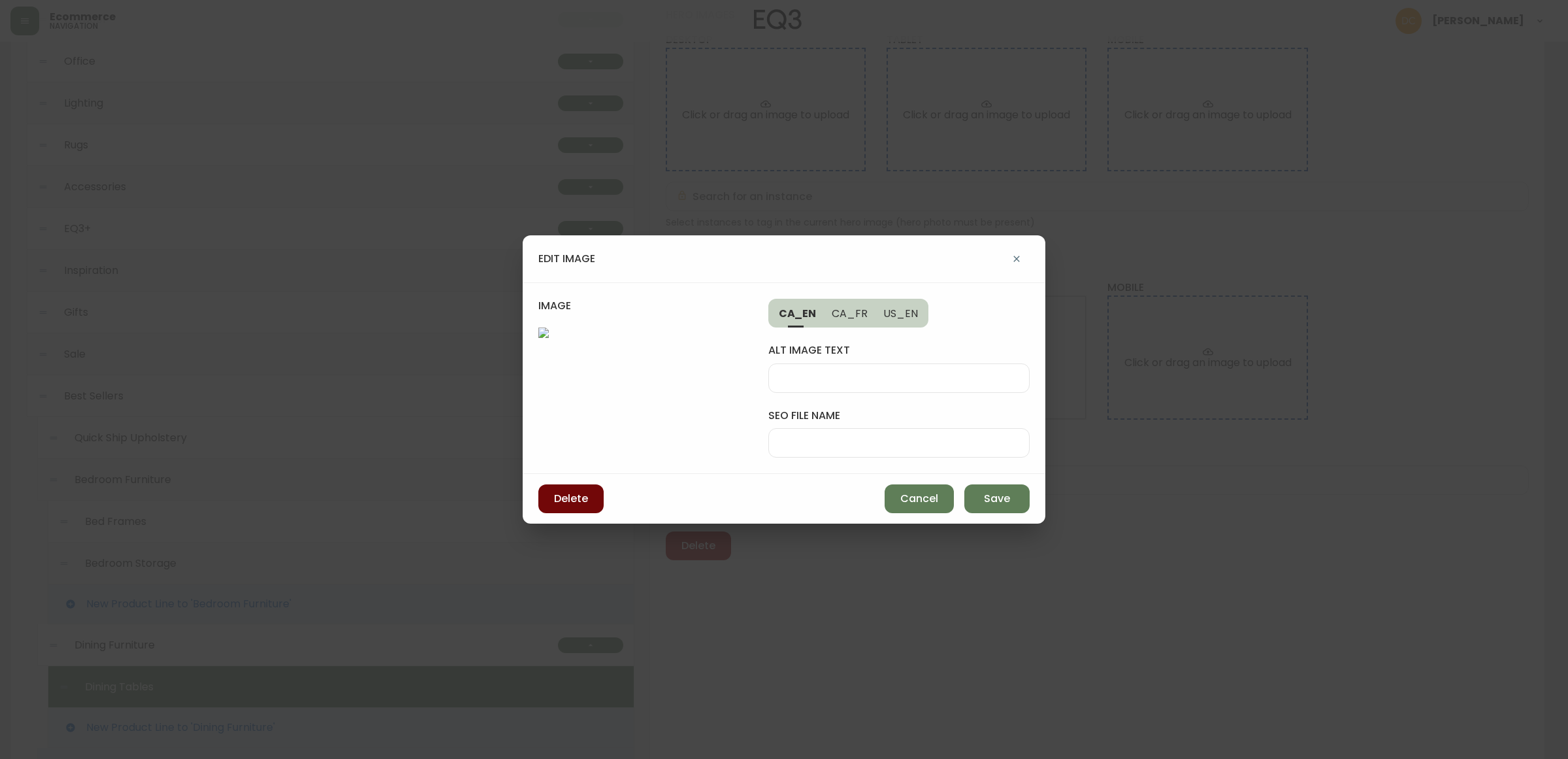
click at [554, 506] on span "Delete" at bounding box center [571, 498] width 34 height 14
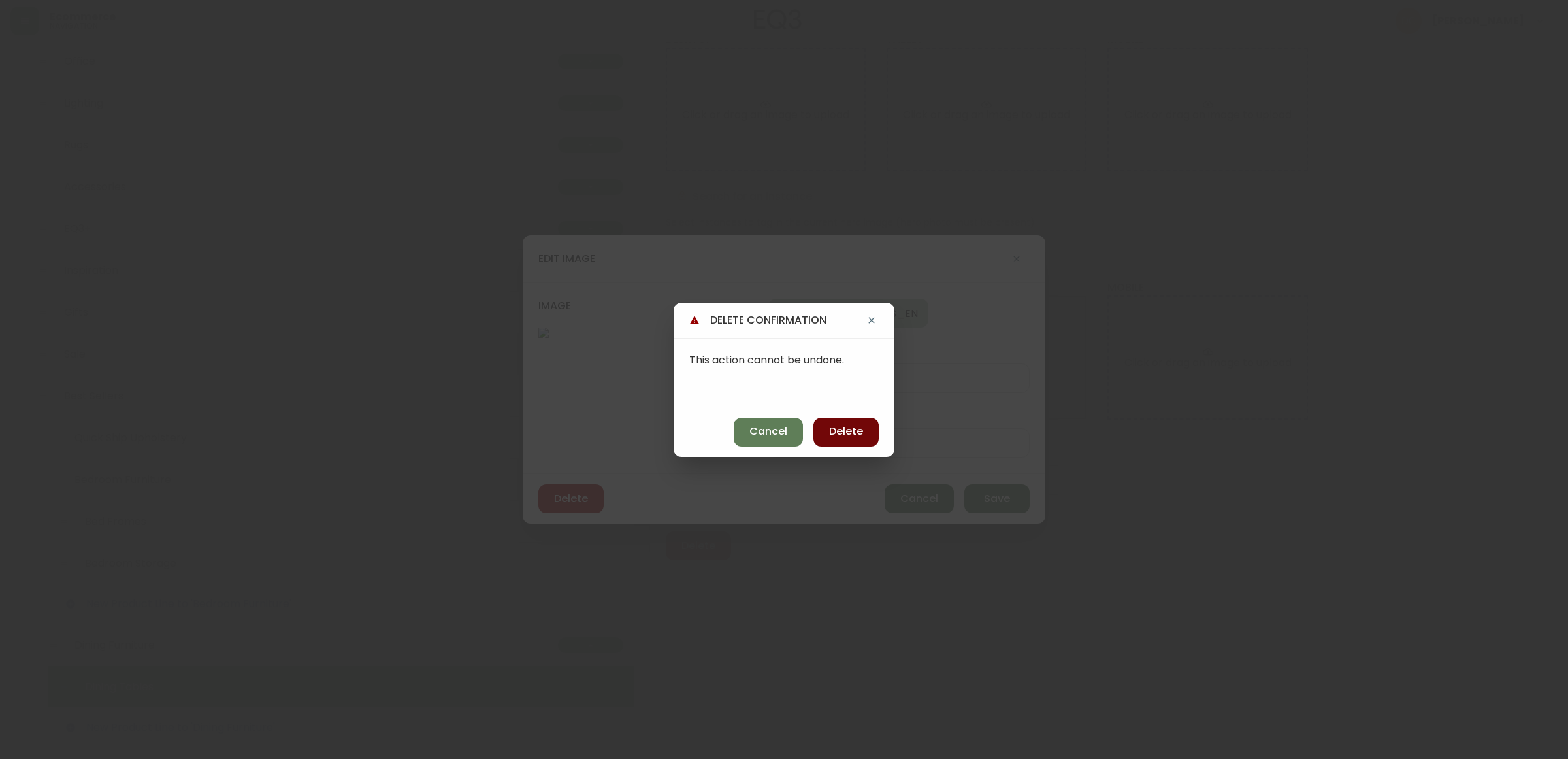
click at [861, 438] on span "Delete" at bounding box center [846, 431] width 34 height 14
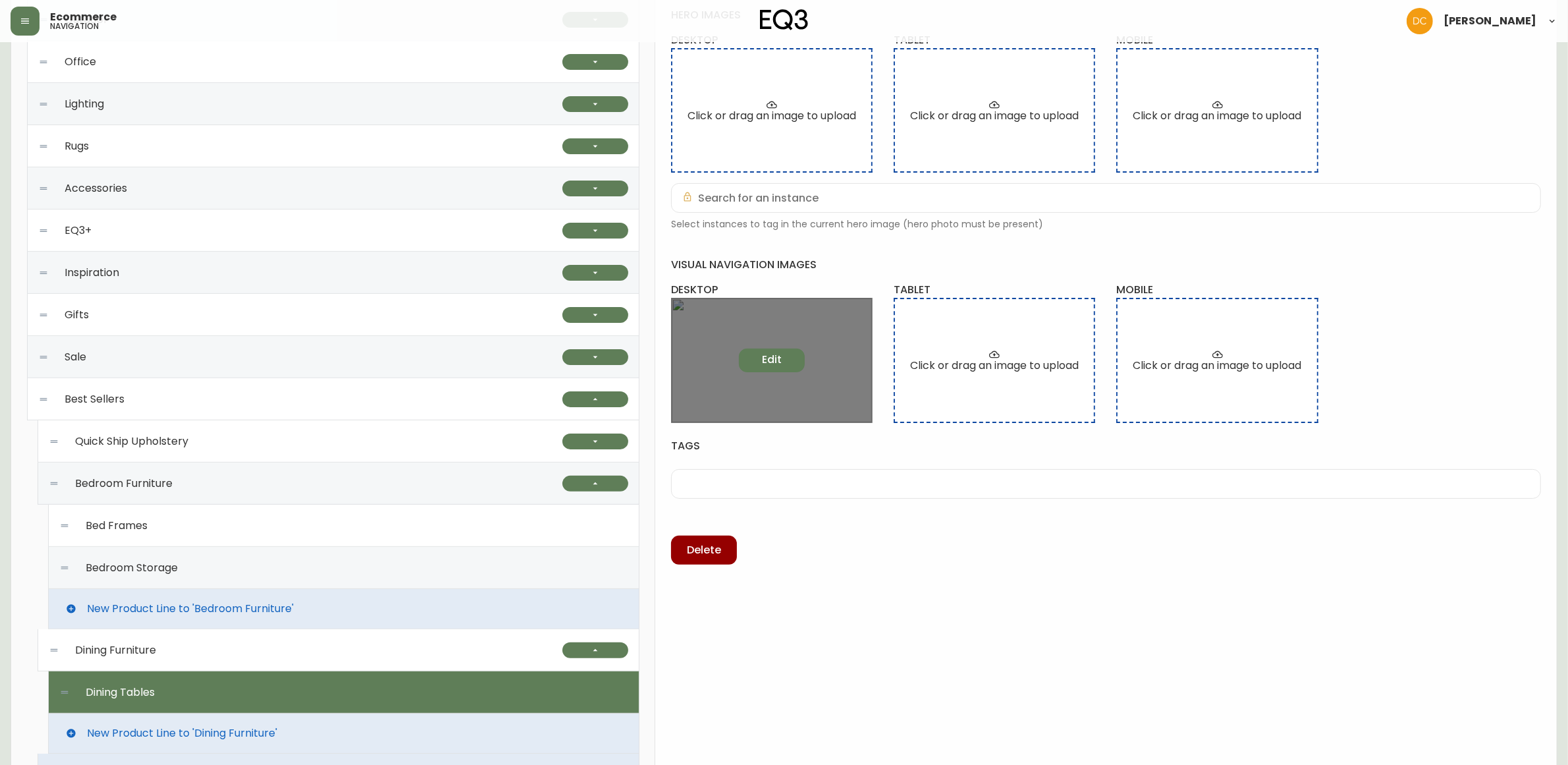
click at [778, 361] on span "Edit" at bounding box center [772, 359] width 20 height 15
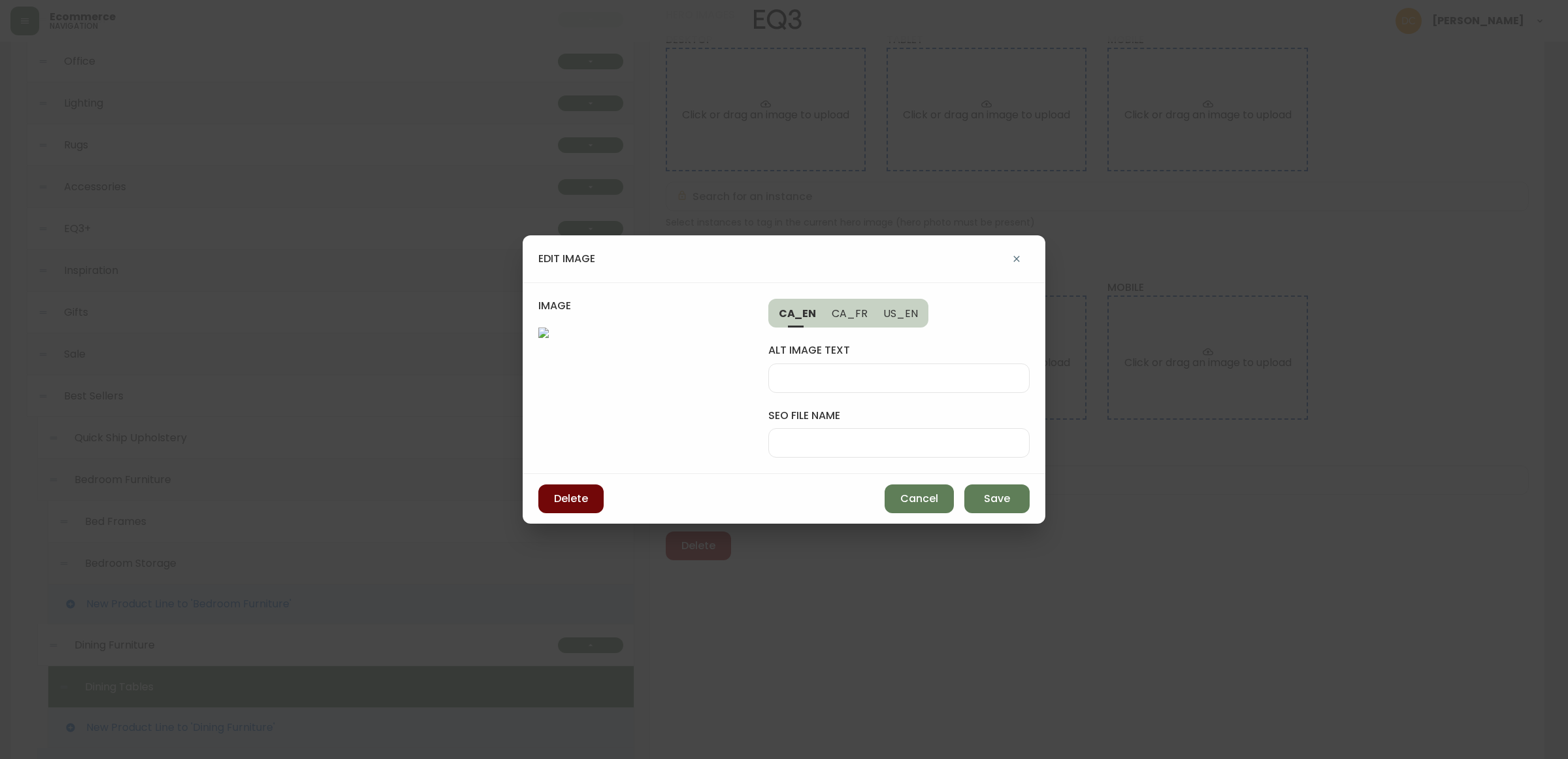
click at [546, 513] on button "Delete" at bounding box center [571, 499] width 65 height 29
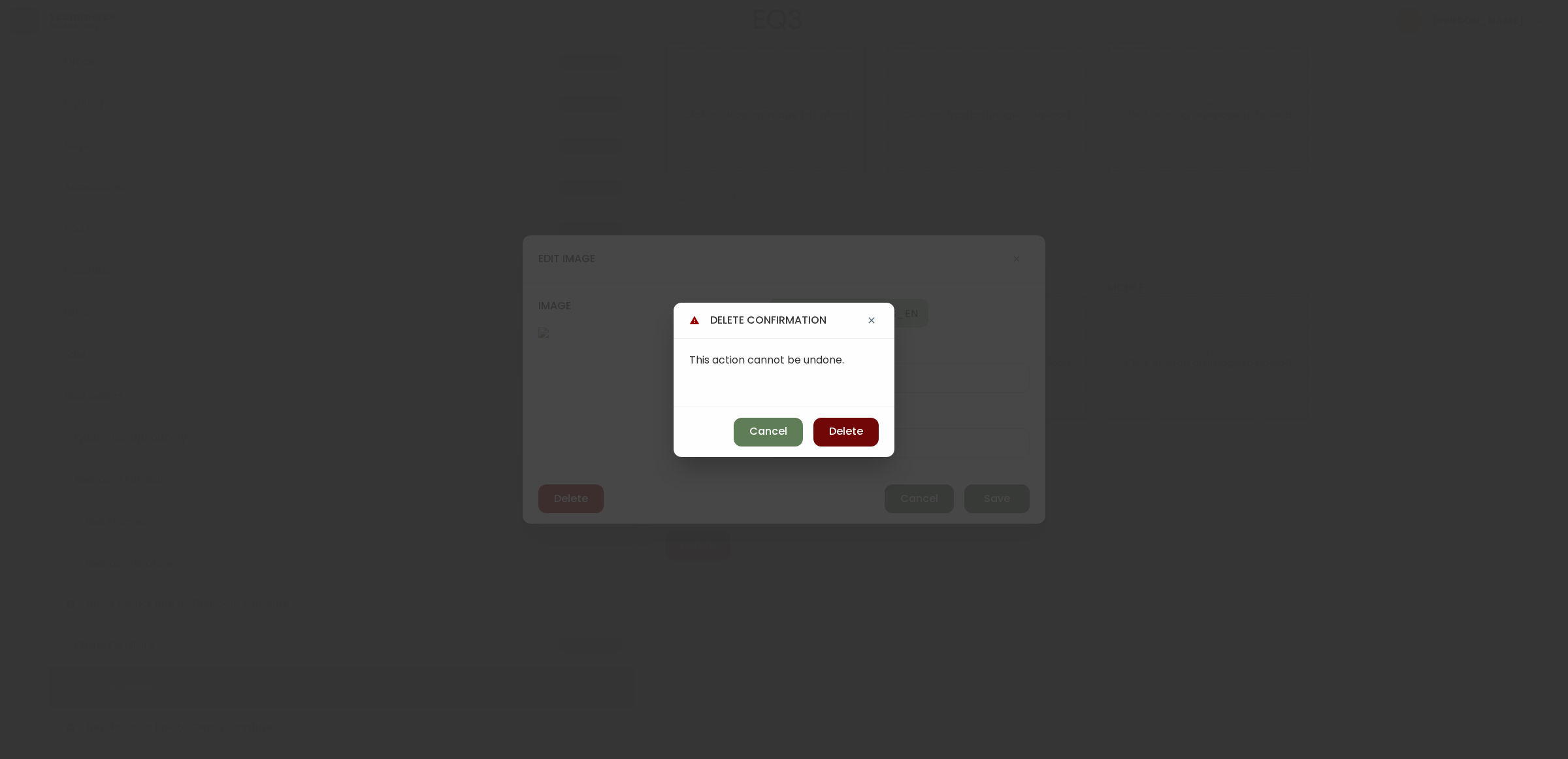
click at [844, 429] on span "Delete" at bounding box center [846, 431] width 34 height 14
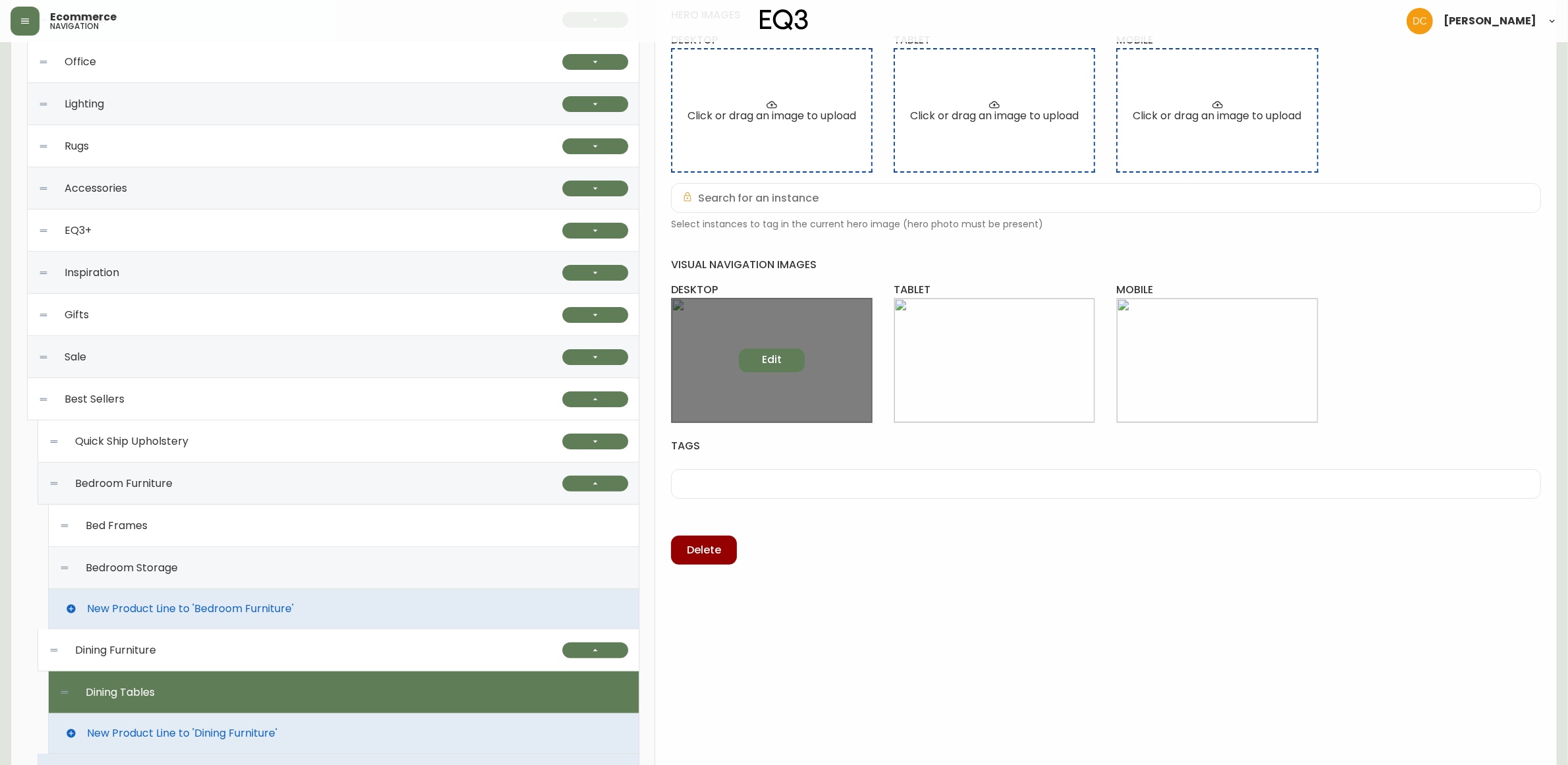
click at [792, 359] on button "Edit" at bounding box center [772, 361] width 66 height 24
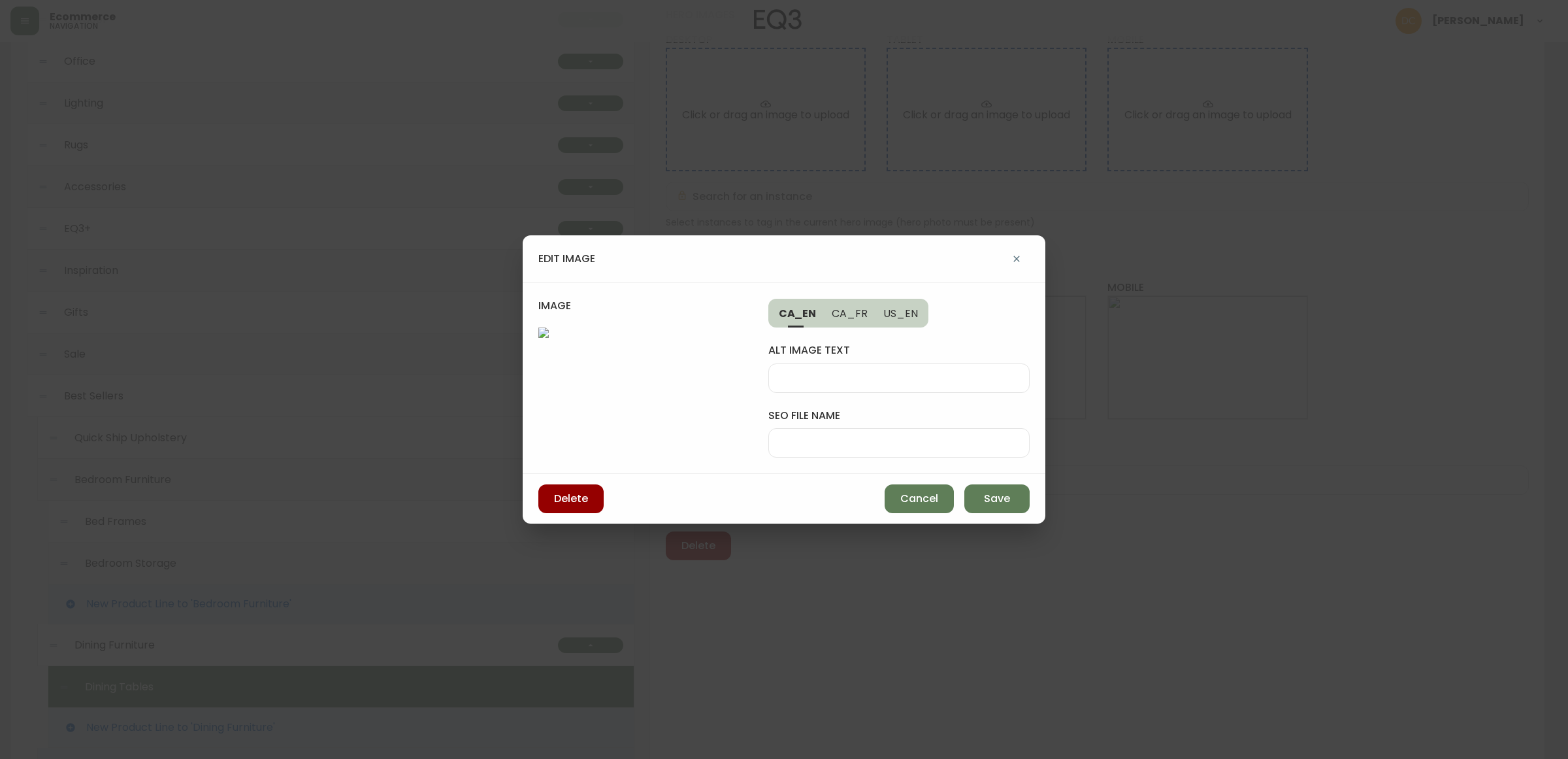
click at [907, 363] on div at bounding box center [899, 378] width 261 height 30
type input "b"
type input "s"
type input "dark oak wood table"
click at [919, 437] on input "seo file name" at bounding box center [899, 443] width 239 height 12
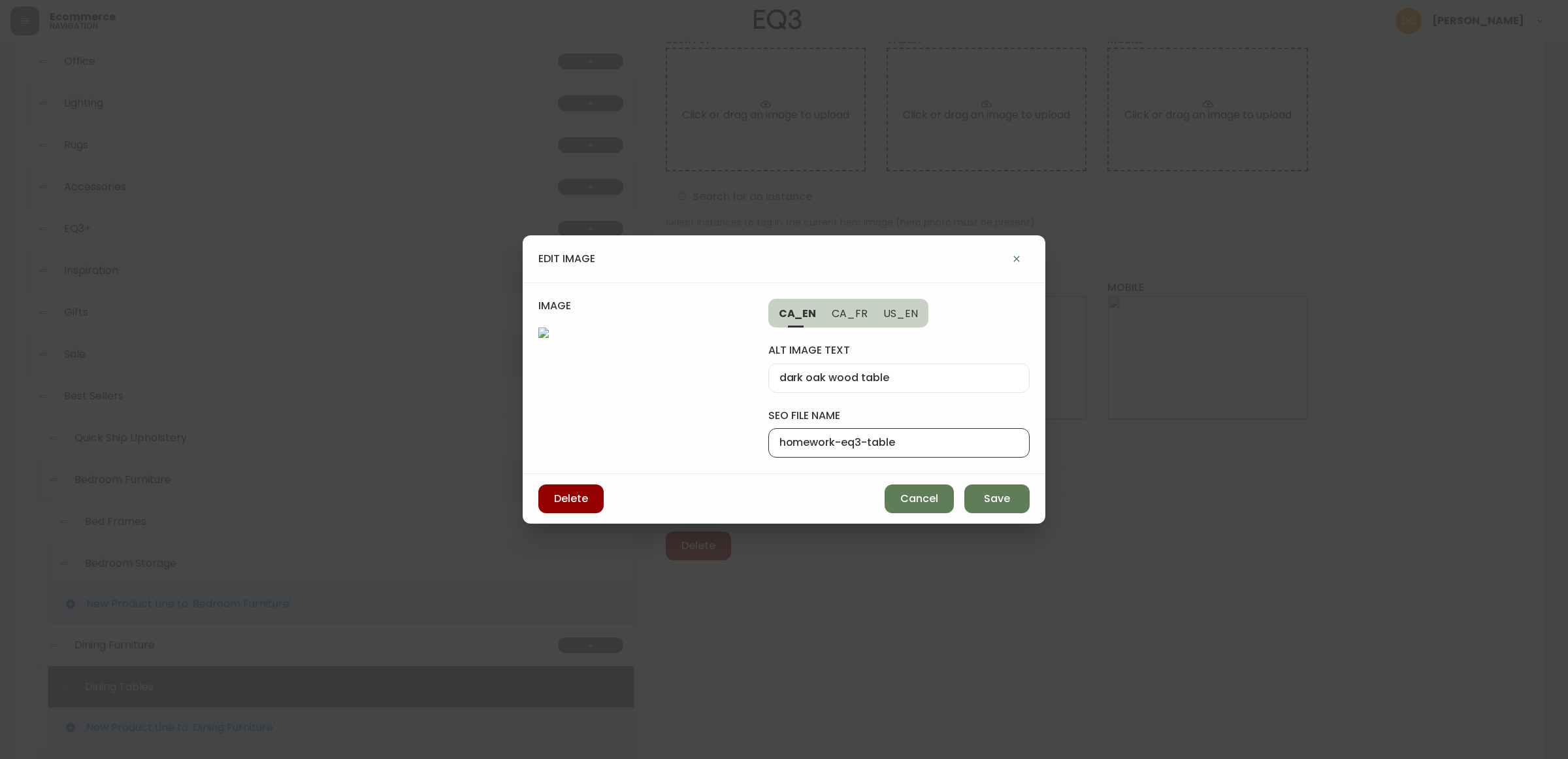
type input "homework-eq3-table"
click at [1012, 513] on button "Save" at bounding box center [997, 499] width 65 height 29
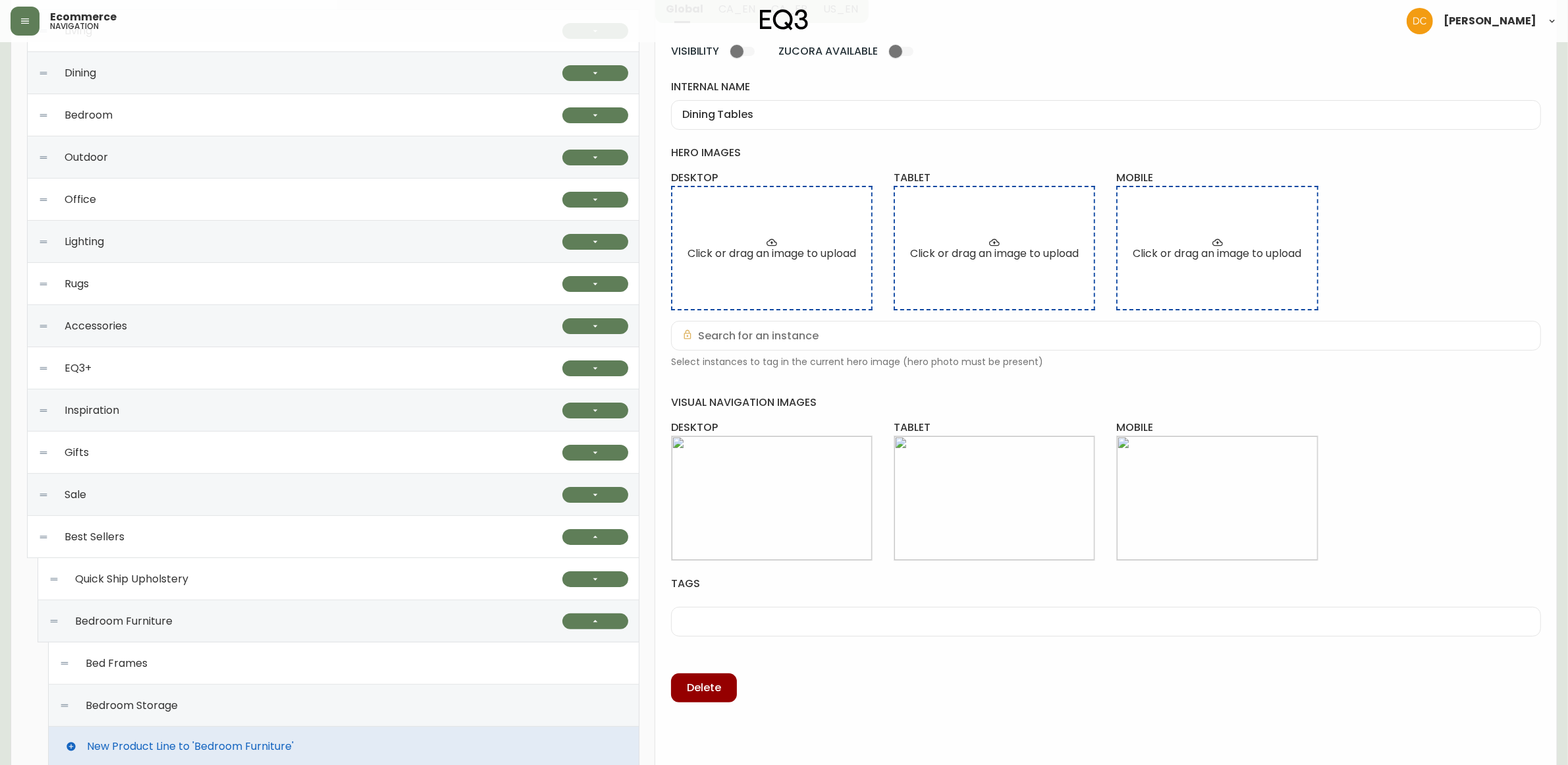
scroll to position [0, 0]
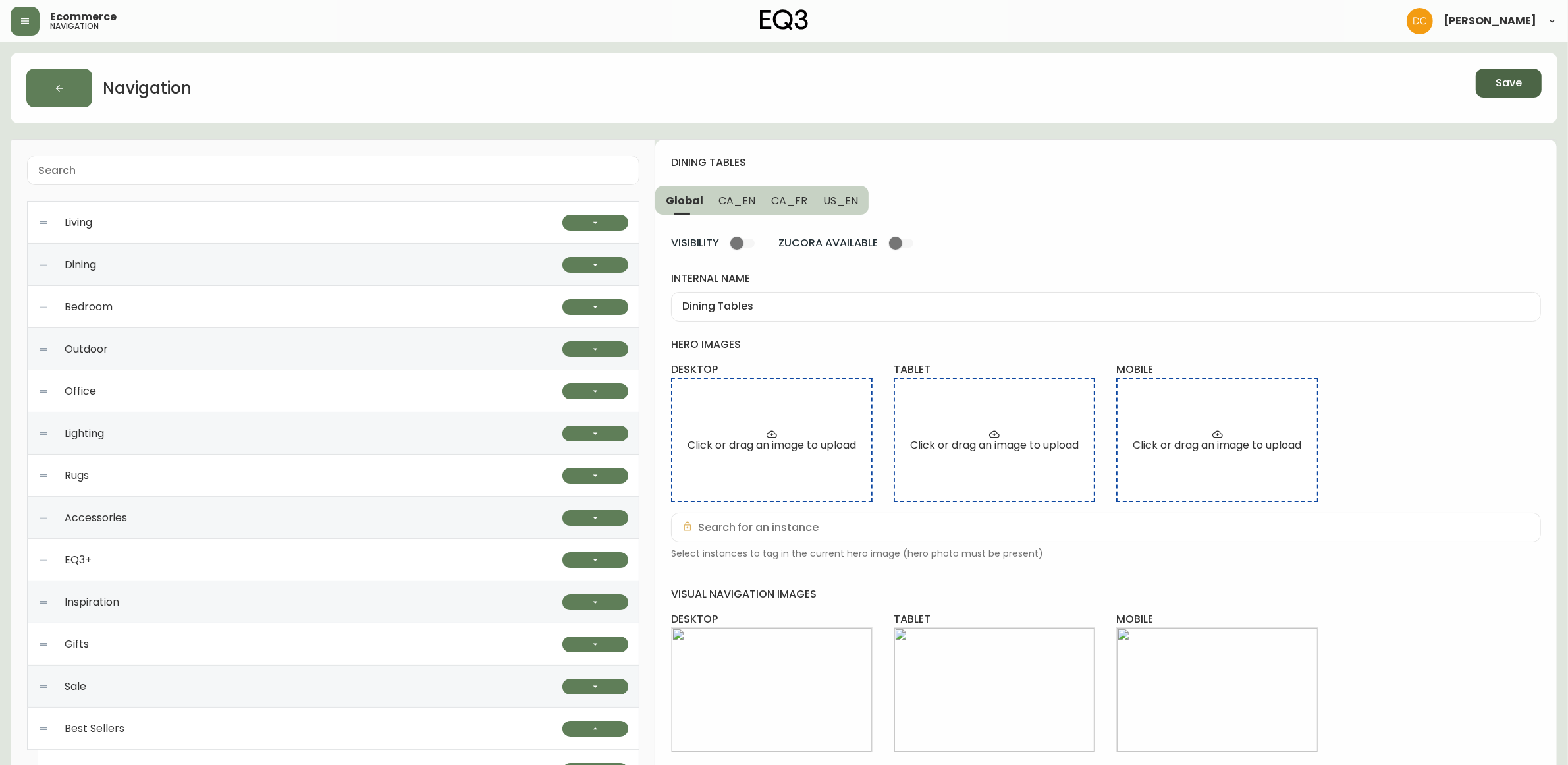
click at [1493, 84] on button "Save" at bounding box center [1508, 83] width 66 height 29
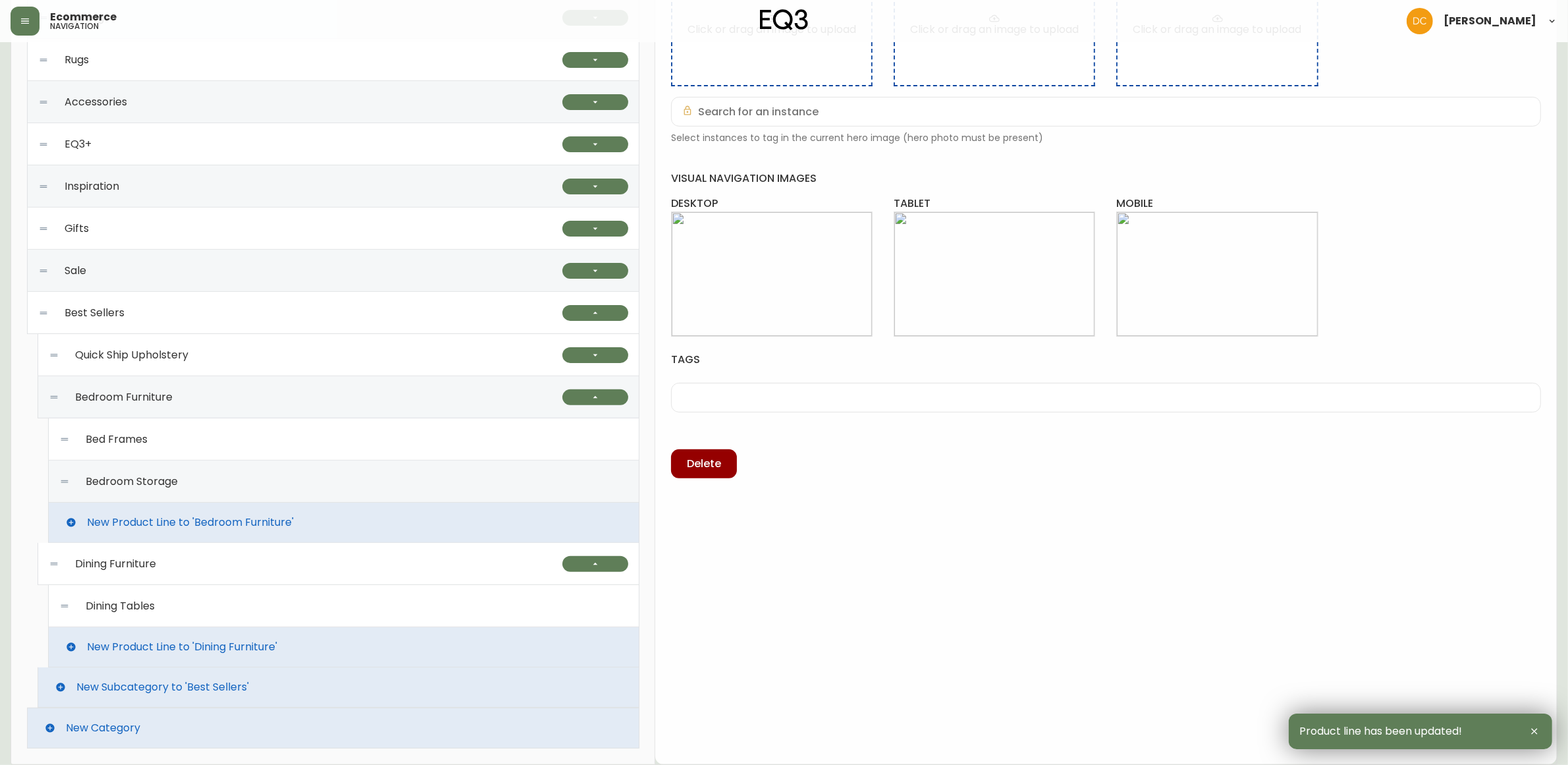
scroll to position [417, 0]
click at [353, 614] on div "Dining Tables" at bounding box center [344, 606] width 569 height 42
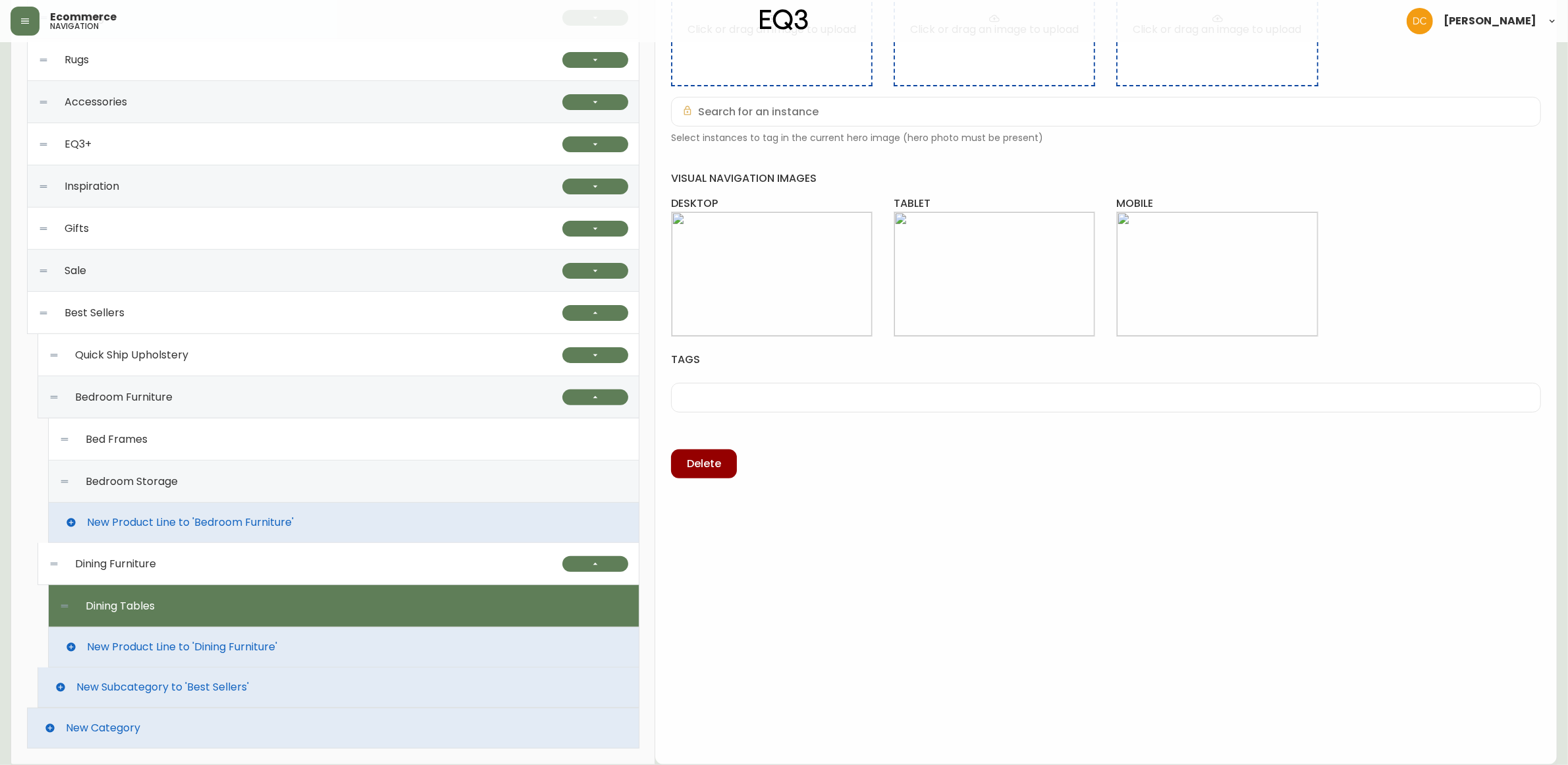
click at [261, 651] on span "New Product Line to 'Dining Furniture'" at bounding box center [182, 646] width 191 height 12
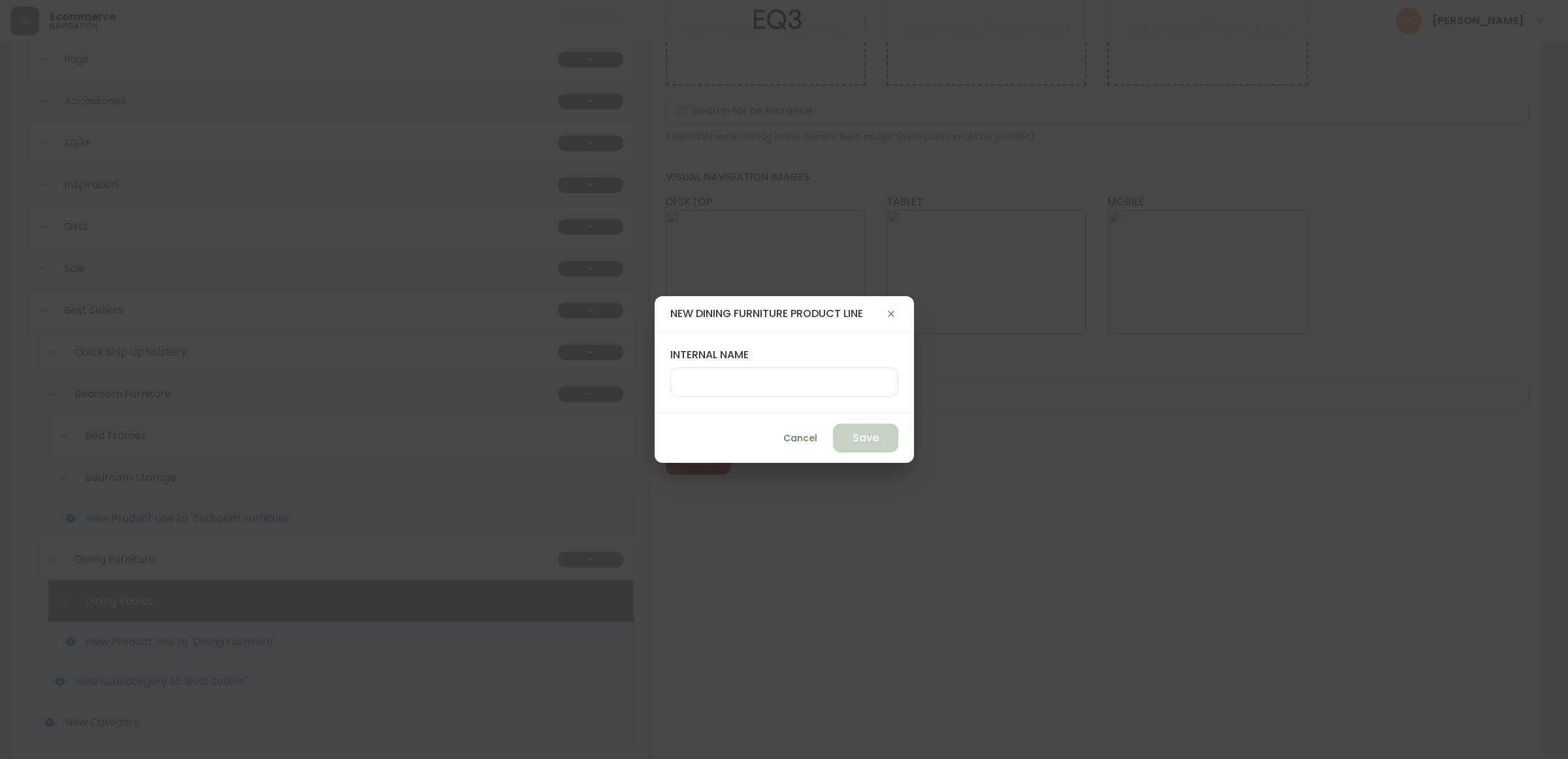
click at [754, 379] on input "internal name" at bounding box center [784, 382] width 206 height 12
type input "Dining Chairs"
click at [867, 435] on span "Save" at bounding box center [866, 438] width 26 height 14
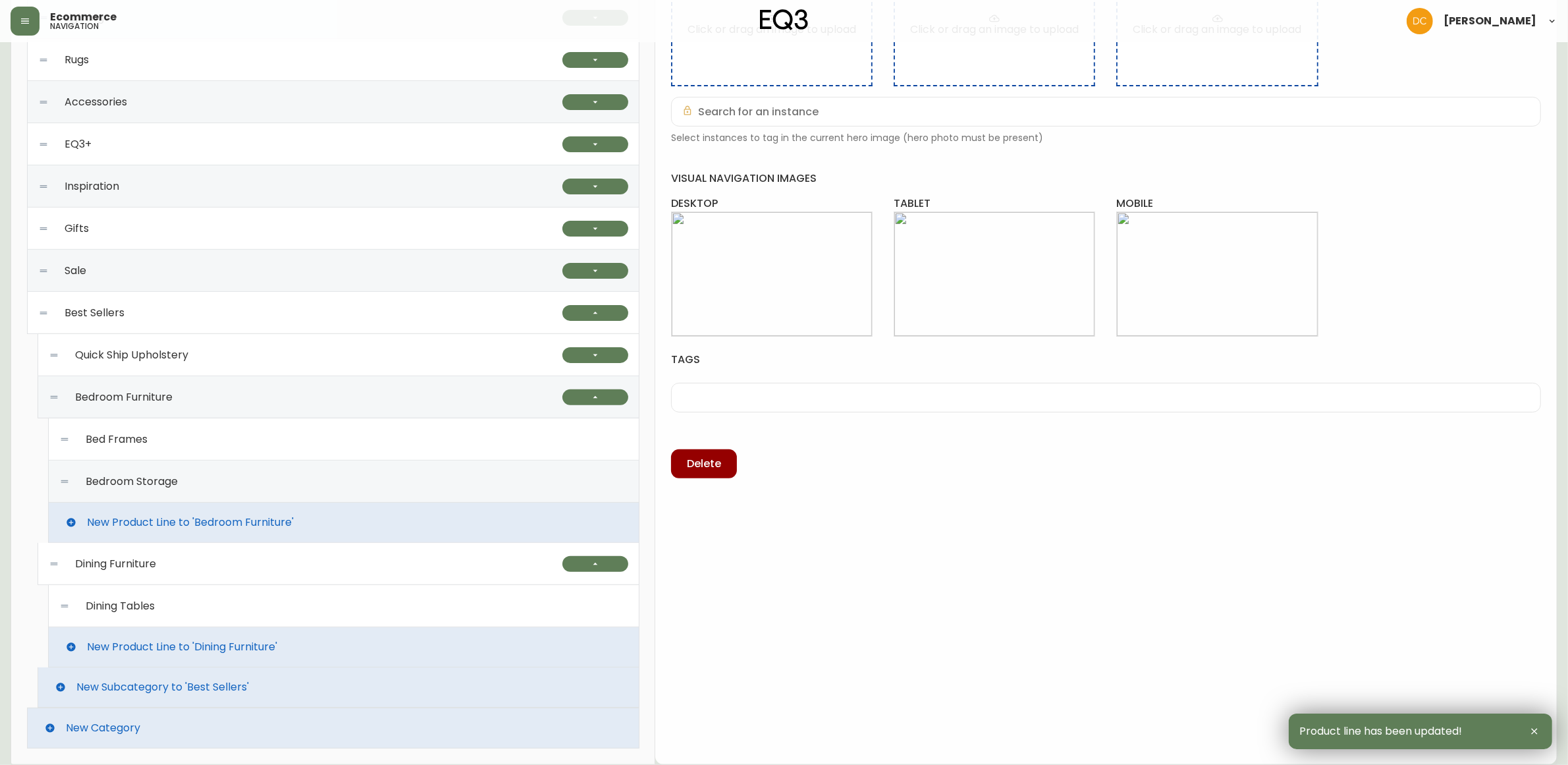
click at [272, 593] on div "Dining Tables" at bounding box center [344, 606] width 569 height 42
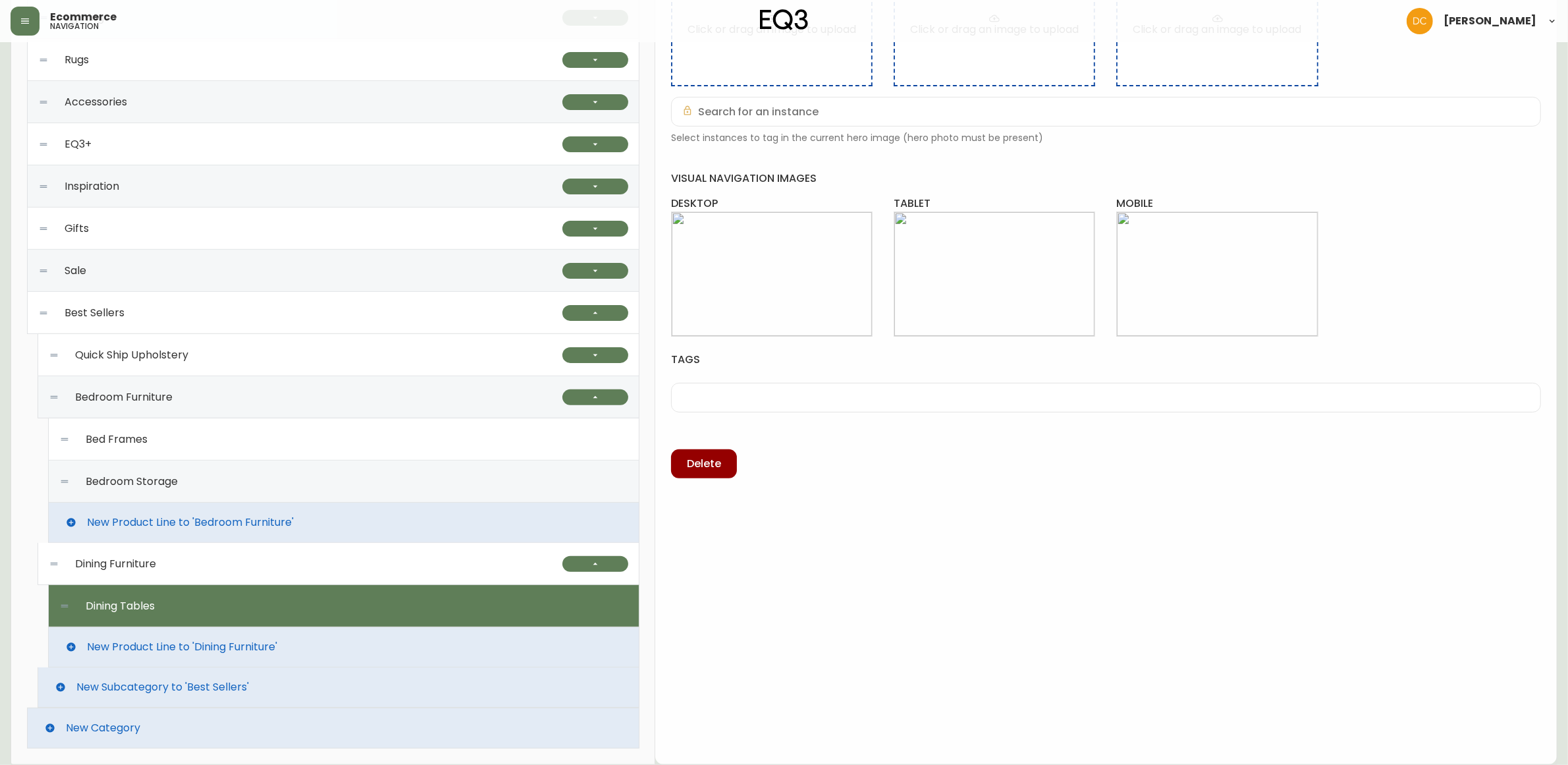
click at [268, 484] on div "Bedroom Storage" at bounding box center [344, 481] width 569 height 42
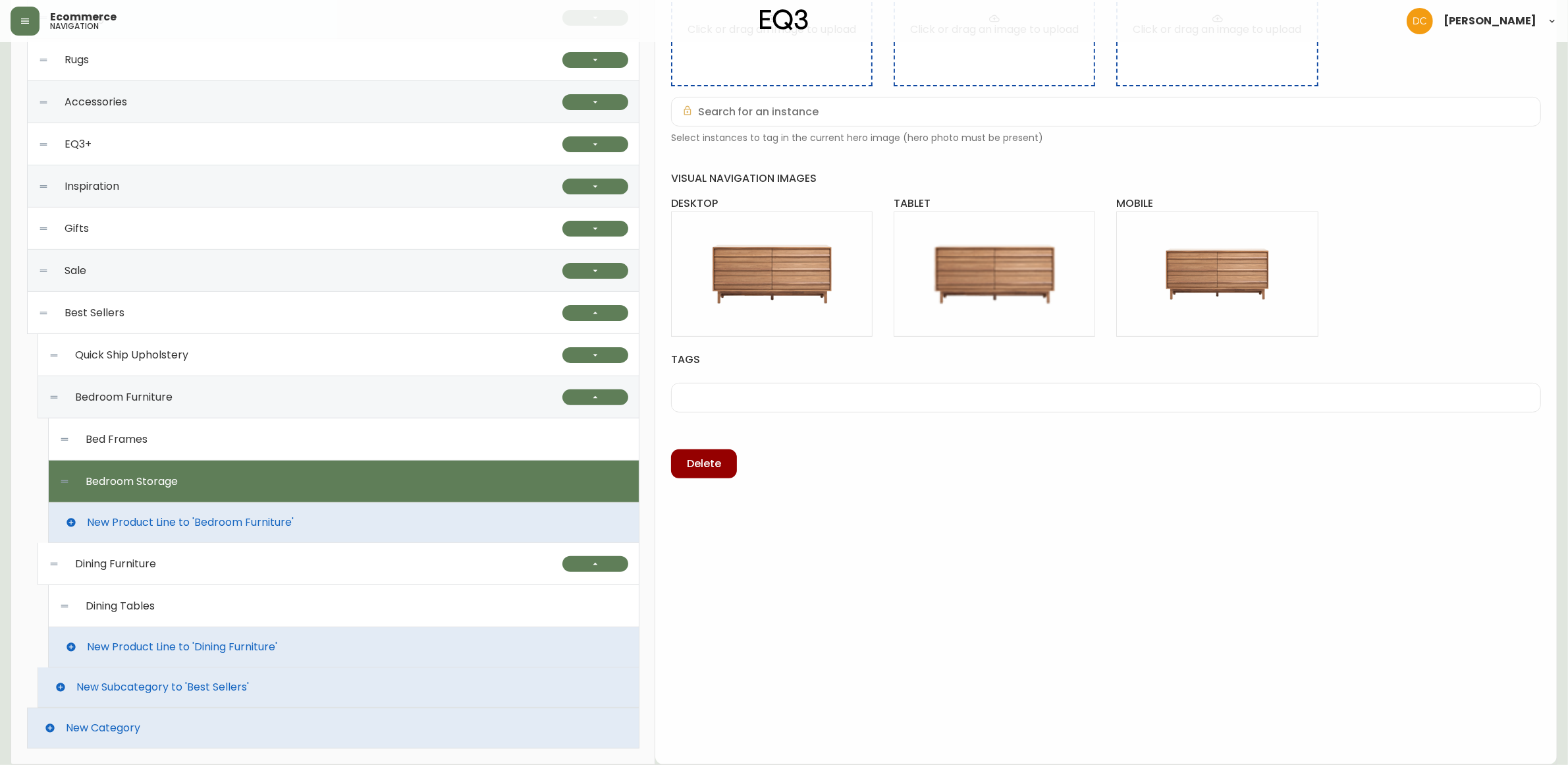
click at [284, 442] on div "Bed Frames" at bounding box center [344, 439] width 569 height 42
type input "Bed Frames"
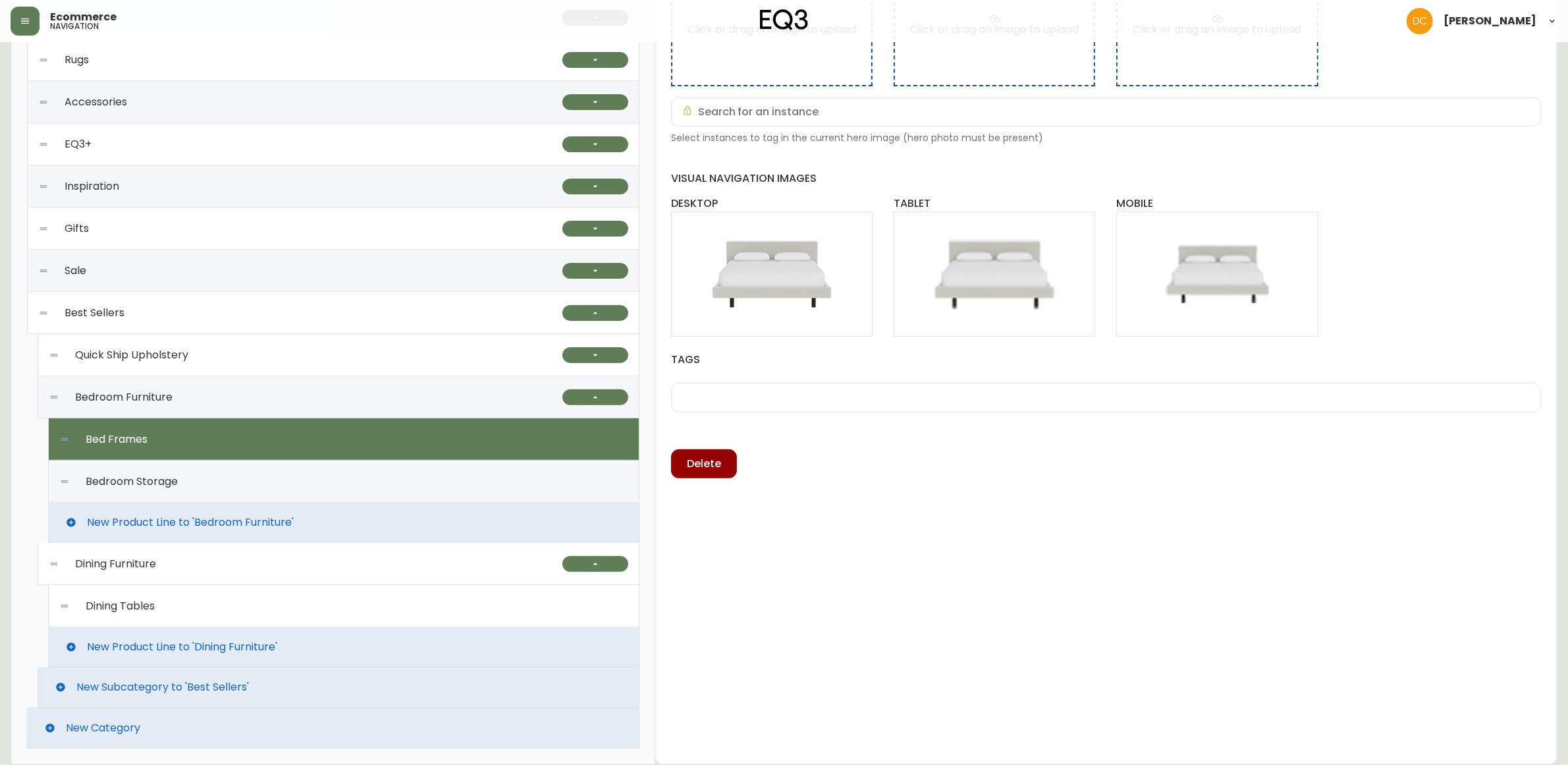
scroll to position [252, 0]
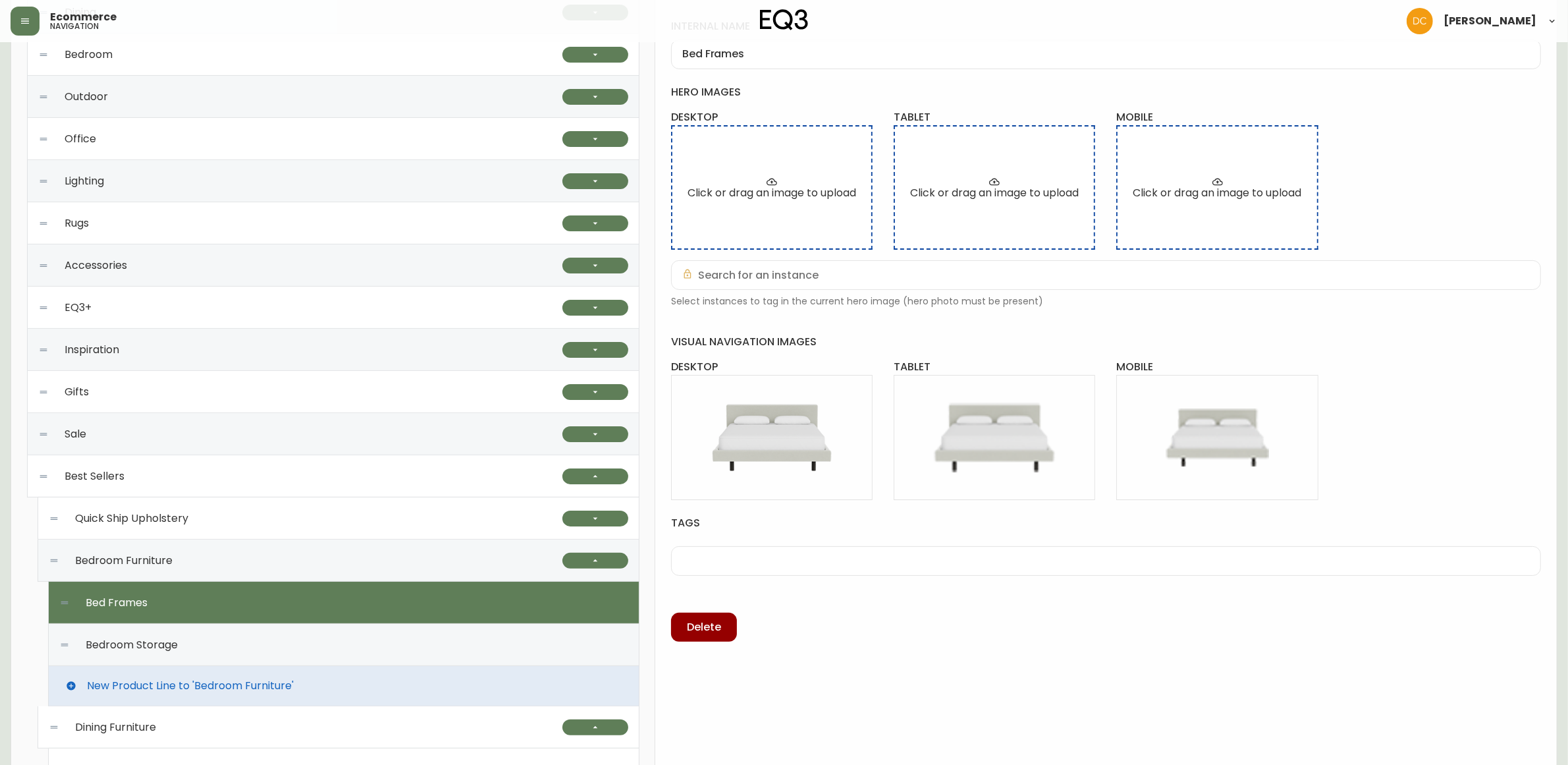
click at [342, 553] on div "Bedroom Furniture" at bounding box center [305, 560] width 514 height 42
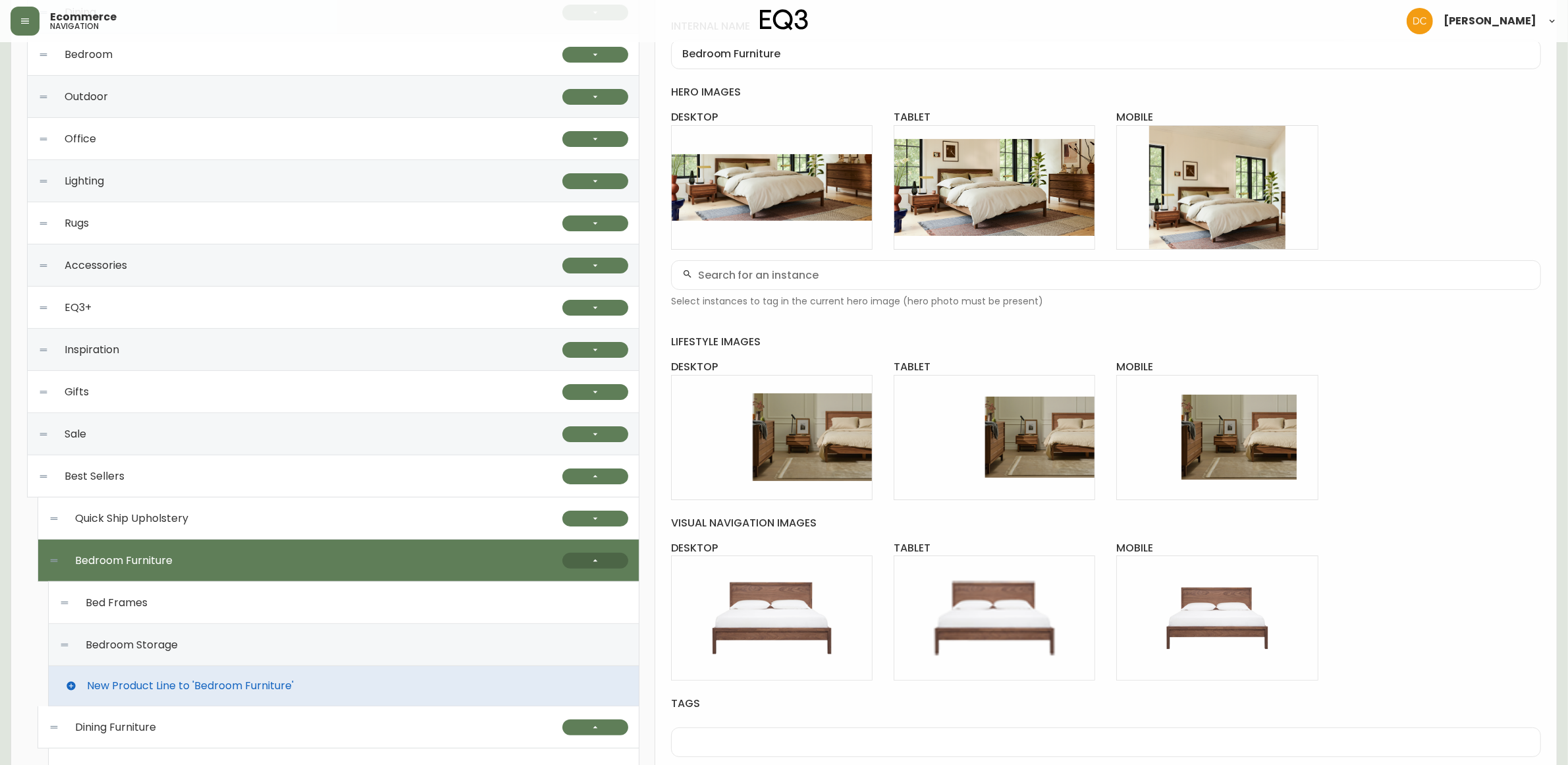
click at [594, 558] on icon "button" at bounding box center [595, 560] width 10 height 10
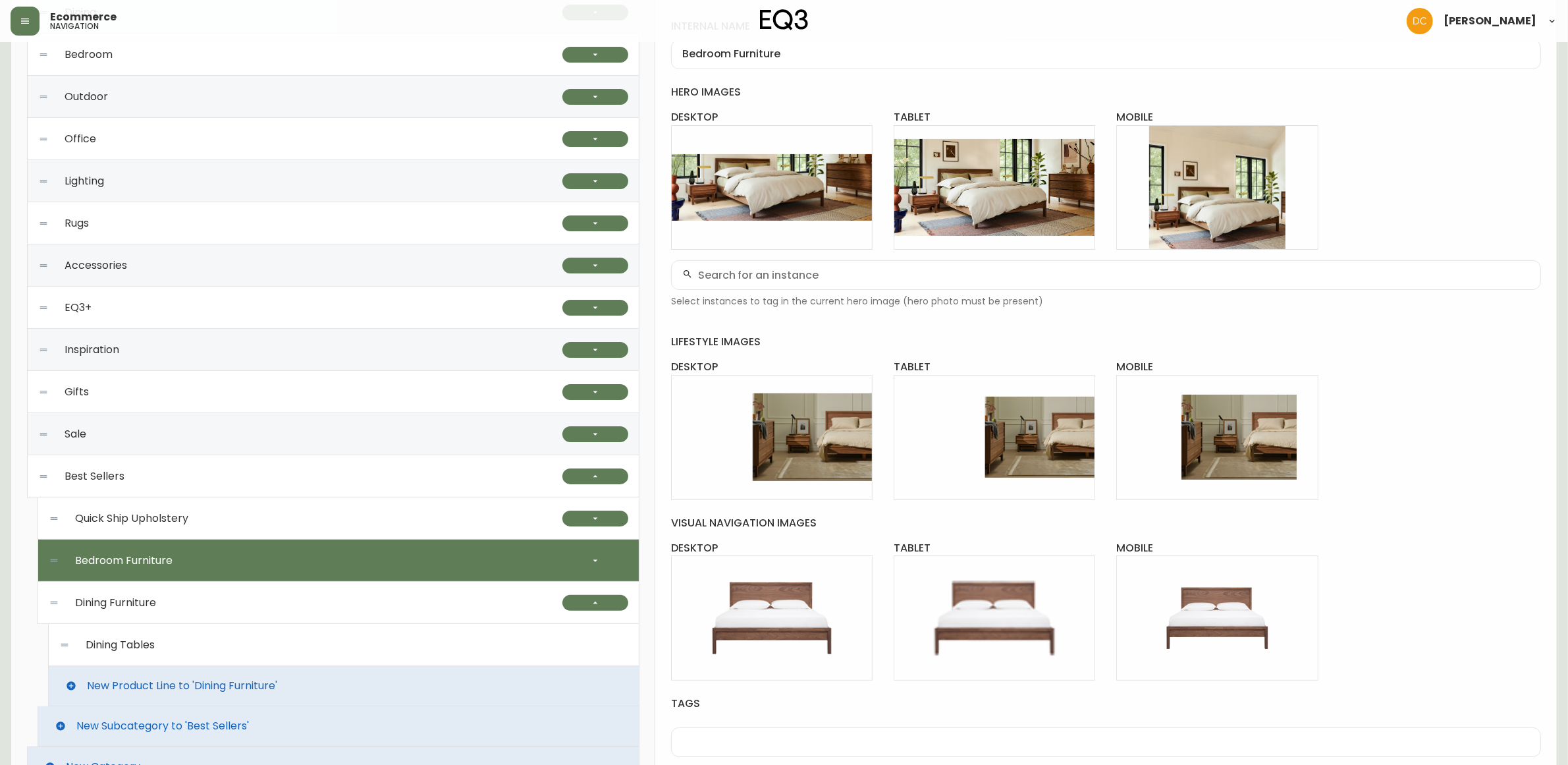
click at [512, 524] on div "Quick Ship Upholstery" at bounding box center [305, 518] width 514 height 42
type input "Quick Ship Upholstery"
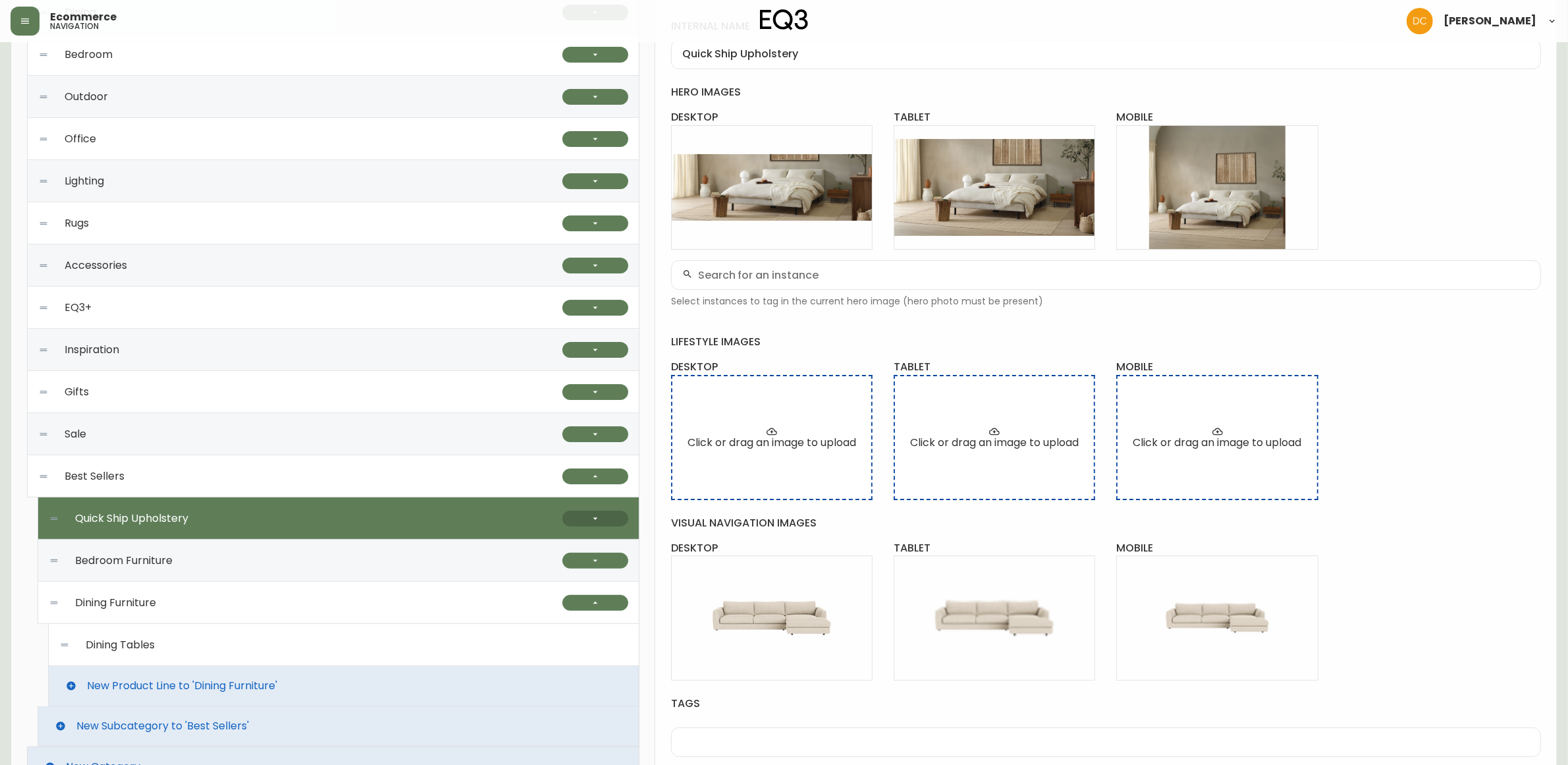
click at [594, 519] on icon "button" at bounding box center [595, 518] width 10 height 10
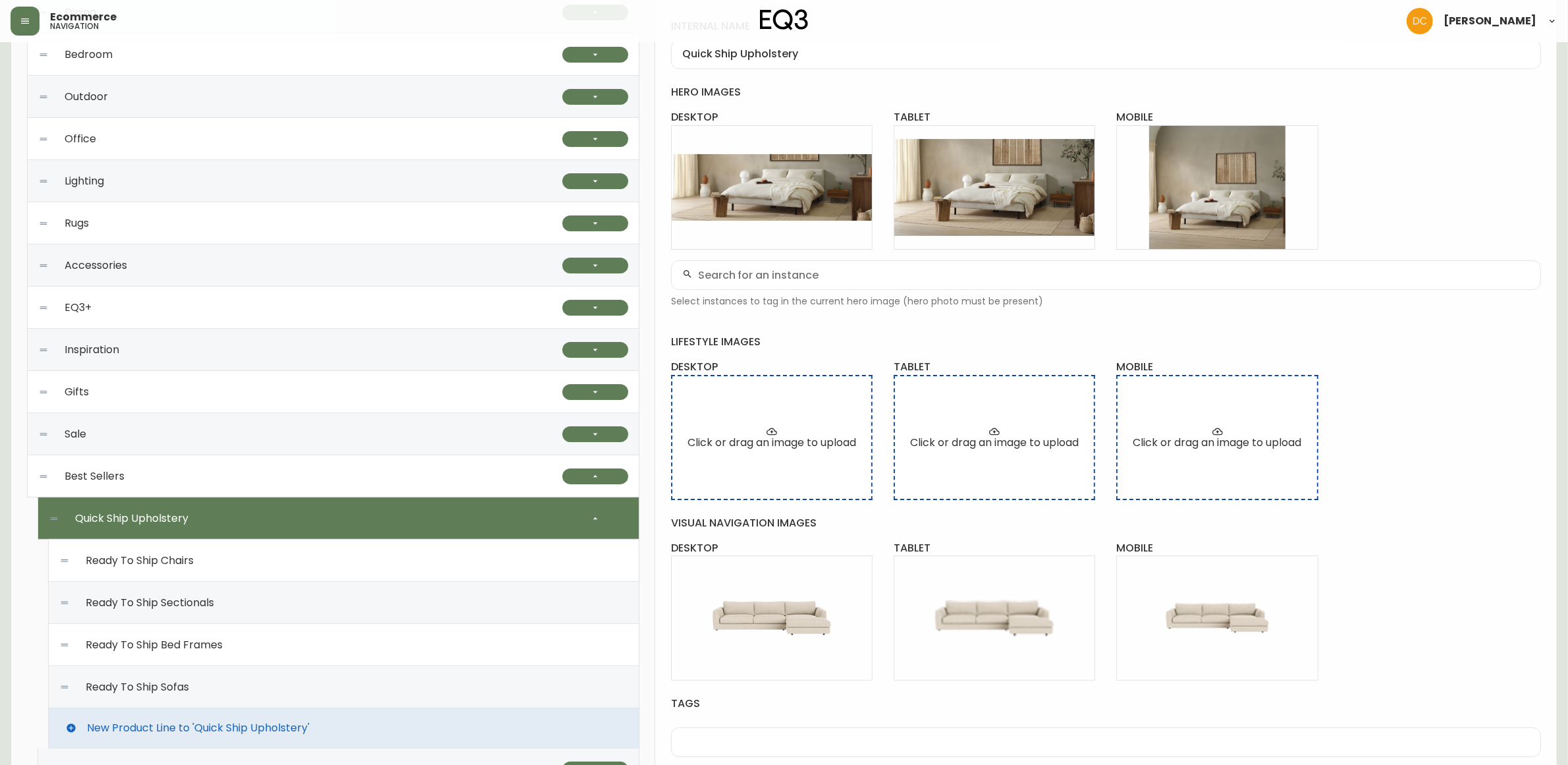
click at [460, 564] on div "Ready To Ship Chairs" at bounding box center [344, 560] width 569 height 42
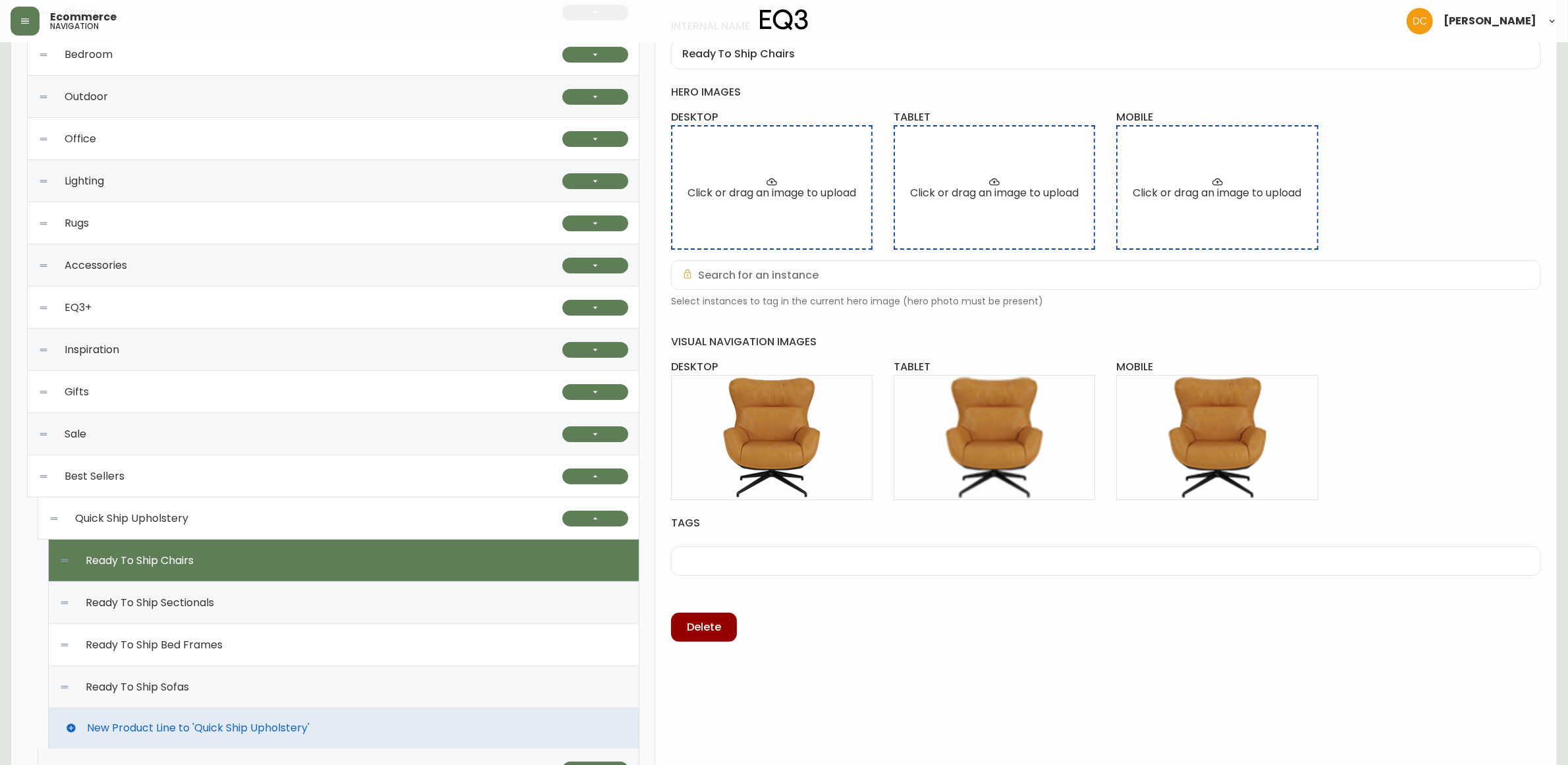
click at [460, 596] on div "Ready To Ship Sectionals" at bounding box center [344, 603] width 569 height 42
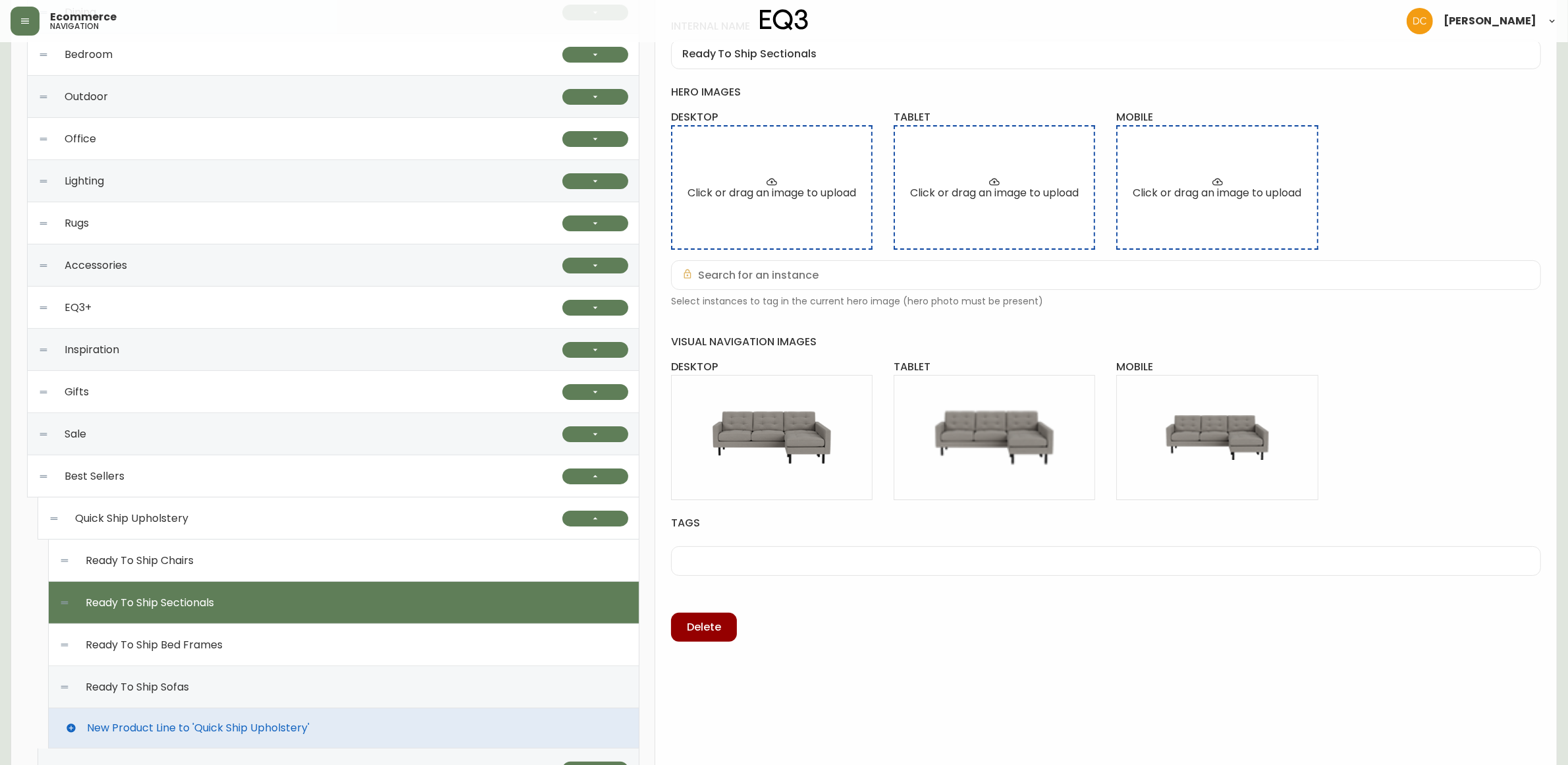
click at [456, 630] on div "Ready To Ship Bed Frames" at bounding box center [344, 645] width 569 height 42
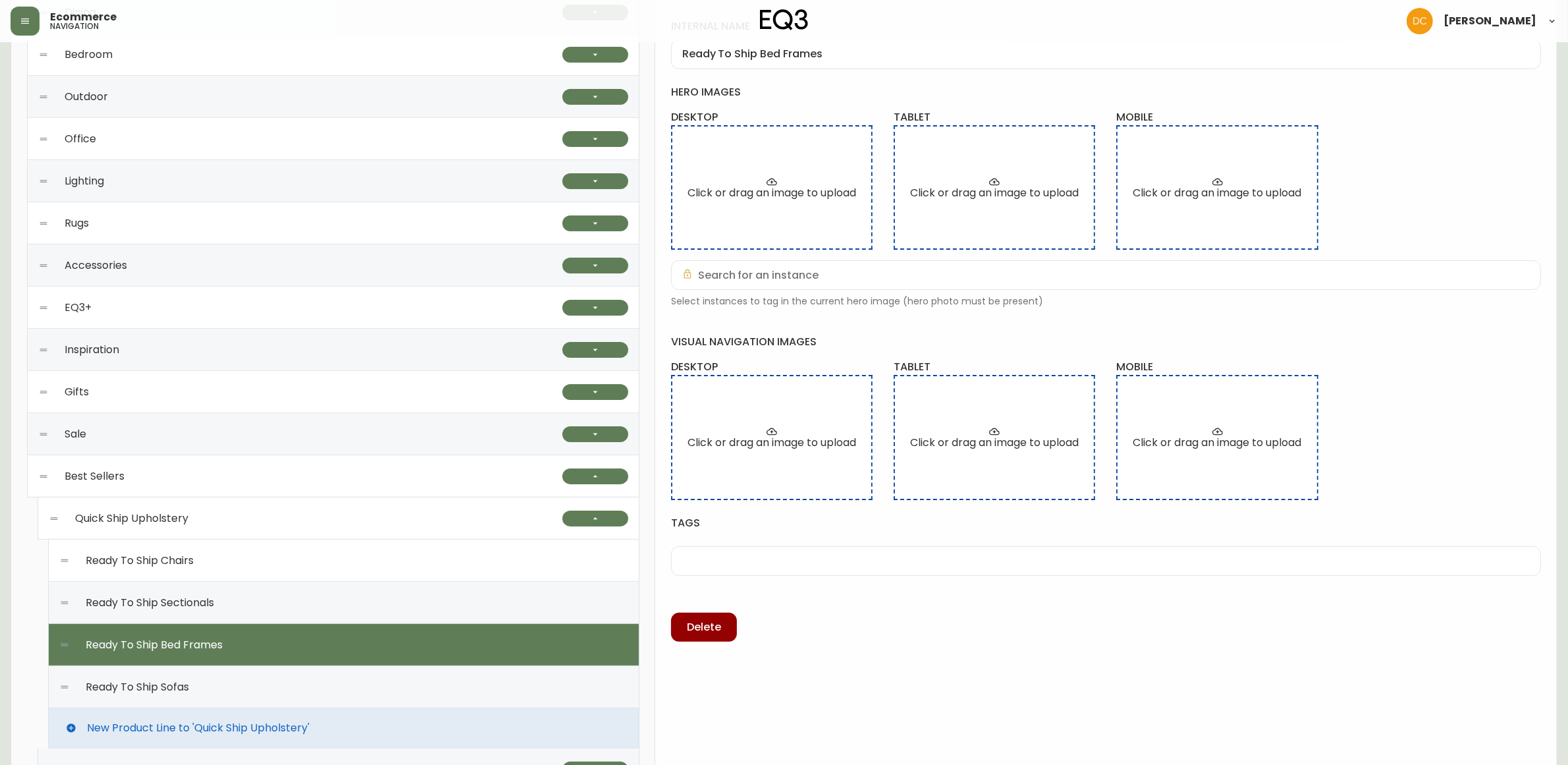
click at [450, 667] on div "Ready To Ship Sofas" at bounding box center [344, 687] width 569 height 42
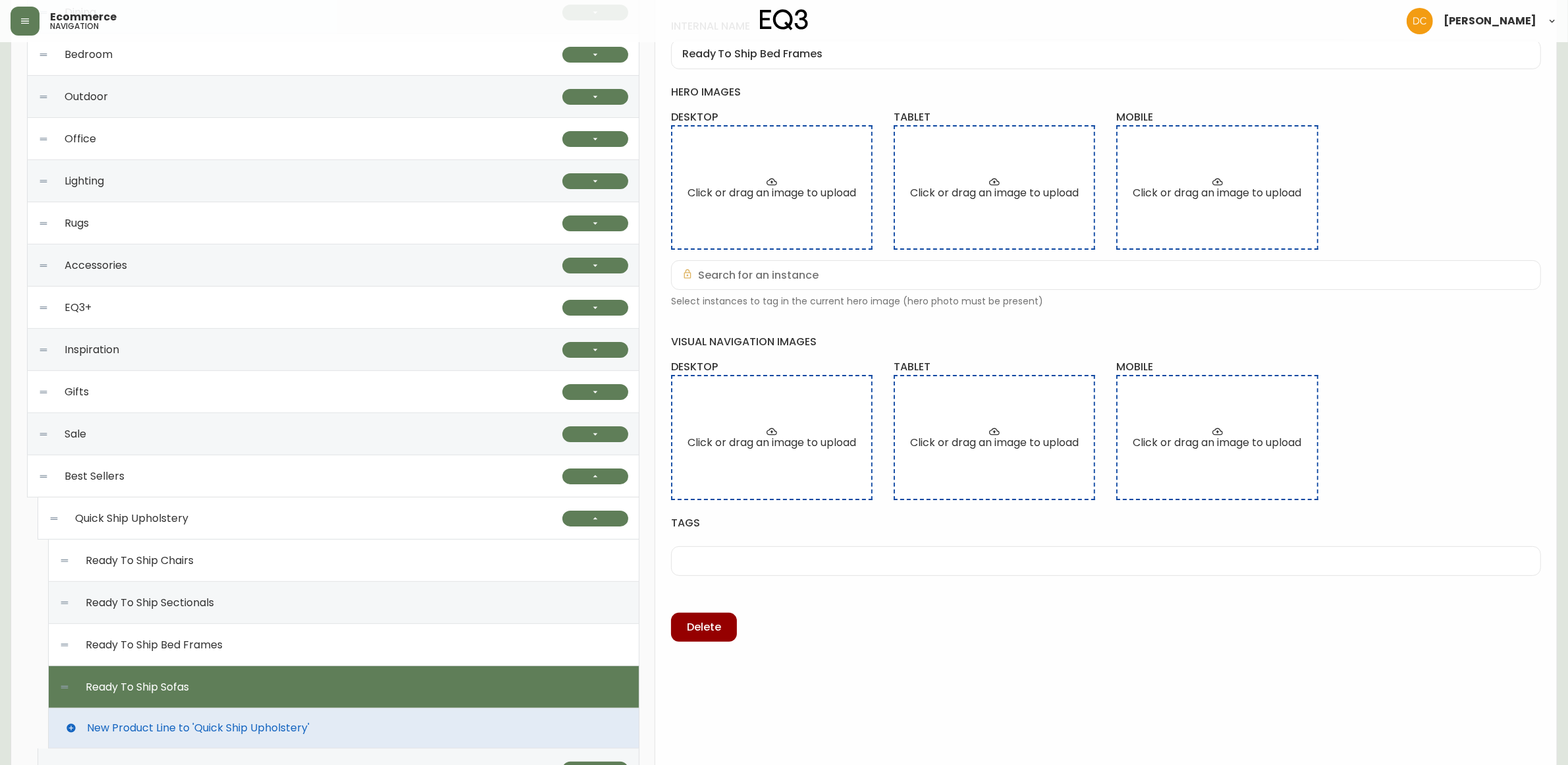
type input "Ready To Ship Sofas"
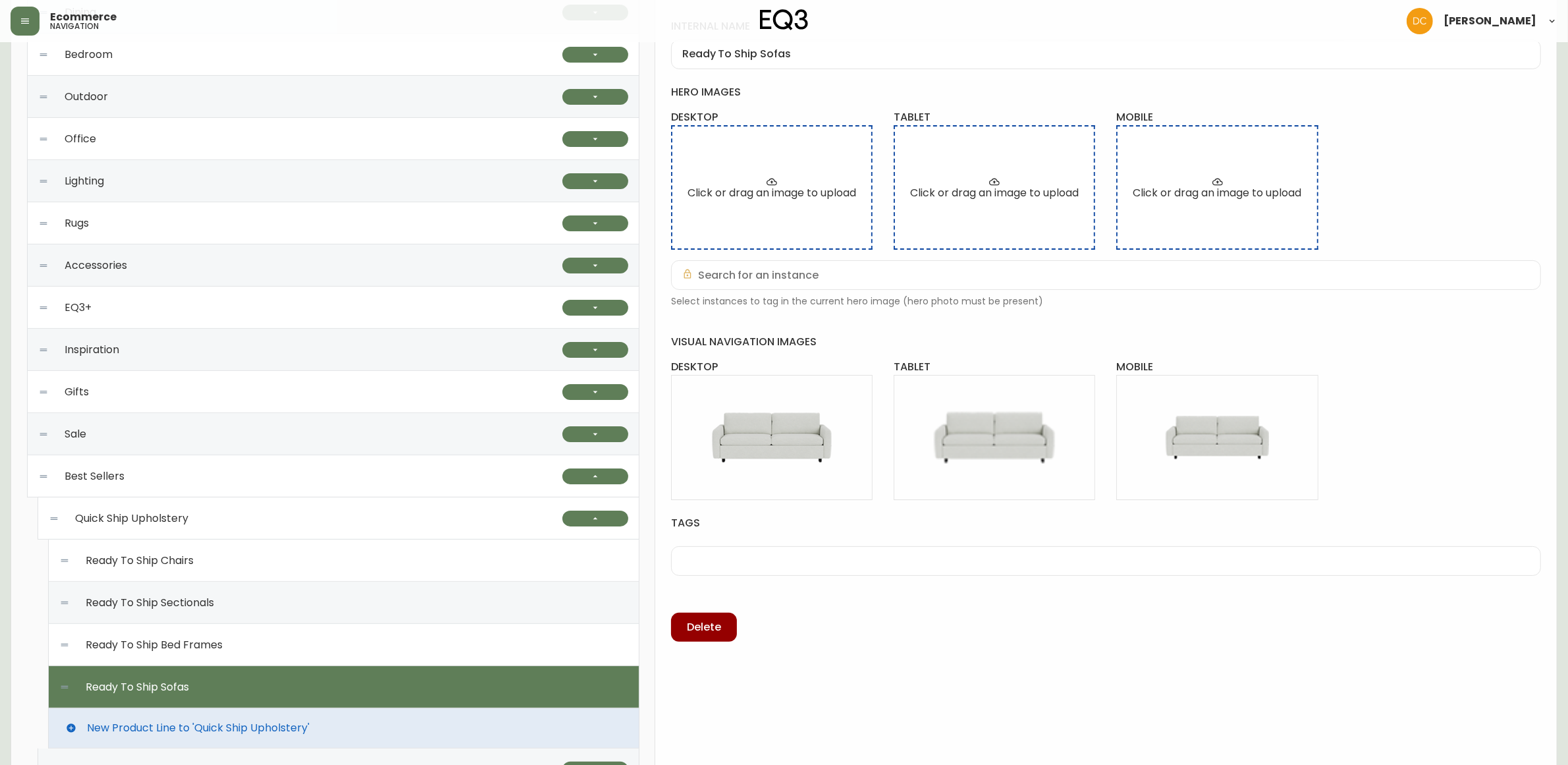
click at [420, 525] on div "Quick Ship Upholstery" at bounding box center [305, 518] width 514 height 42
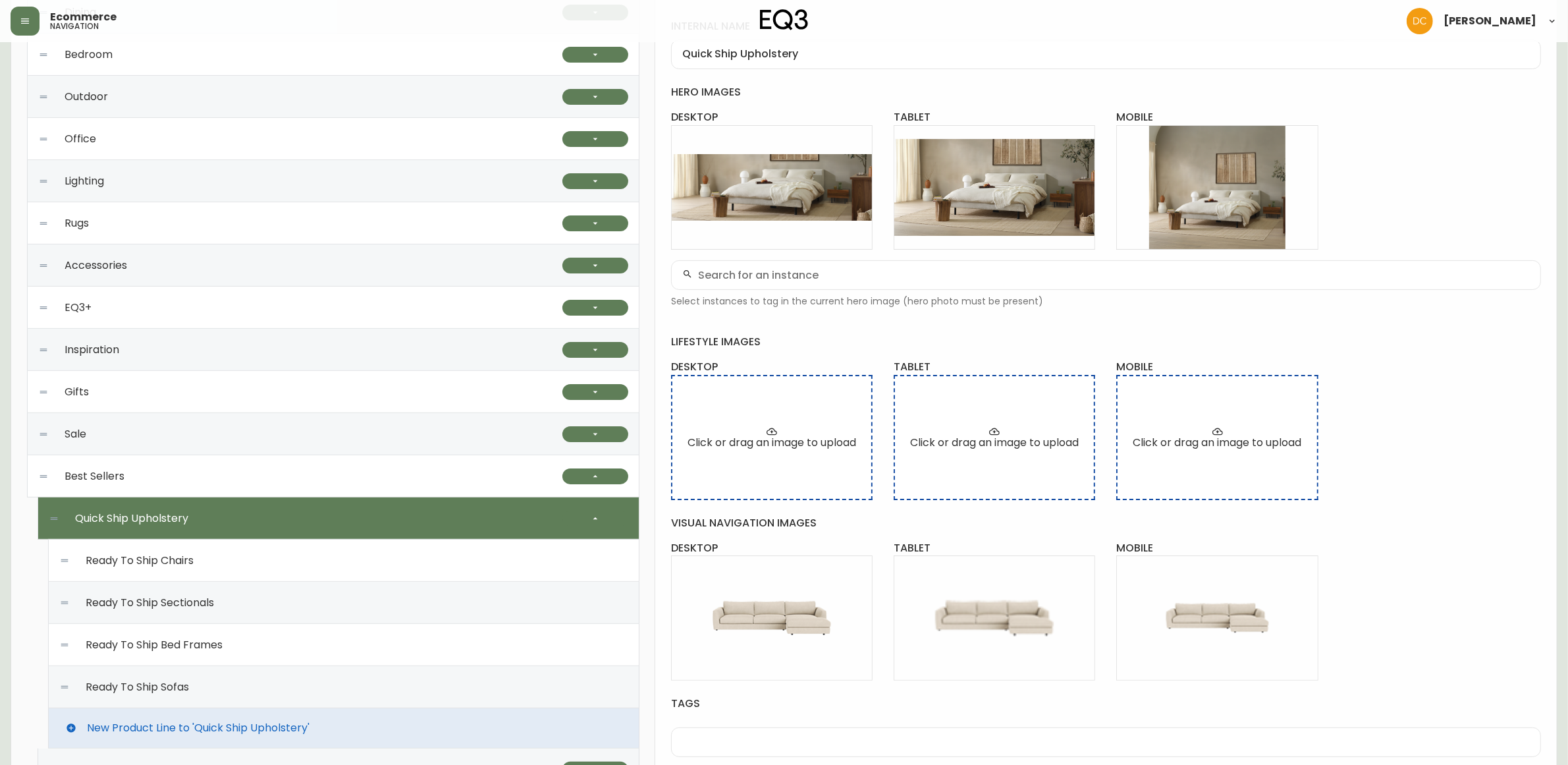
drag, startPoint x: 336, startPoint y: 571, endPoint x: 349, endPoint y: 576, distance: 13.9
click at [336, 571] on div "Ready To Ship Chairs" at bounding box center [344, 560] width 569 height 42
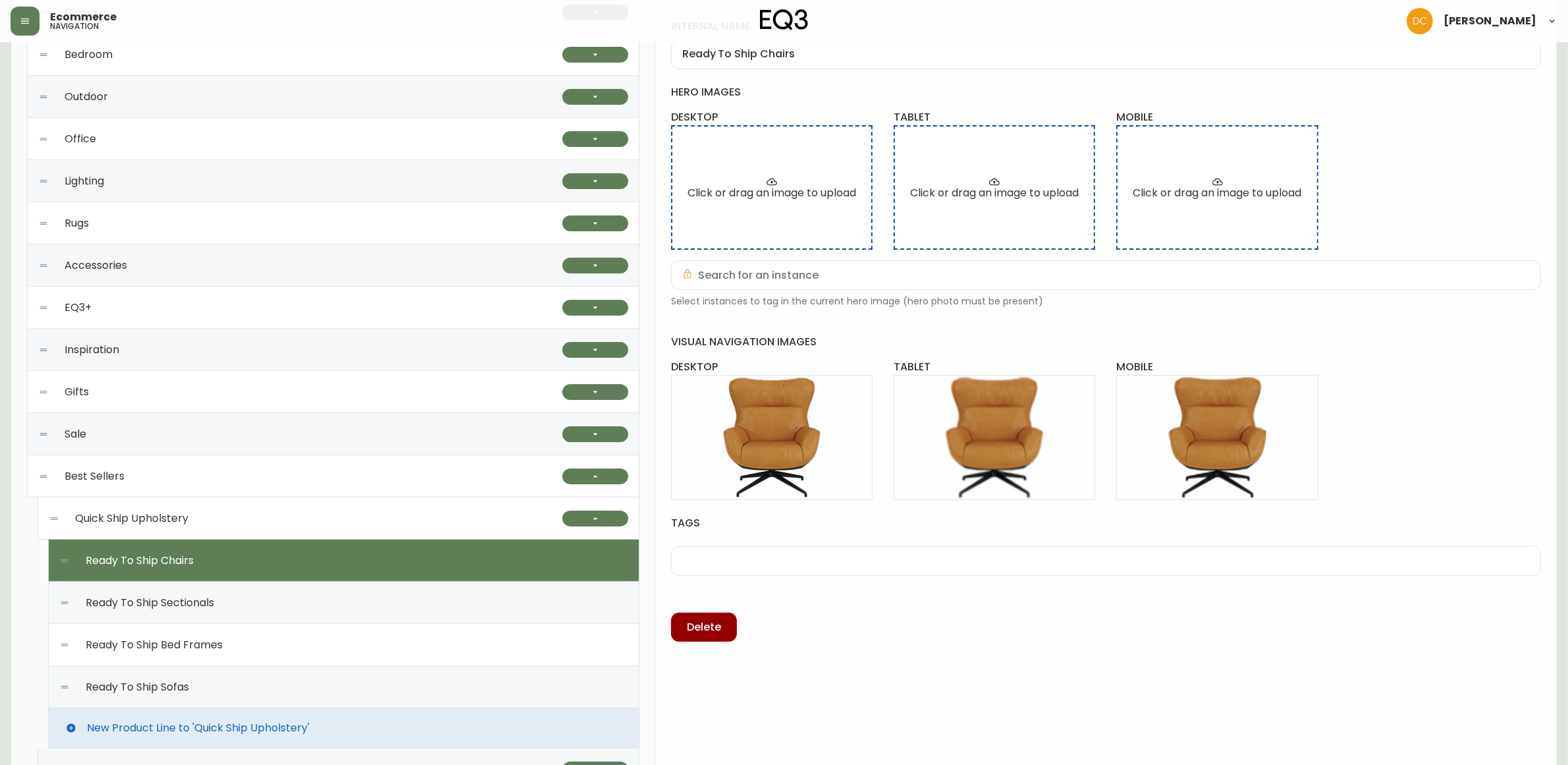
click at [360, 528] on div "Quick Ship Upholstery" at bounding box center [305, 518] width 514 height 42
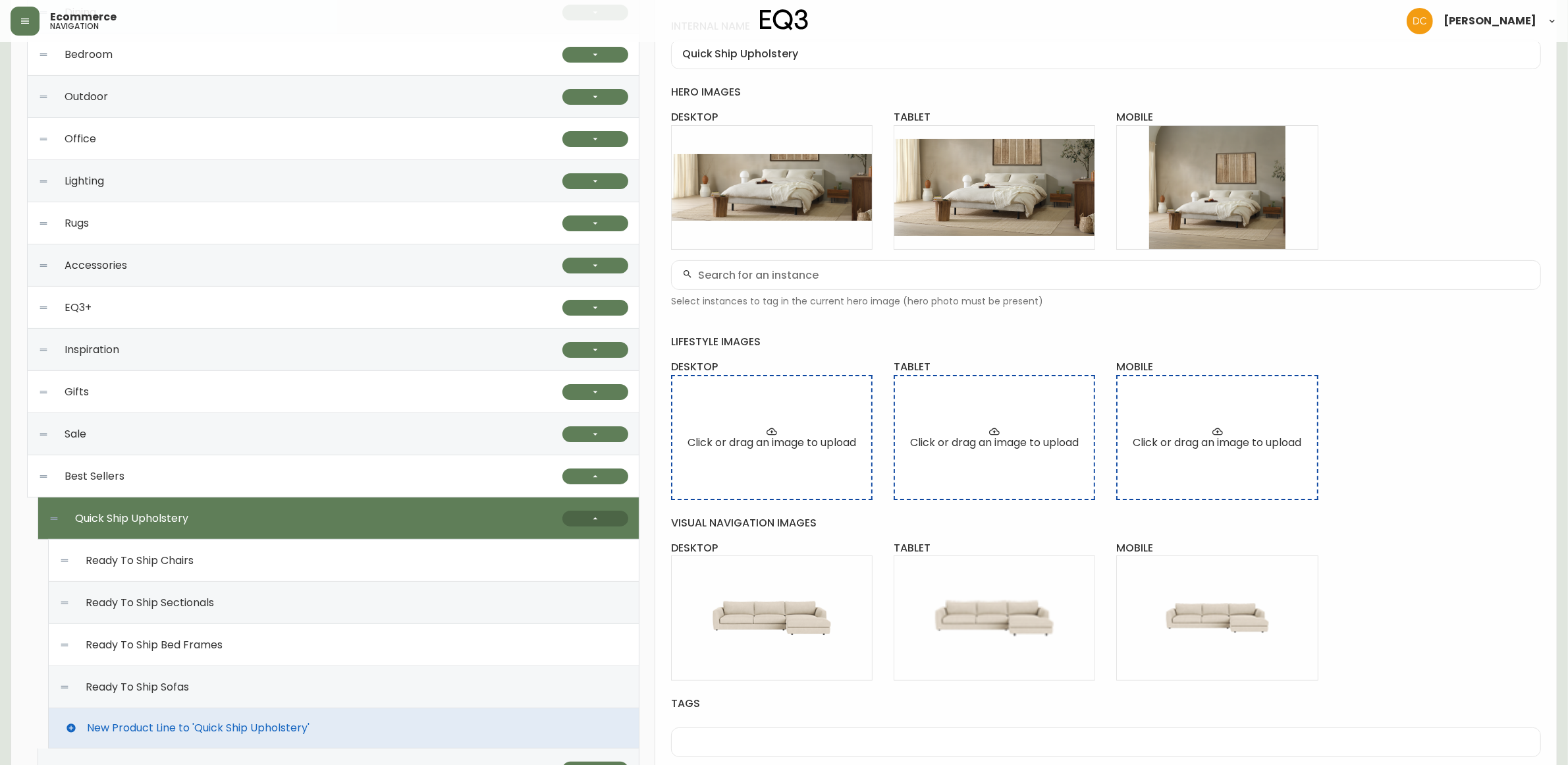
drag, startPoint x: 595, startPoint y: 509, endPoint x: 607, endPoint y: 522, distance: 17.7
click at [607, 522] on div at bounding box center [595, 518] width 66 height 42
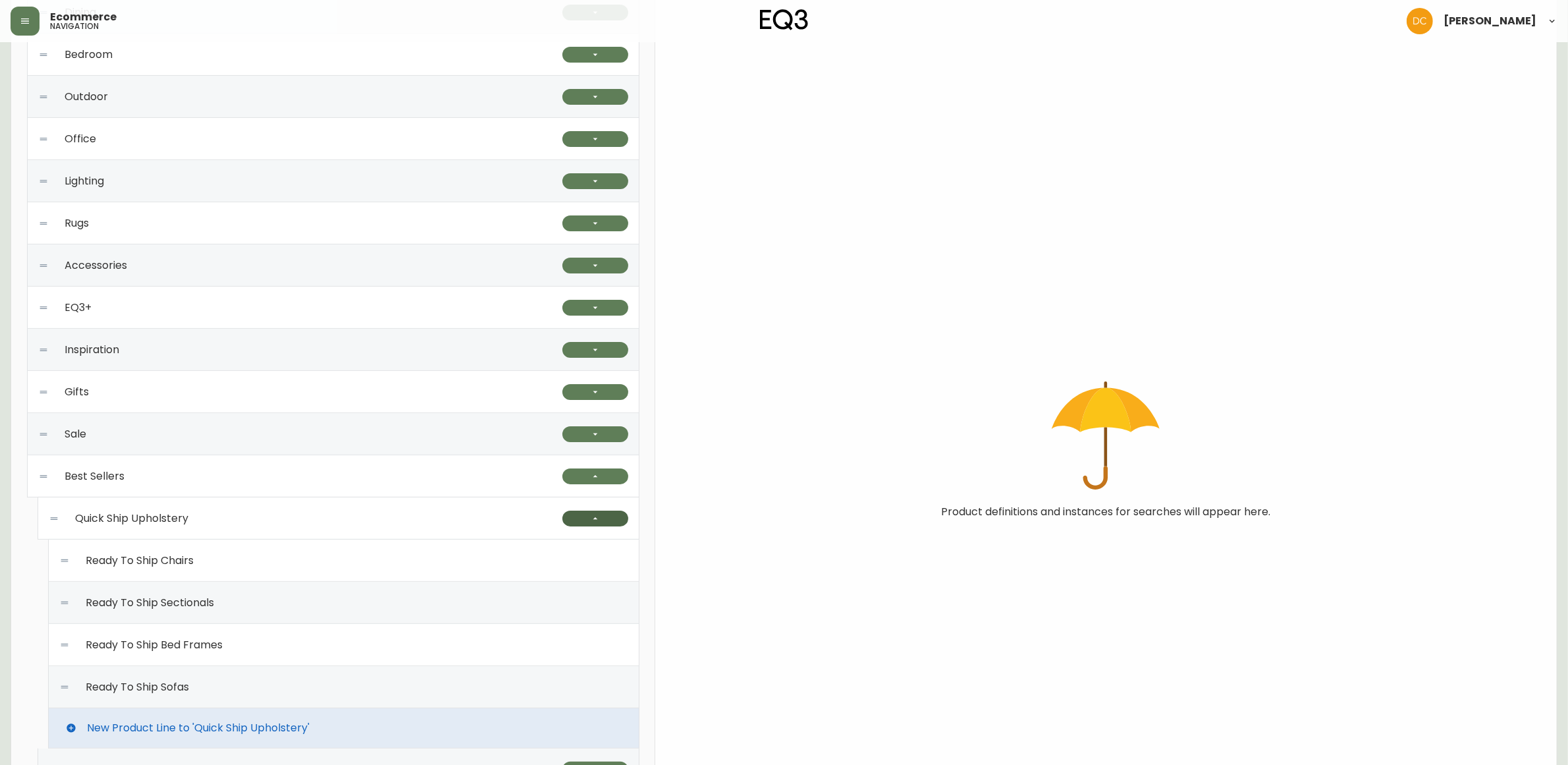
click at [607, 521] on button "button" at bounding box center [595, 518] width 66 height 16
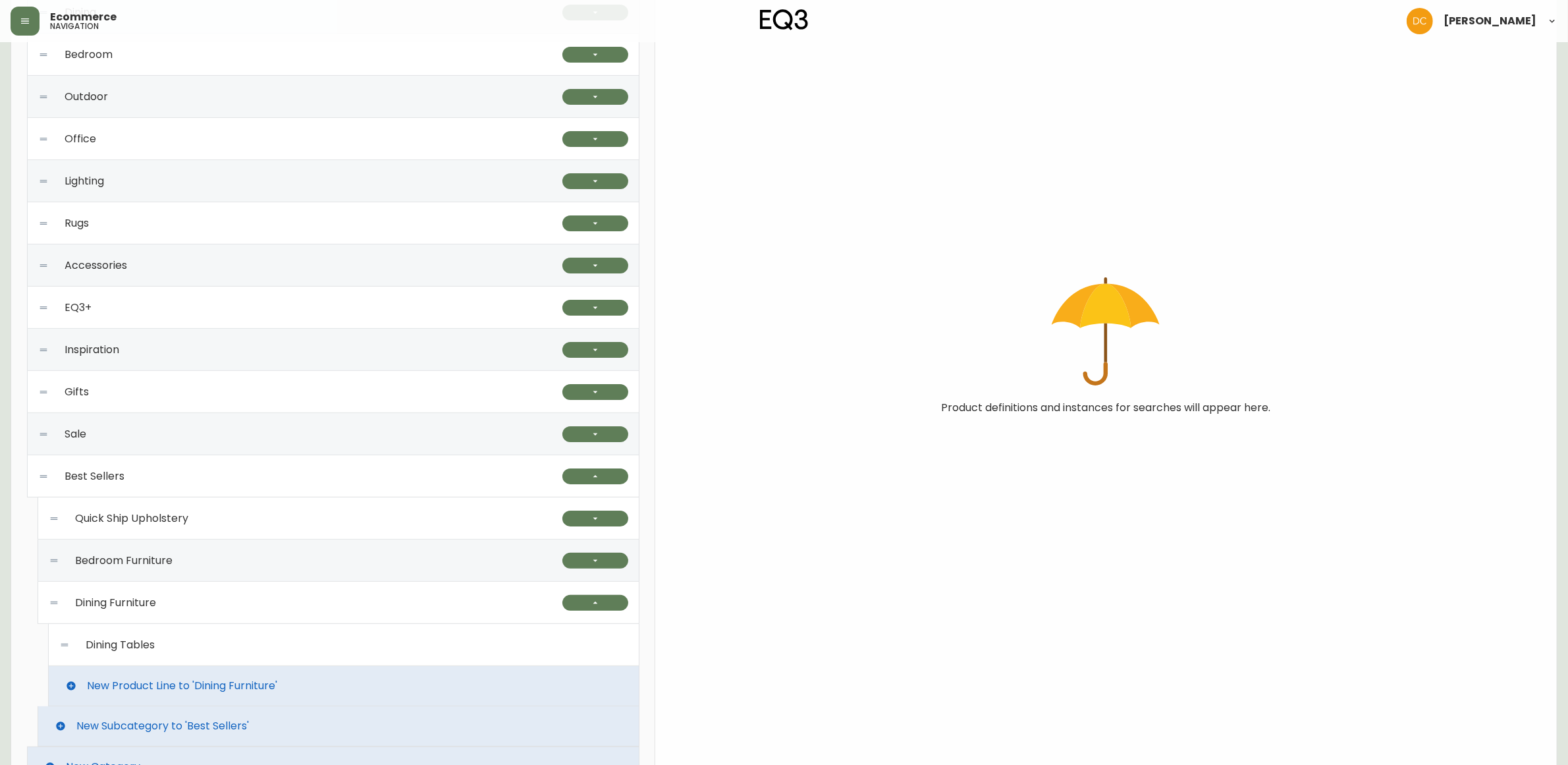
click at [492, 552] on div "Bedroom Furniture" at bounding box center [305, 560] width 514 height 42
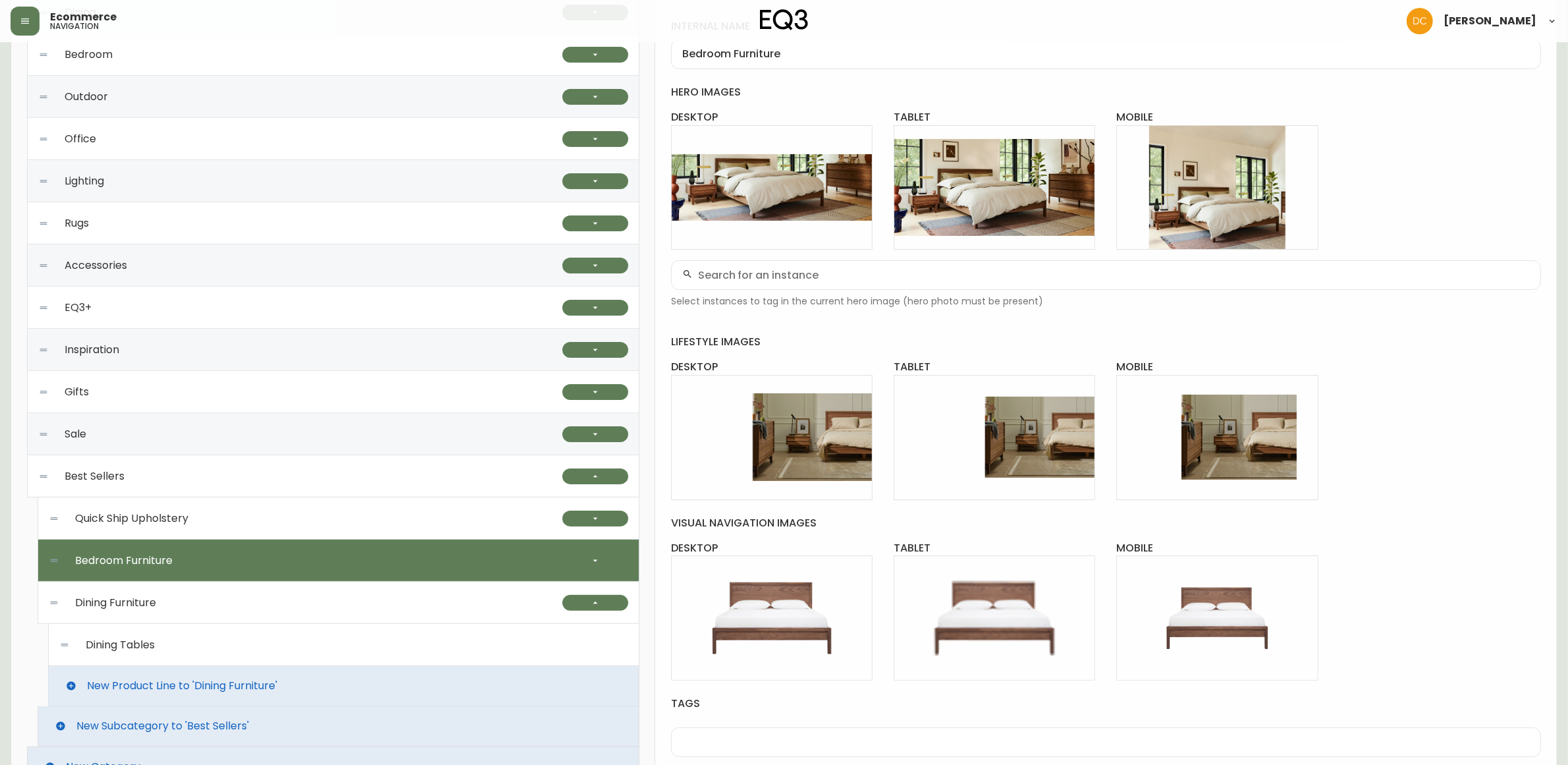
click at [494, 526] on div "Quick Ship Upholstery" at bounding box center [305, 518] width 514 height 42
type input "Quick Ship Upholstery"
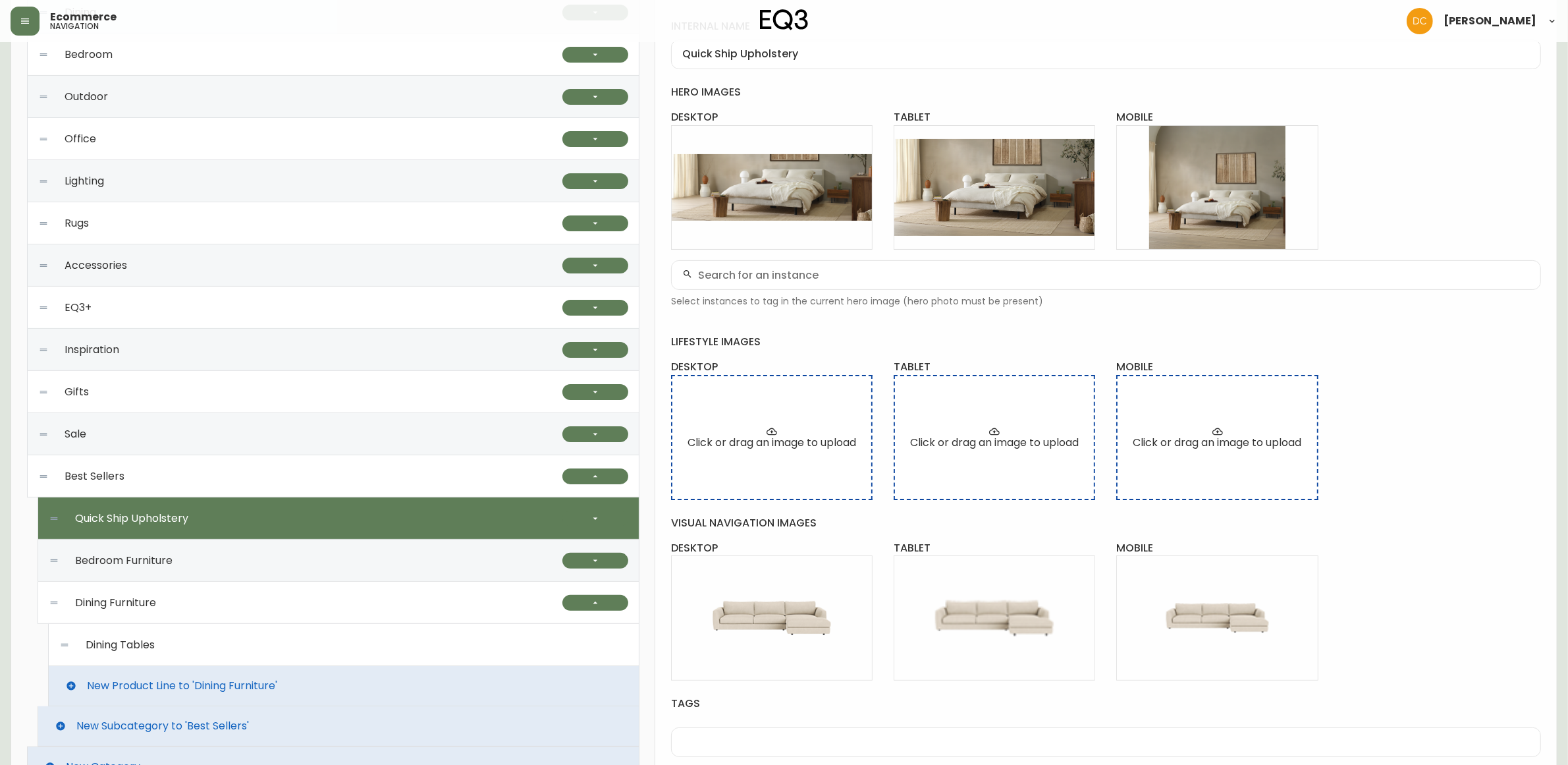
click at [456, 488] on div "Best Sellers" at bounding box center [300, 476] width 524 height 42
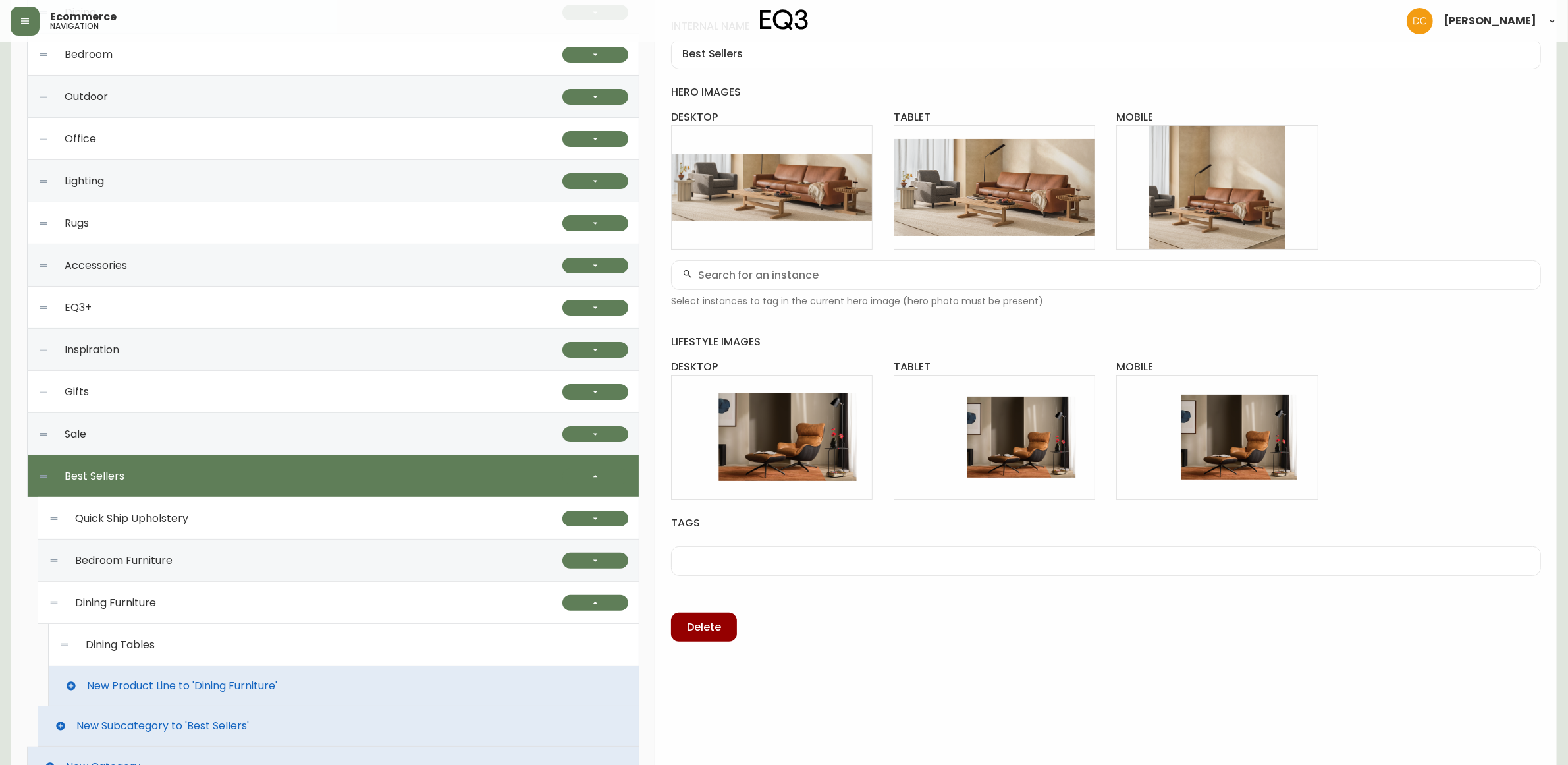
click at [465, 517] on div "Quick Ship Upholstery" at bounding box center [305, 518] width 514 height 42
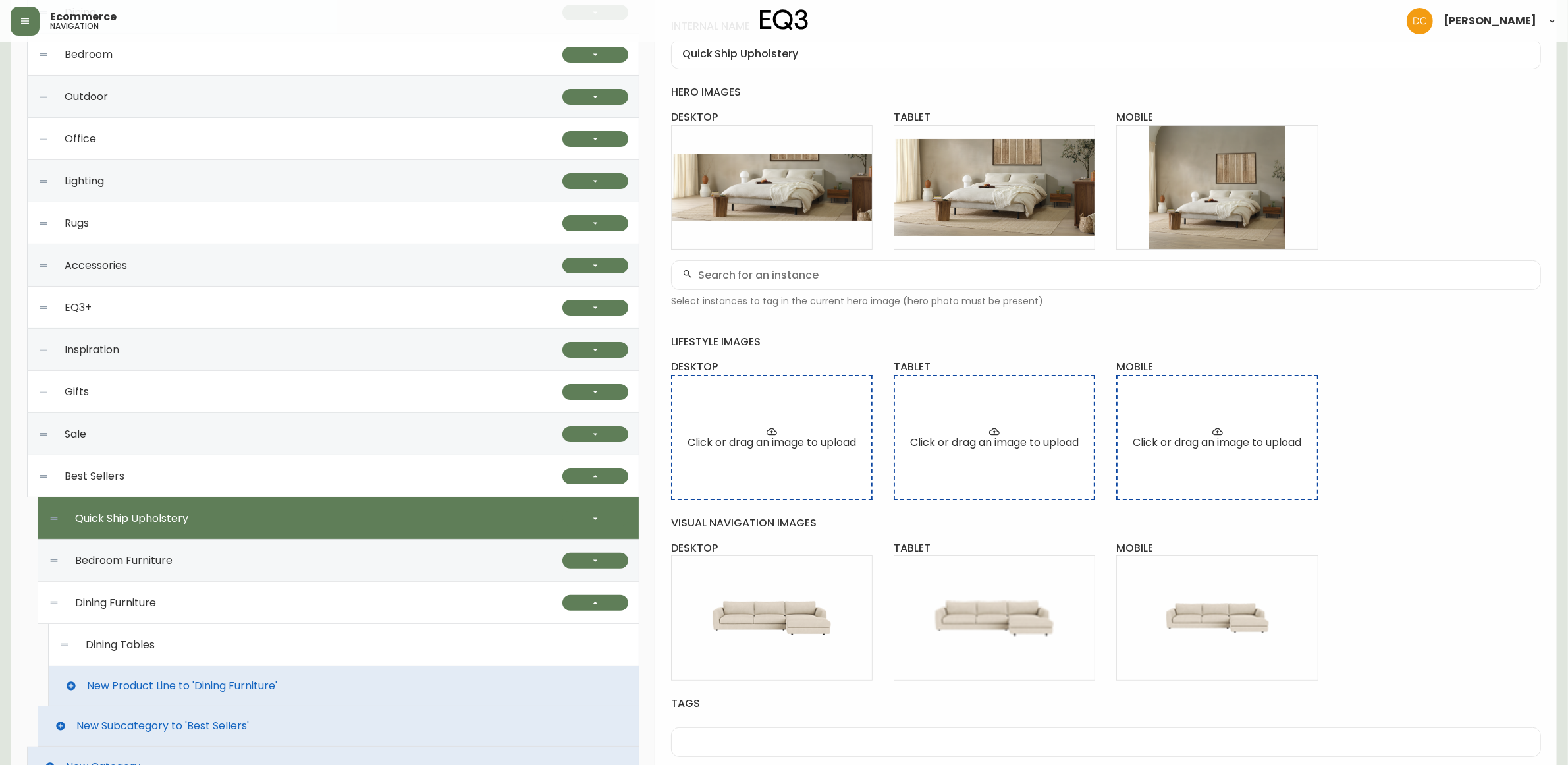
click at [336, 564] on div "Bedroom Furniture" at bounding box center [305, 560] width 514 height 42
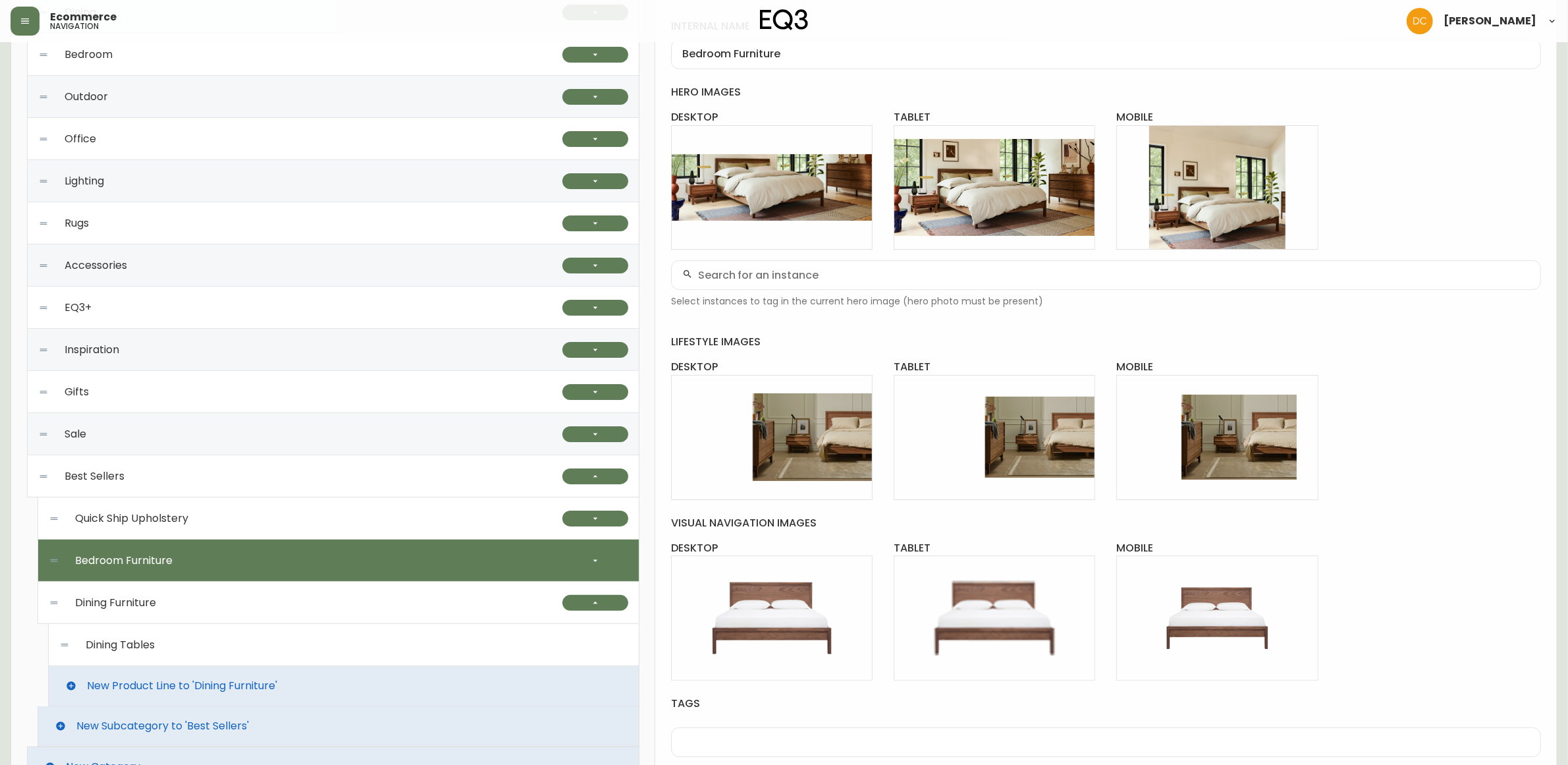
click at [360, 527] on div "Quick Ship Upholstery" at bounding box center [305, 518] width 514 height 42
type input "Quick Ship Upholstery"
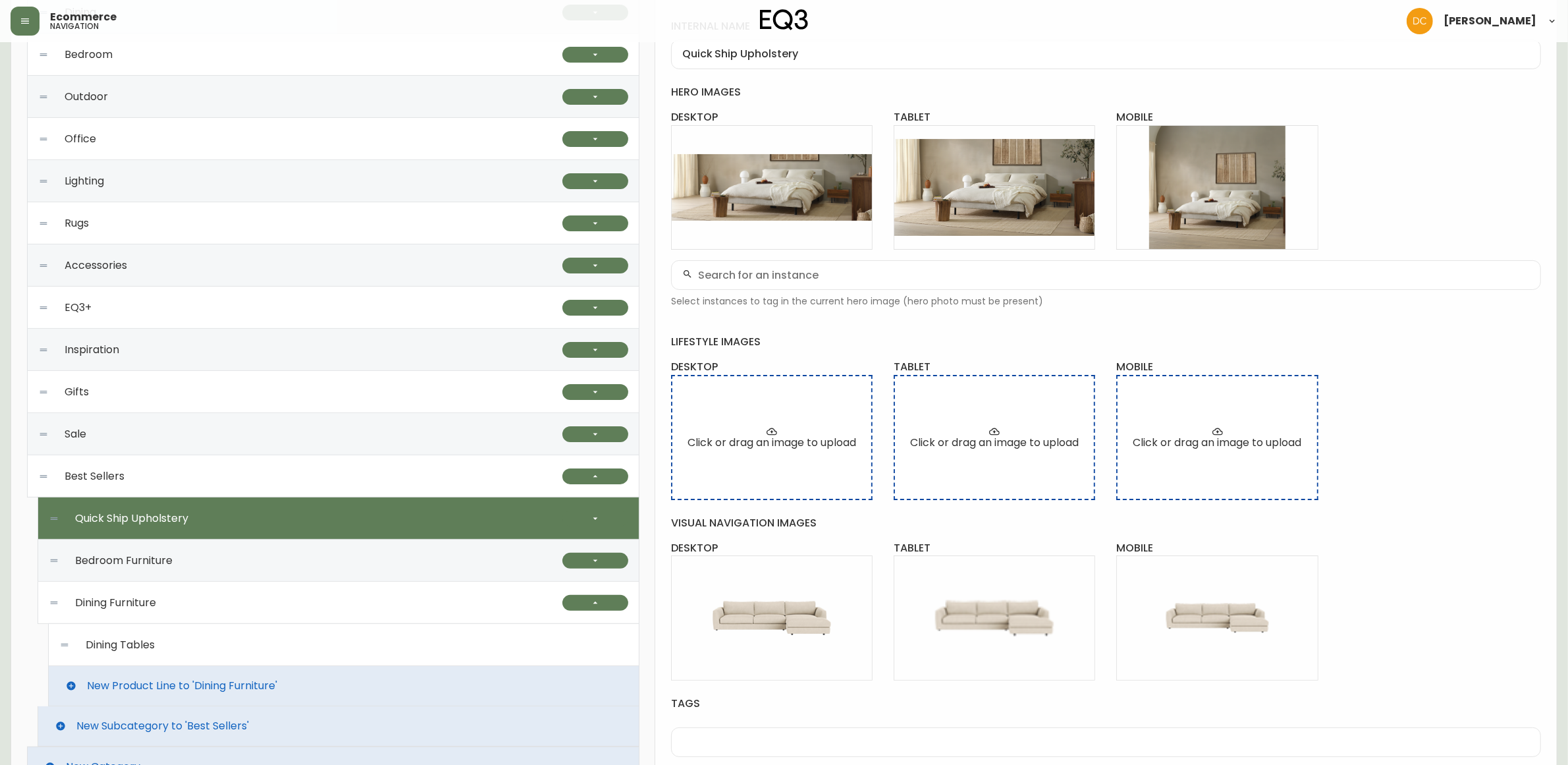
click at [348, 637] on div "Dining Tables" at bounding box center [344, 645] width 569 height 42
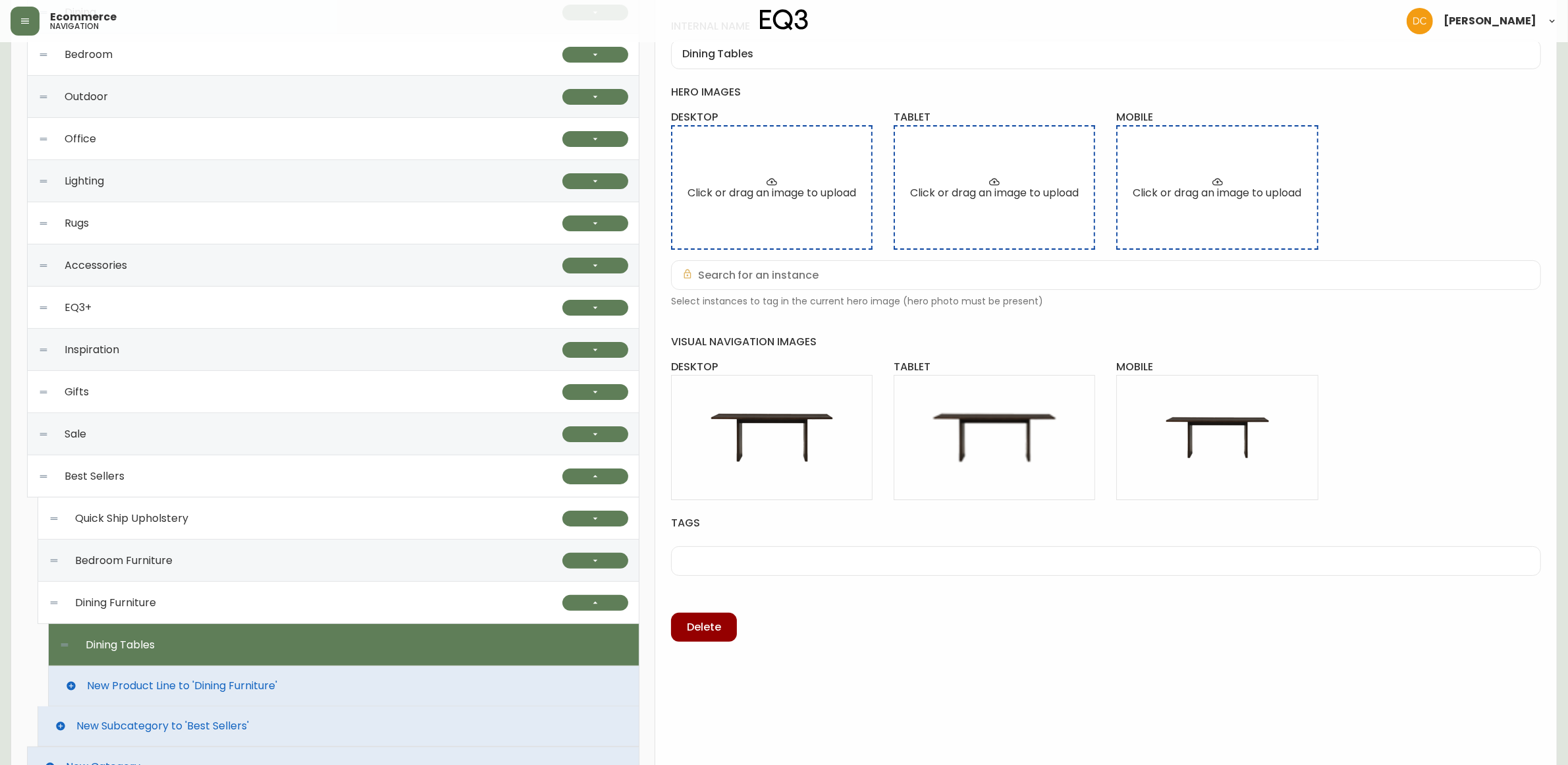
click at [950, 641] on div "VISIBILITY ZUCORA AVAILABLE internal name Dining Tables hero images desktop Cli…" at bounding box center [1106, 302] width 870 height 680
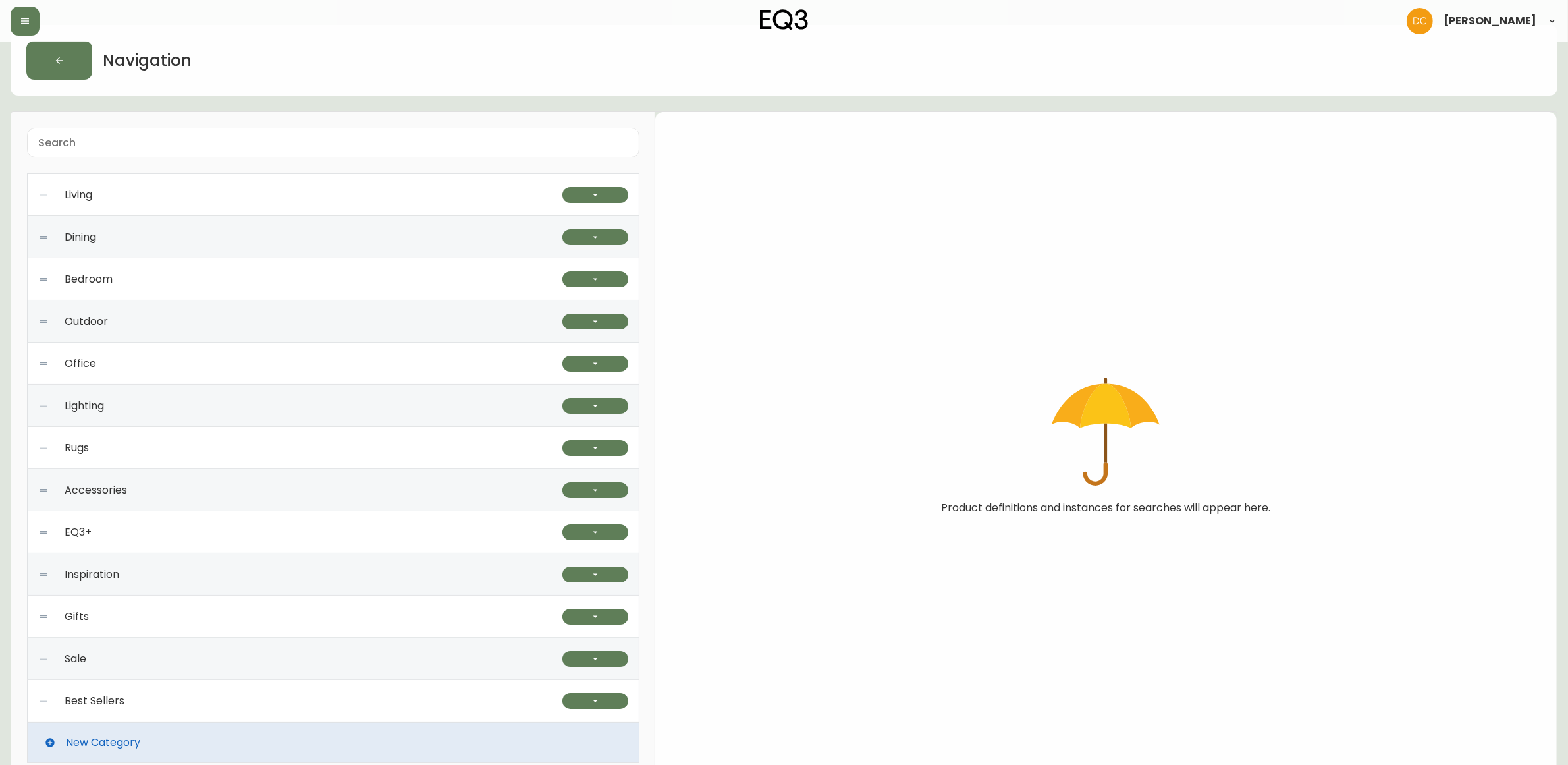
scroll to position [43, 0]
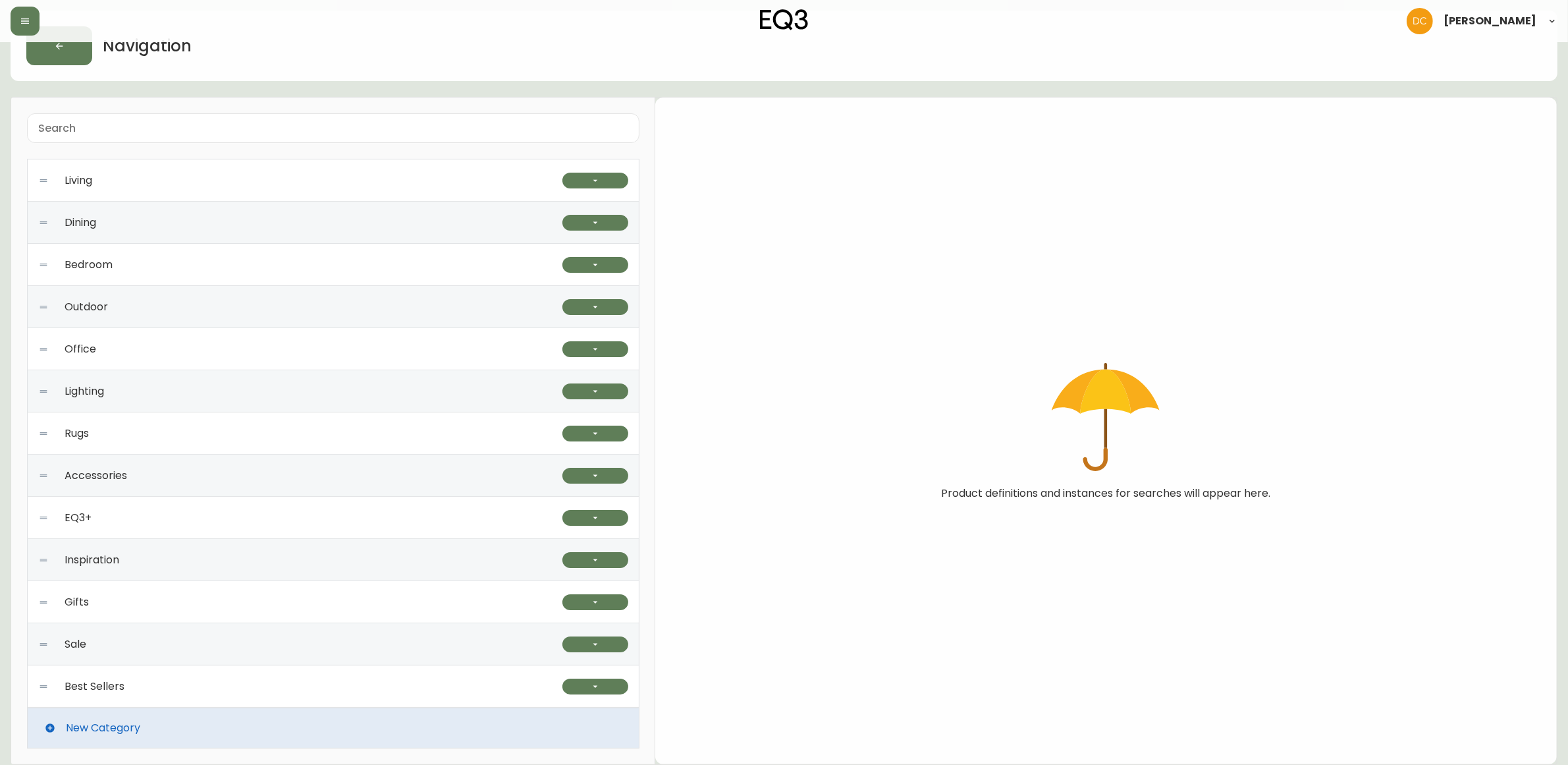
click at [529, 687] on div "Best Sellers" at bounding box center [300, 687] width 524 height 42
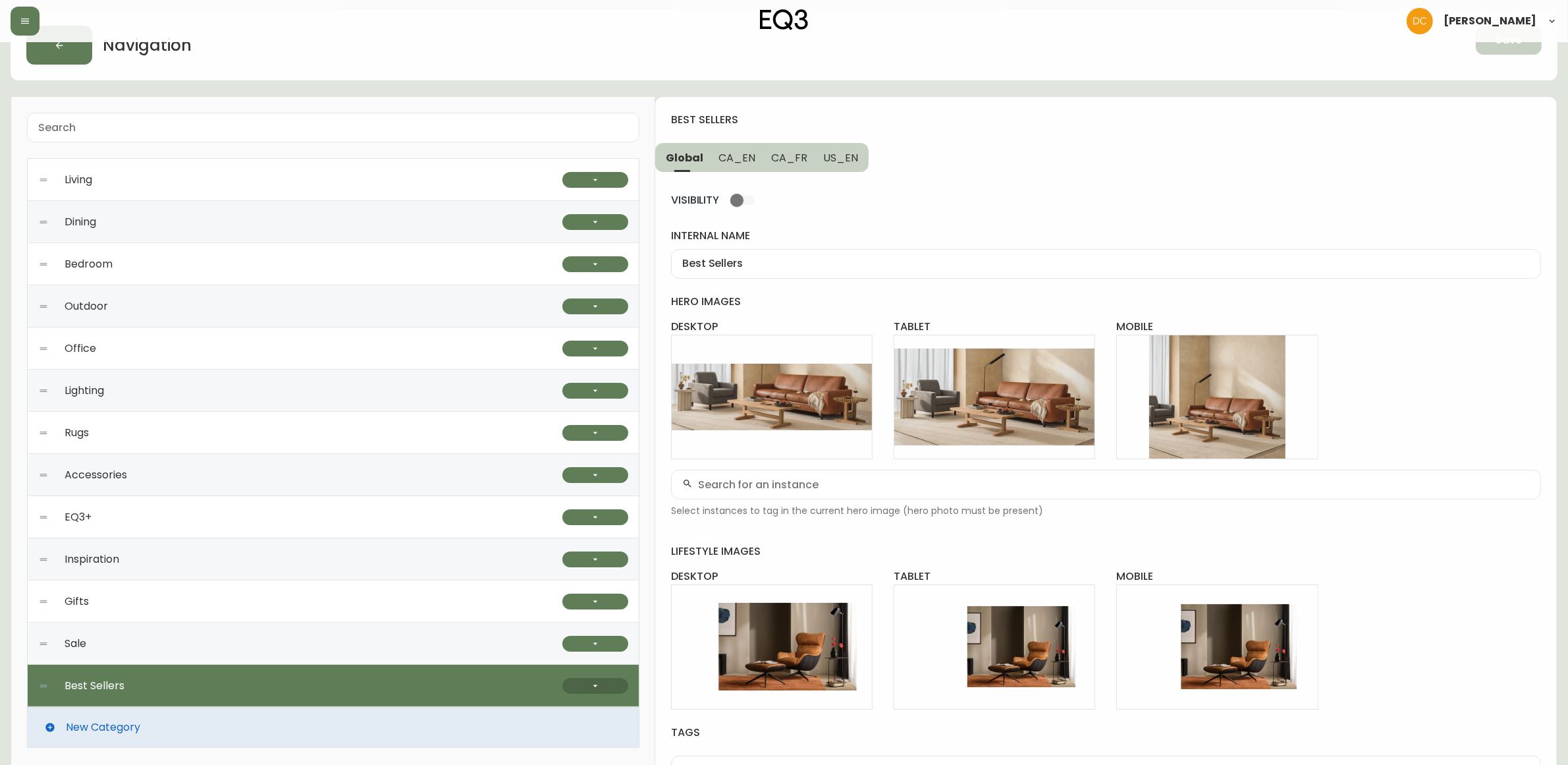
click at [570, 687] on button "button" at bounding box center [595, 686] width 66 height 16
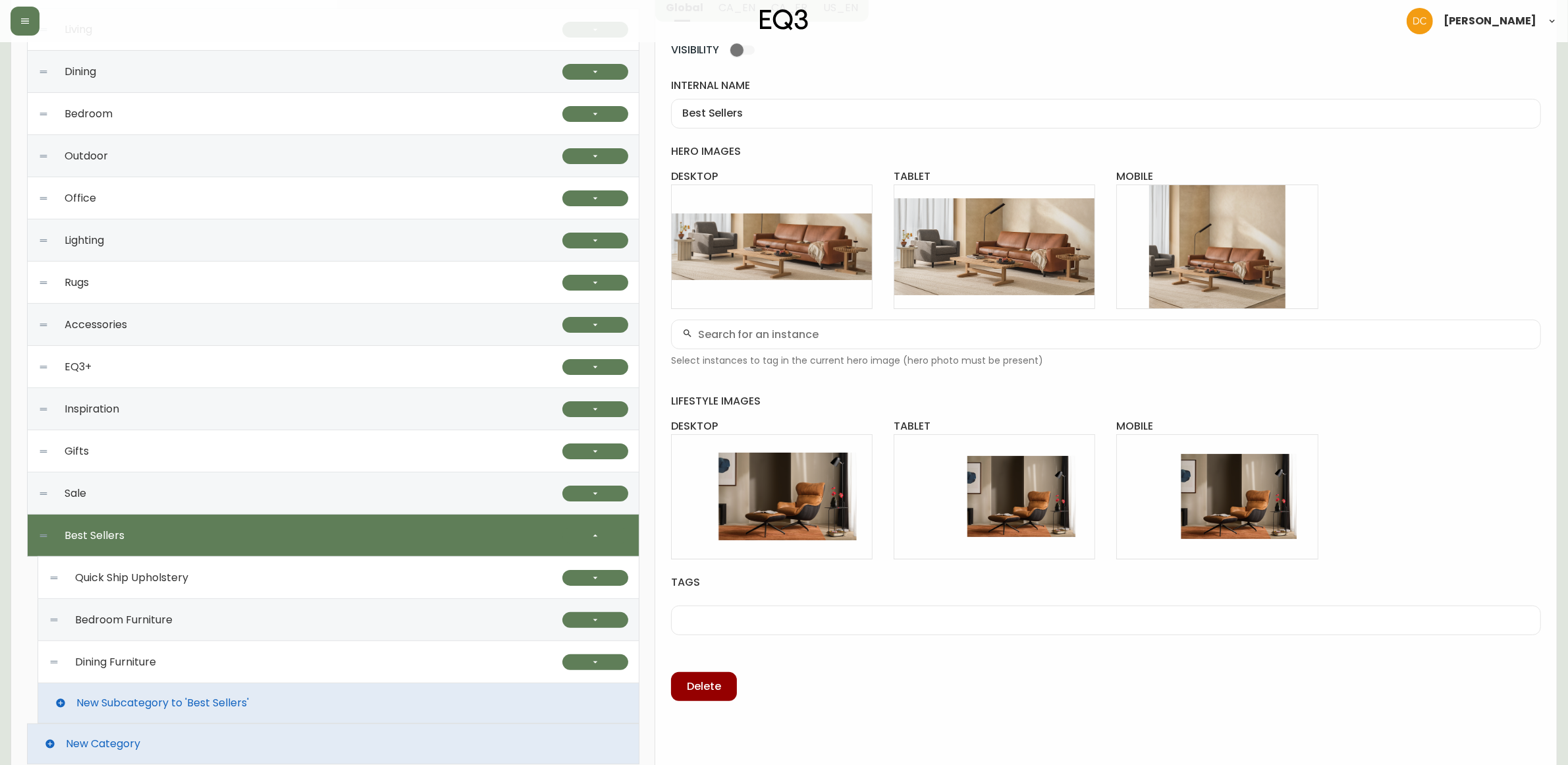
scroll to position [209, 0]
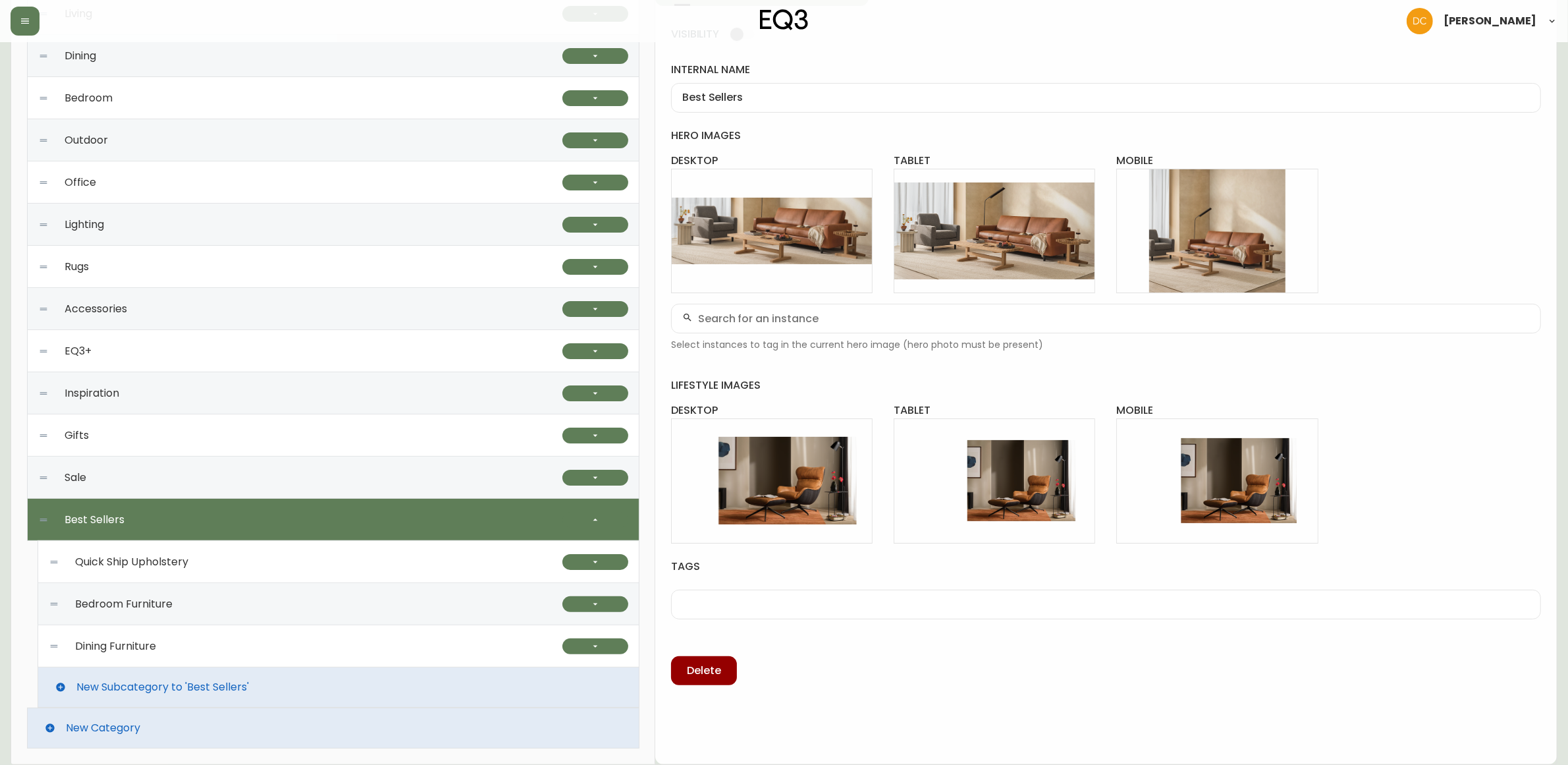
click at [471, 639] on div "Dining Furniture" at bounding box center [305, 646] width 514 height 42
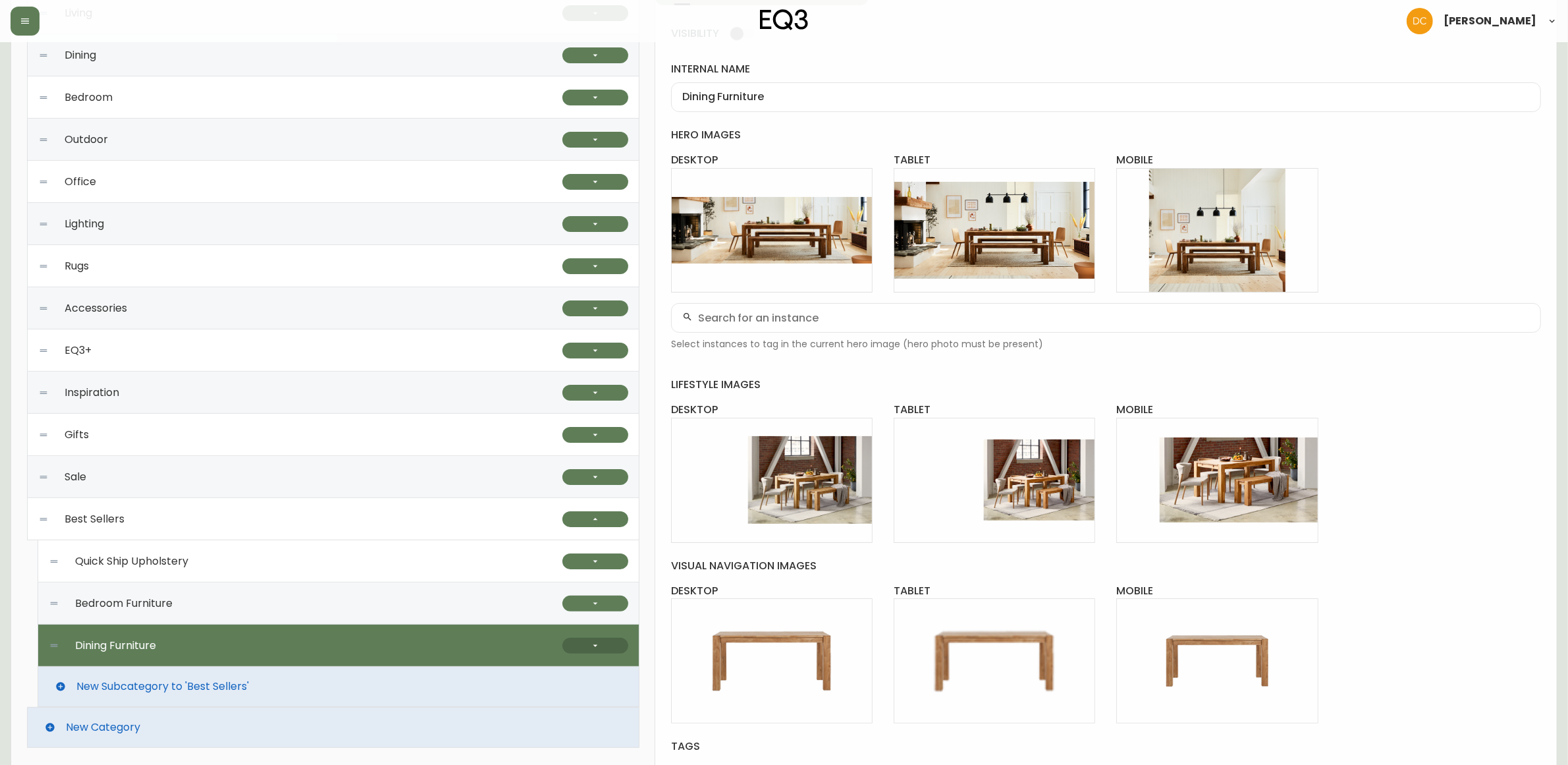
click at [575, 651] on button "button" at bounding box center [595, 646] width 66 height 16
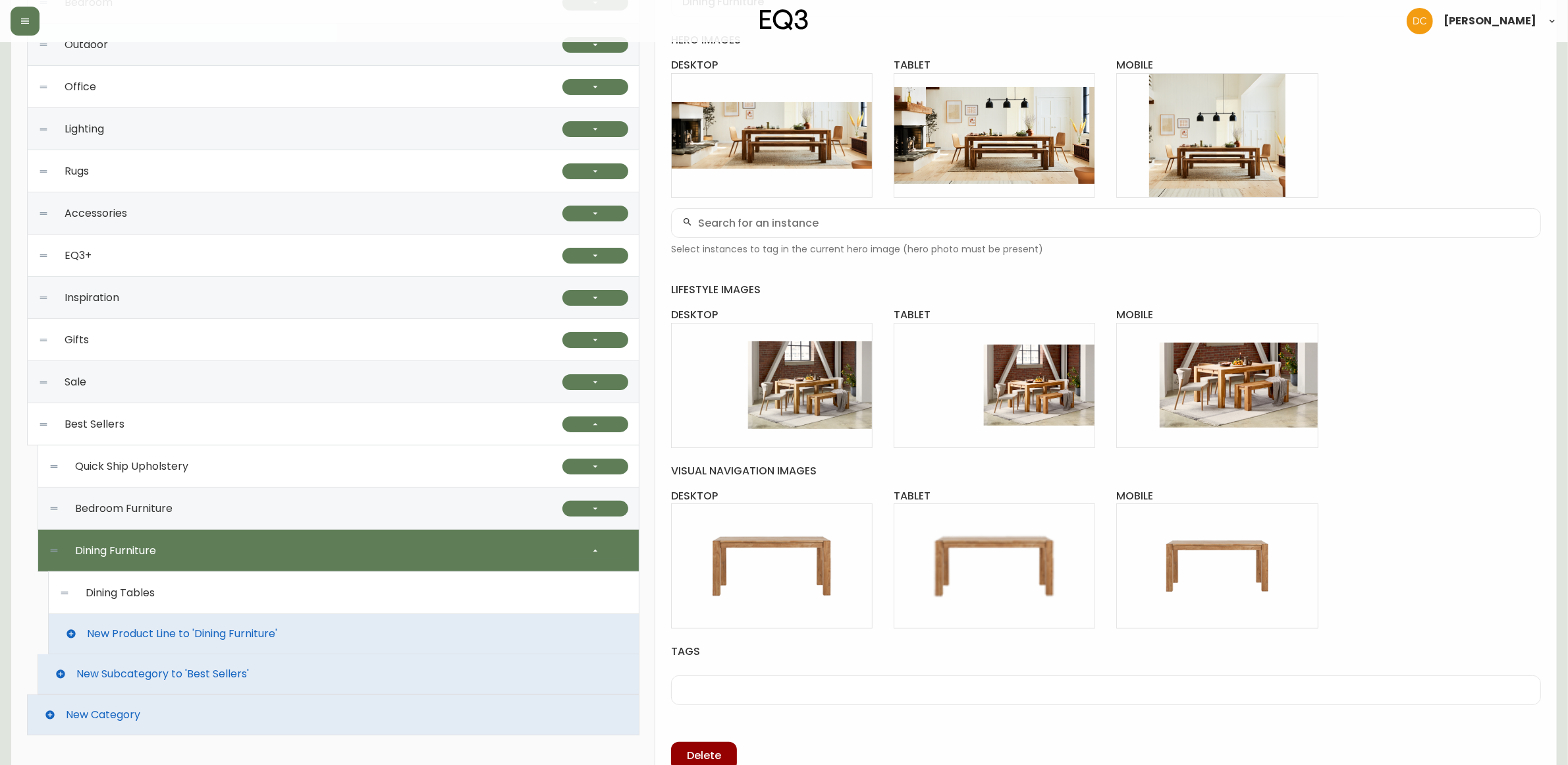
scroll to position [327, 0]
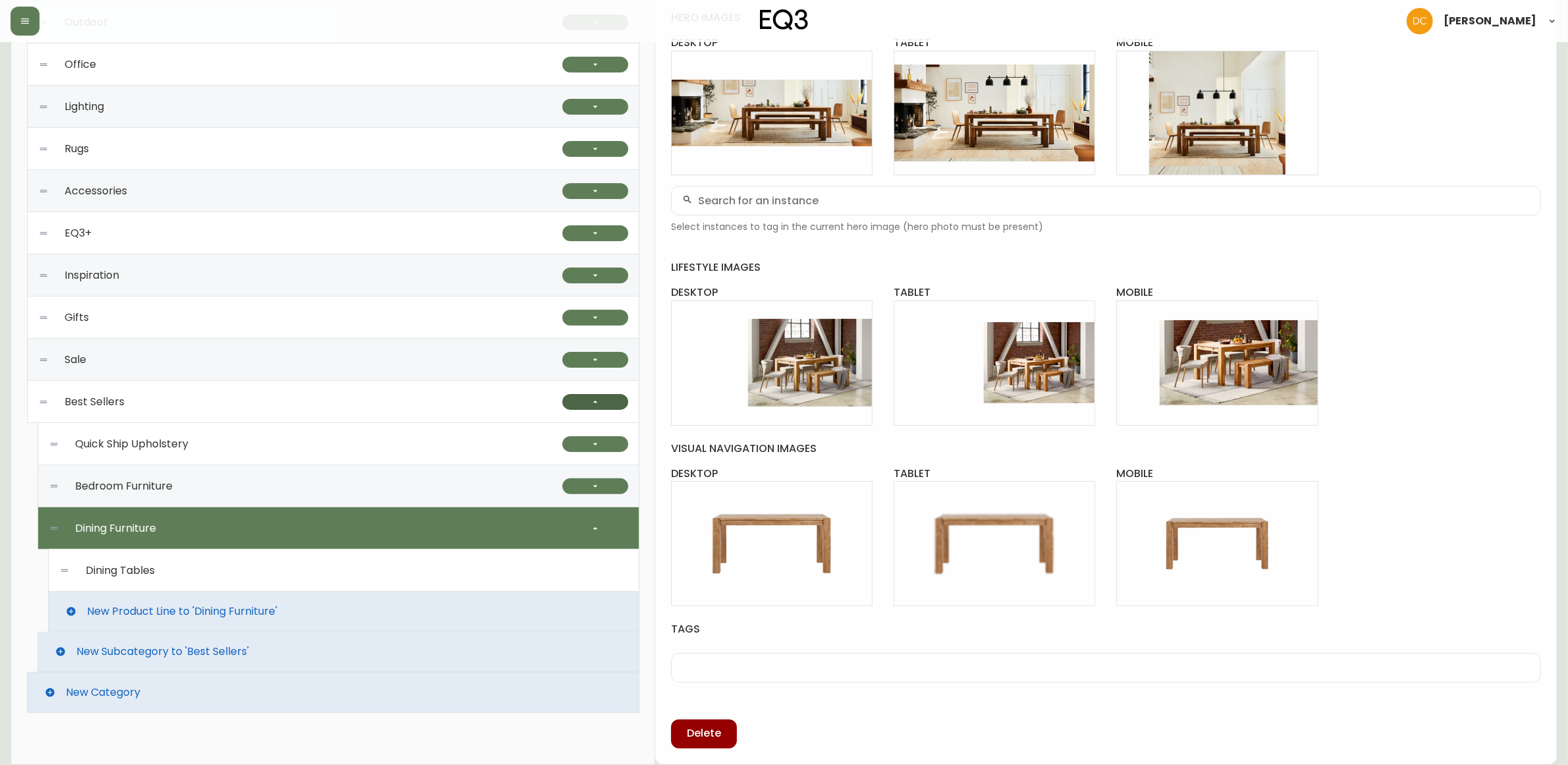
click at [602, 401] on button "button" at bounding box center [595, 402] width 66 height 16
